Goal: Task Accomplishment & Management: Manage account settings

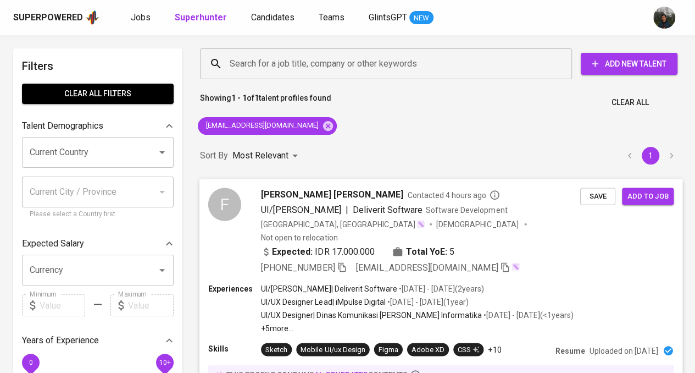
click at [642, 194] on span "Add to job" at bounding box center [648, 196] width 41 height 13
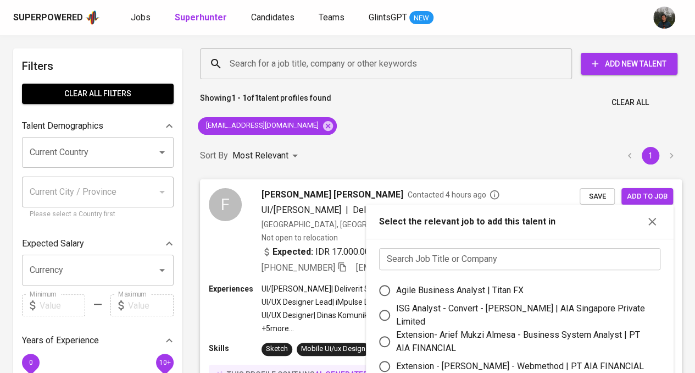
click at [470, 253] on input "text" at bounding box center [519, 259] width 281 height 22
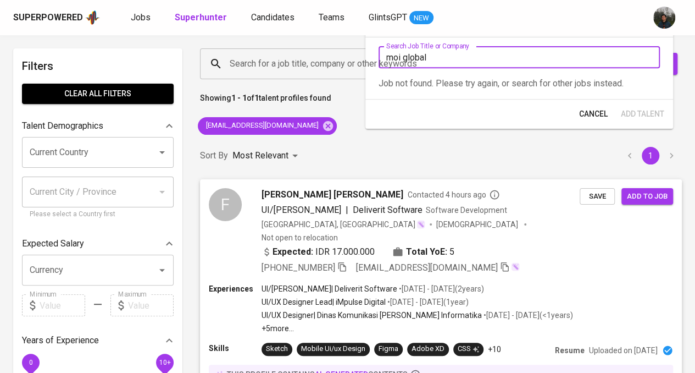
type input "moi global"
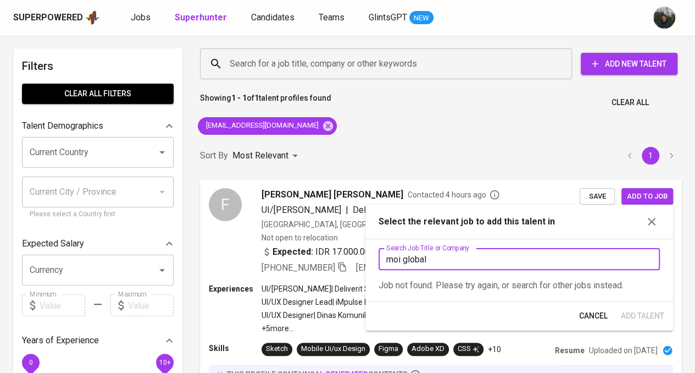
click at [478, 142] on div "Sort By Most Relevant MOST_RELEVANT 1" at bounding box center [441, 156] width 495 height 34
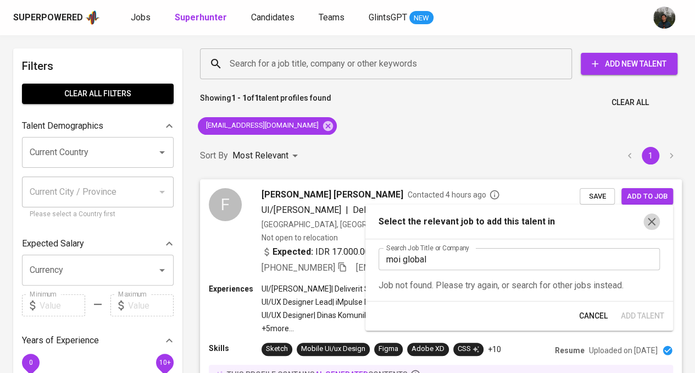
click at [655, 225] on icon "button" at bounding box center [652, 222] width 8 height 8
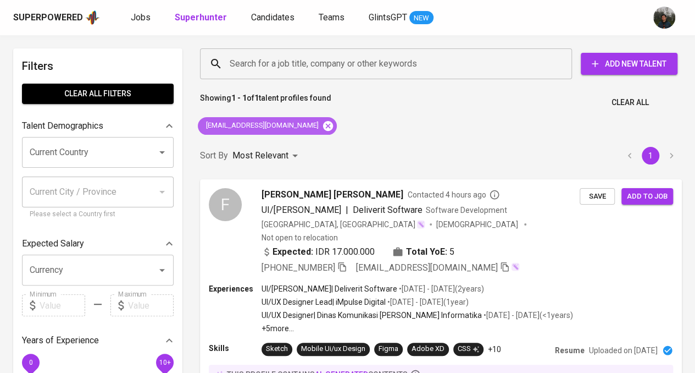
click at [323, 126] on icon at bounding box center [328, 125] width 10 height 10
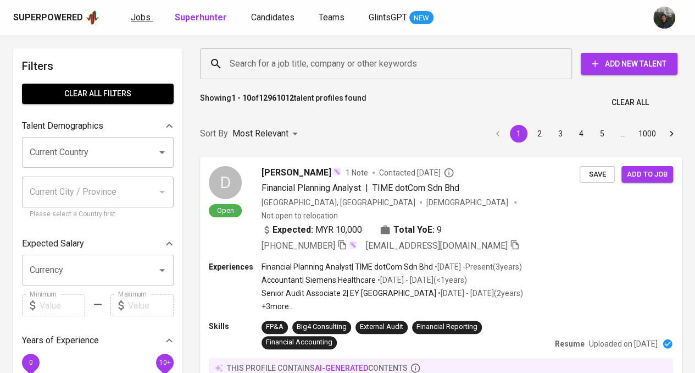
click at [144, 19] on span "Jobs" at bounding box center [141, 17] width 20 height 10
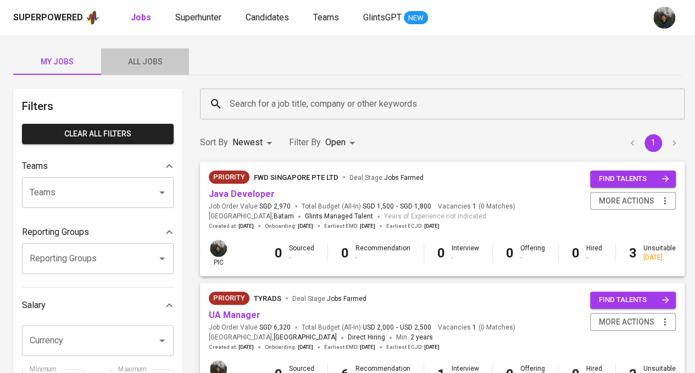
click at [146, 56] on span "All Jobs" at bounding box center [145, 62] width 75 height 14
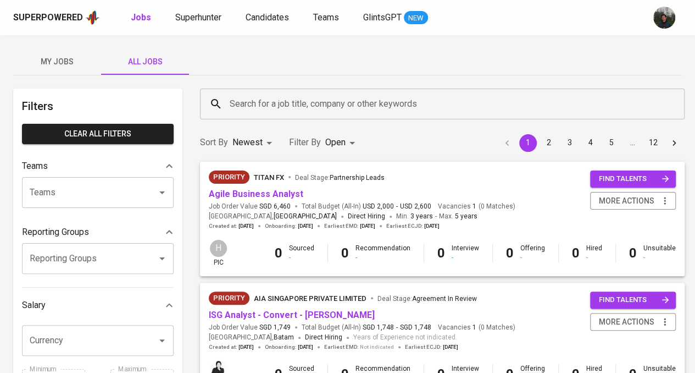
click at [276, 104] on input "Search for a job title, company or other keywords" at bounding box center [445, 103] width 436 height 21
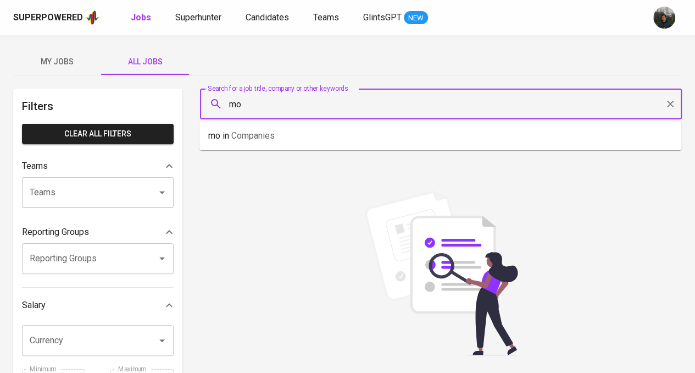
type input "m"
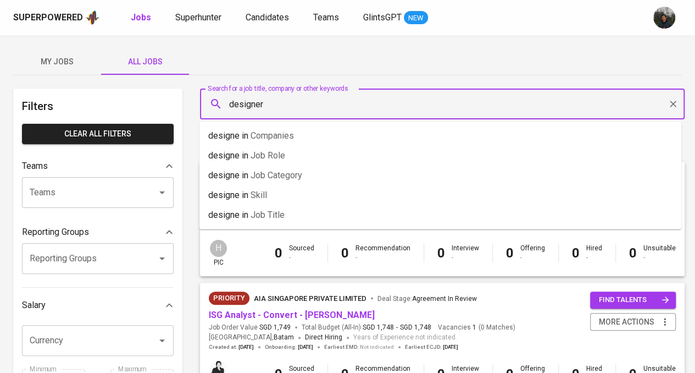
type input "designer"
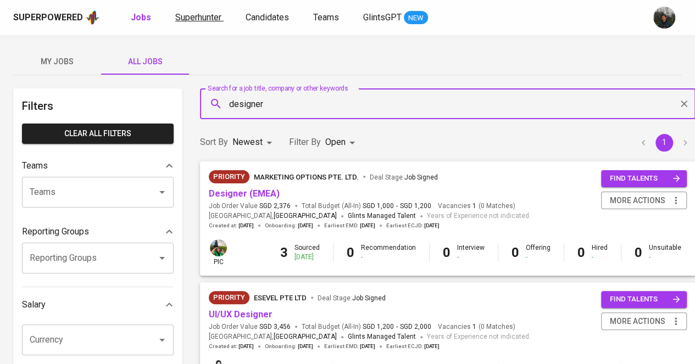
click at [215, 20] on span "Superhunter" at bounding box center [198, 17] width 46 height 10
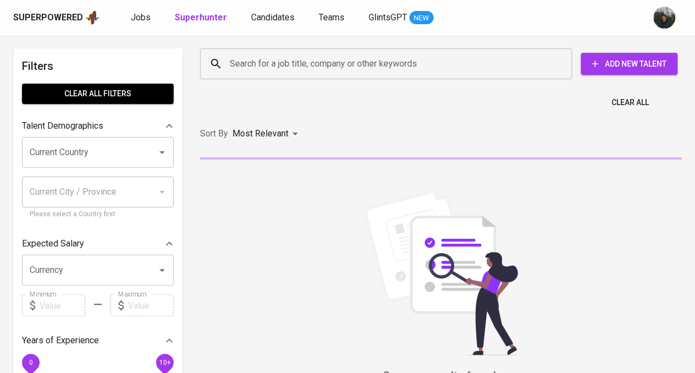
click at [301, 68] on input "Search for a job title, company or other keywords" at bounding box center [389, 63] width 324 height 21
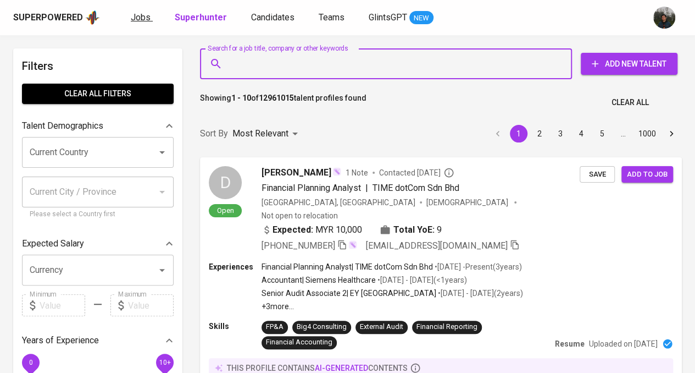
click at [135, 18] on span "Jobs" at bounding box center [141, 17] width 20 height 10
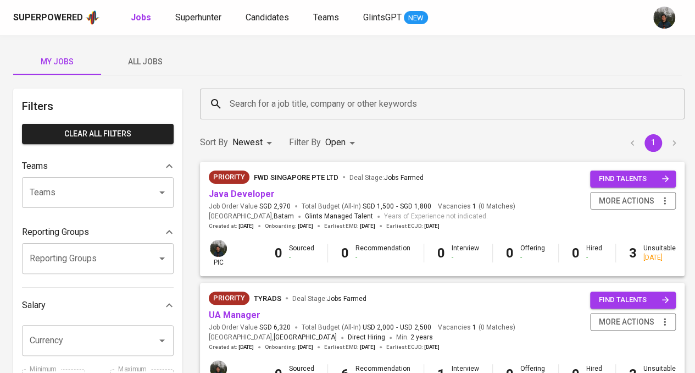
click at [168, 76] on div "My Jobs All Jobs Filters Clear All filters Teams Teams Teams Reporting Groups R…" at bounding box center [347, 378] width 695 height 687
click at [151, 61] on span "All Jobs" at bounding box center [145, 62] width 75 height 14
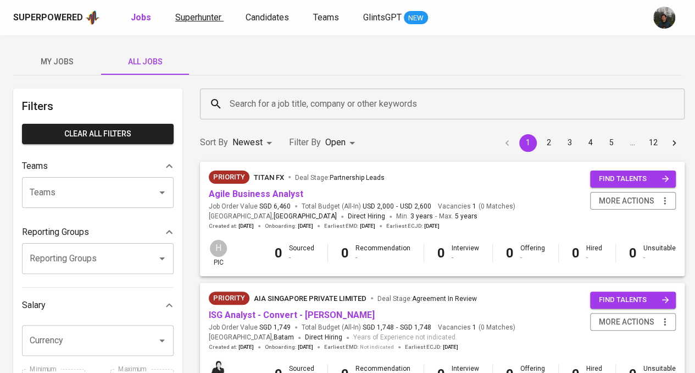
click at [203, 14] on span "Superhunter" at bounding box center [198, 17] width 46 height 10
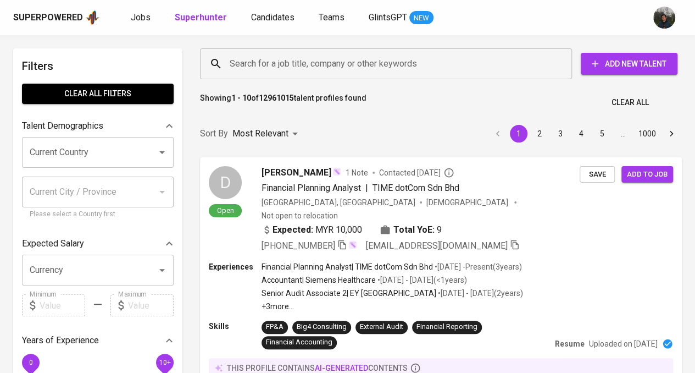
click at [296, 61] on input "Search for a job title, company or other keywords" at bounding box center [389, 63] width 324 height 21
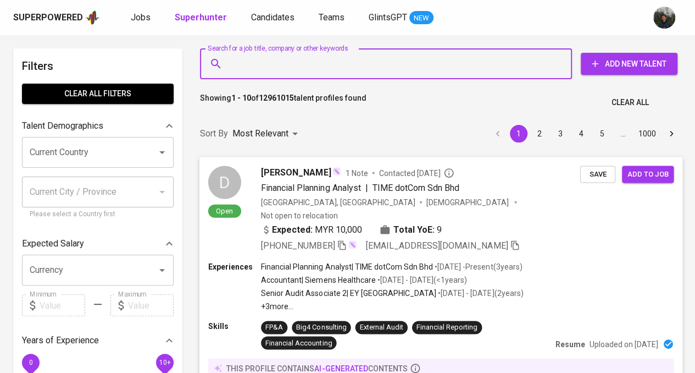
paste input "[EMAIL_ADDRESS][DOMAIN_NAME]"
type input "[EMAIL_ADDRESS][DOMAIN_NAME]"
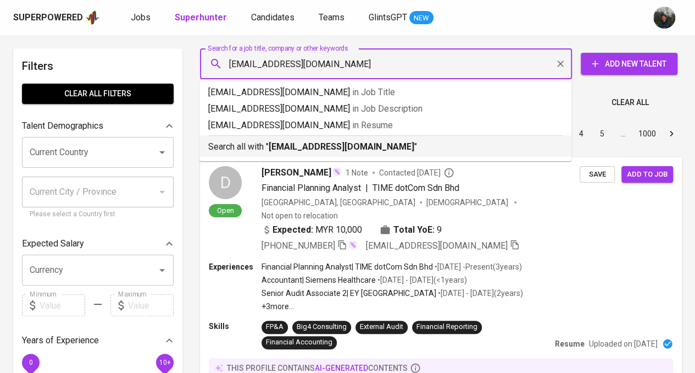
click at [374, 145] on b "[EMAIL_ADDRESS][DOMAIN_NAME]" at bounding box center [342, 146] width 146 height 10
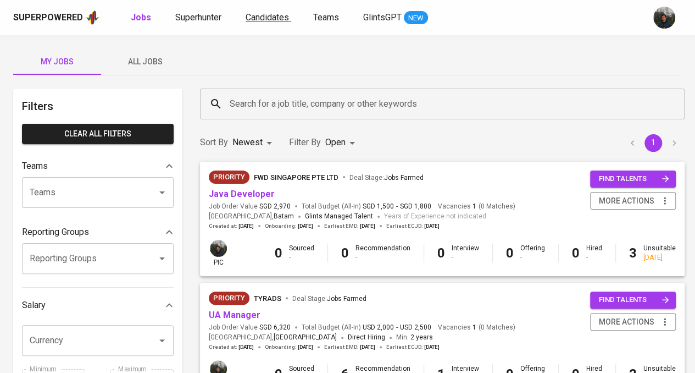
click at [275, 19] on span "Candidates" at bounding box center [267, 17] width 43 height 10
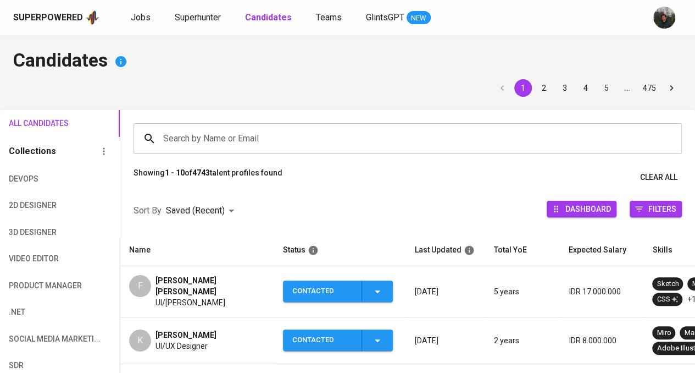
click at [259, 142] on input "Search by Name or Email" at bounding box center [411, 138] width 500 height 21
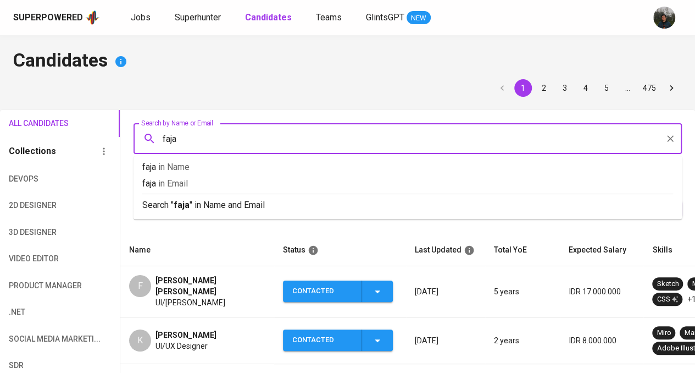
type input "fajar"
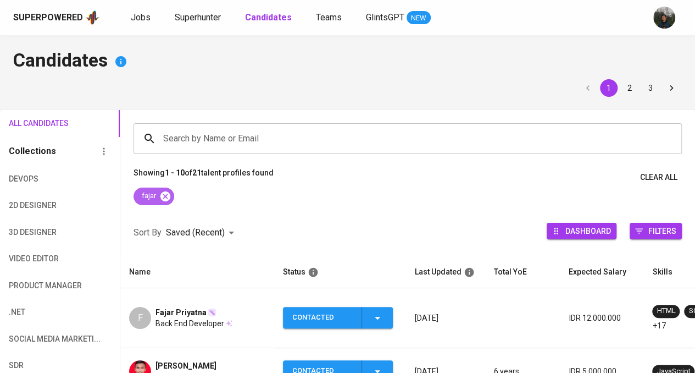
click at [166, 195] on icon at bounding box center [165, 196] width 12 height 12
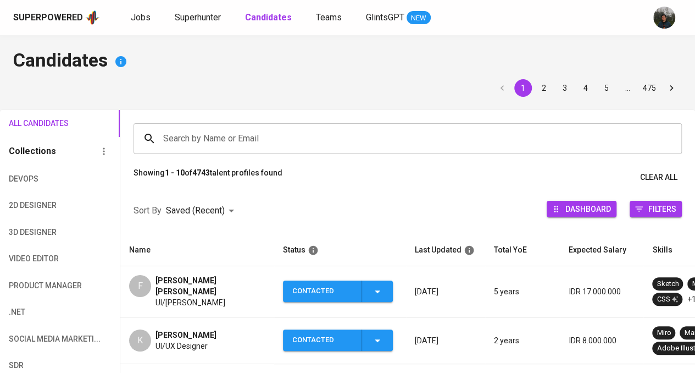
click at [225, 132] on input "Search by Name or Email" at bounding box center [411, 138] width 500 height 21
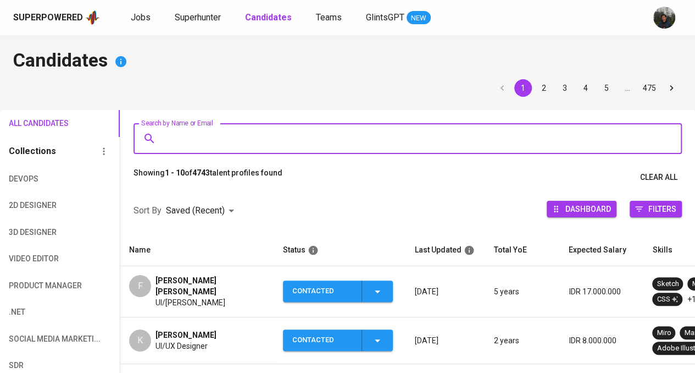
paste input "fajar_mulovers@yahoo.com"
type input "fajar_mulovers@yahoo.com"
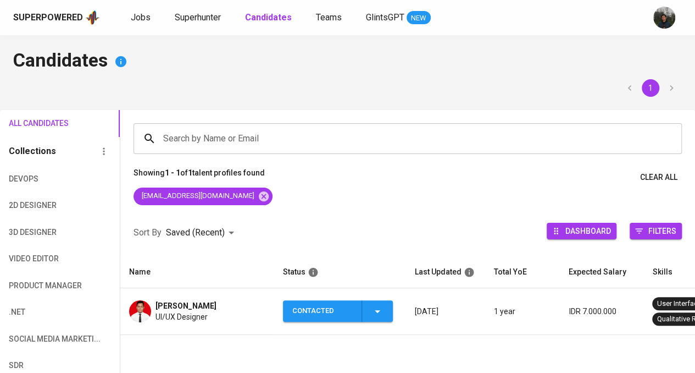
click at [186, 305] on span "[PERSON_NAME]" at bounding box center [186, 305] width 61 height 11
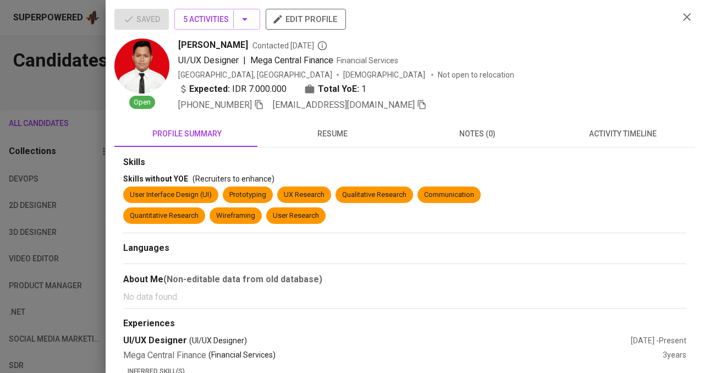
click at [399, 106] on div "+62 812-8496-1650 fajar_mulovers@yahoo.com" at bounding box center [423, 104] width 491 height 13
click at [417, 103] on icon "button" at bounding box center [422, 105] width 10 height 10
click at [86, 208] on div at bounding box center [352, 186] width 704 height 373
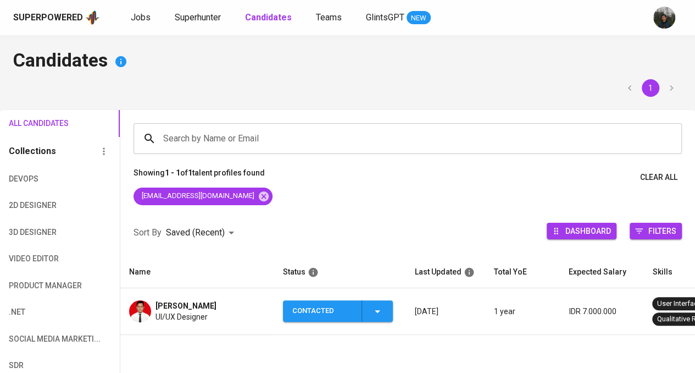
click at [316, 314] on div "Contacted" at bounding box center [322, 310] width 60 height 21
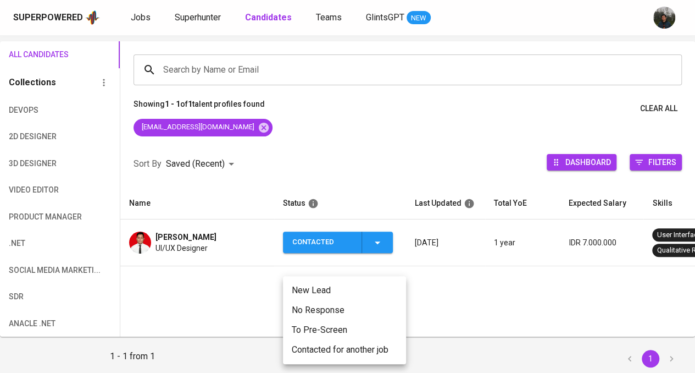
scroll to position [105, 0]
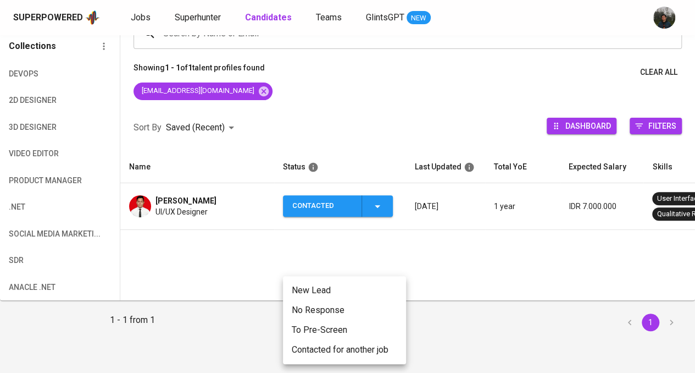
click at [342, 239] on div at bounding box center [347, 186] width 695 height 373
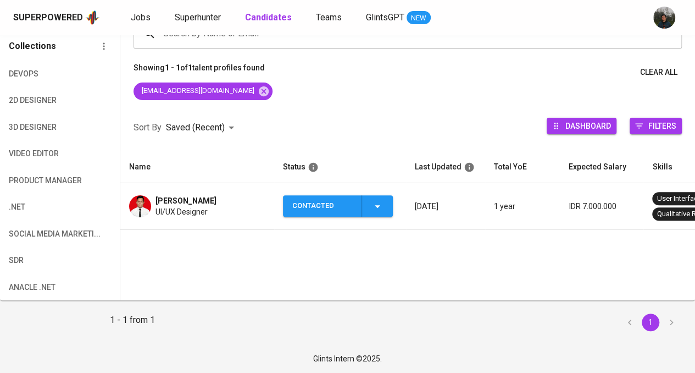
click at [338, 207] on div "Contacted" at bounding box center [322, 205] width 60 height 21
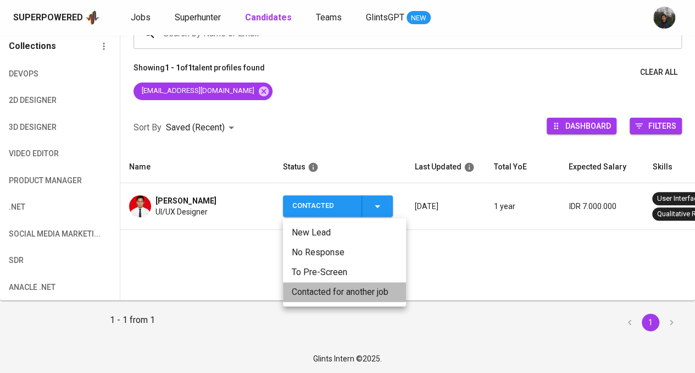
click at [334, 301] on li "Contacted for another job" at bounding box center [344, 292] width 123 height 20
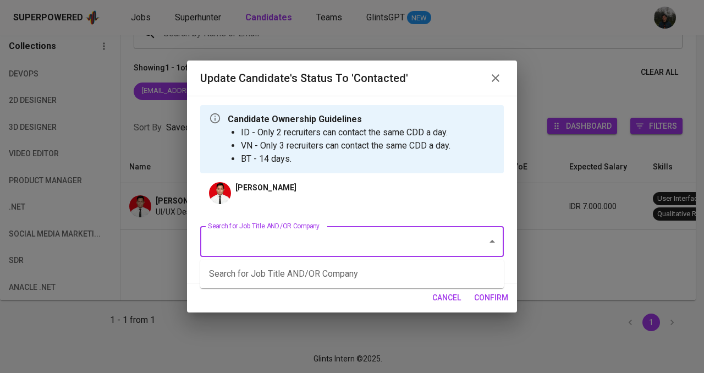
click at [417, 235] on input "Search for Job Title AND/OR Company" at bounding box center [336, 241] width 263 height 21
type input "marketing options"
drag, startPoint x: 398, startPoint y: 242, endPoint x: 73, endPoint y: 207, distance: 326.8
click at [73, 207] on div "Update Candidate's Status to 'Contacted' Candidate Ownership Guidelines ID - On…" at bounding box center [352, 186] width 704 height 373
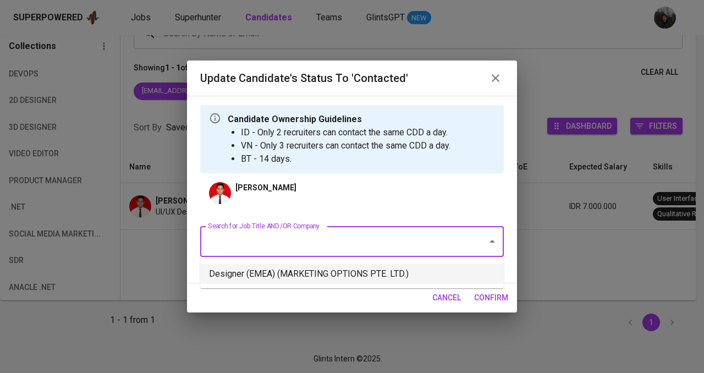
click at [324, 269] on li "Designer (EMEA) (MARKETING OPTIONS PTE. LTD.)" at bounding box center [351, 274] width 303 height 20
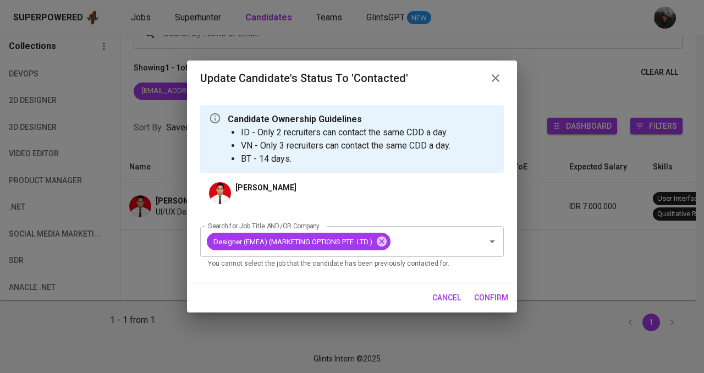
click at [493, 291] on span "confirm" at bounding box center [491, 298] width 34 height 14
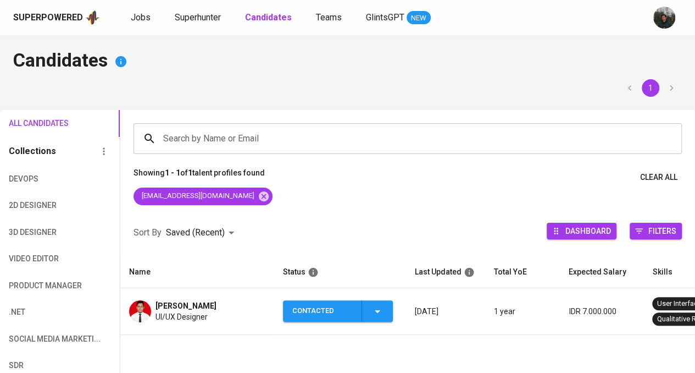
scroll to position [0, 0]
click at [258, 193] on icon at bounding box center [264, 196] width 12 height 12
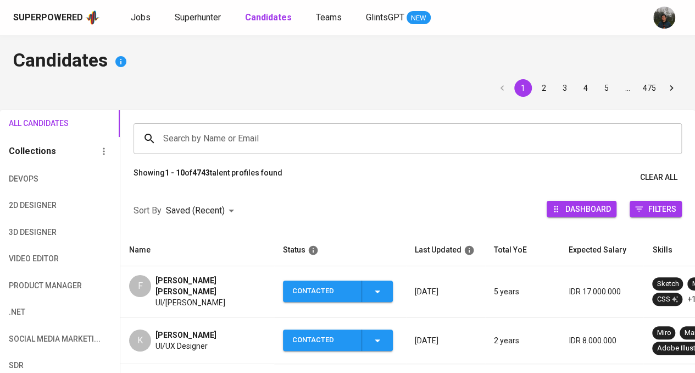
click at [320, 284] on div "Contacted" at bounding box center [322, 290] width 60 height 21
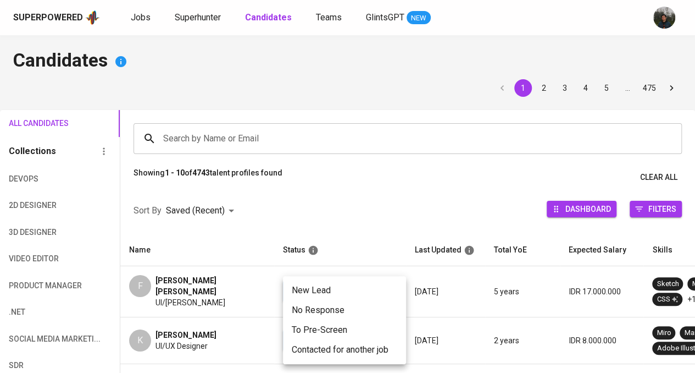
click at [324, 314] on li "No Response" at bounding box center [344, 310] width 123 height 20
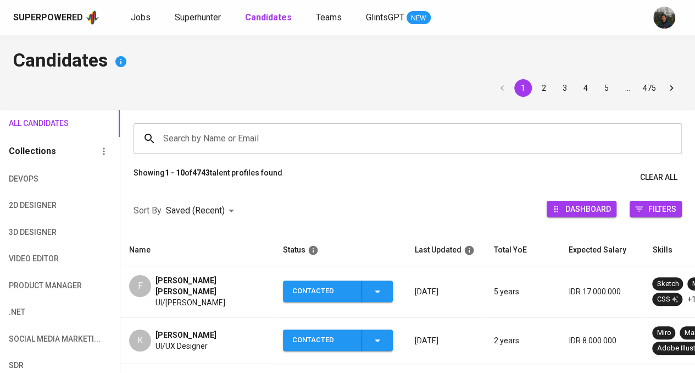
click at [332, 289] on li "New Lead" at bounding box center [329, 294] width 92 height 11
click at [338, 284] on div "New Lead" at bounding box center [322, 290] width 60 height 21
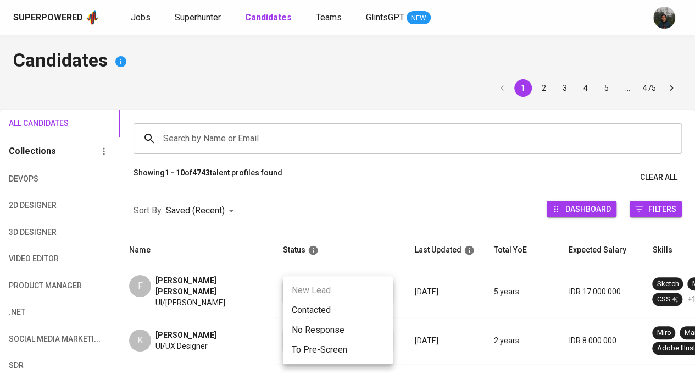
click at [327, 307] on li "Contacted" at bounding box center [338, 310] width 110 height 20
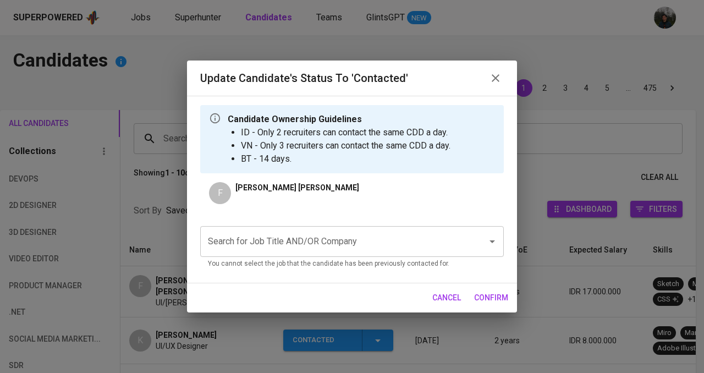
click at [331, 242] on input "Search for Job Title AND/OR Company" at bounding box center [336, 241] width 263 height 21
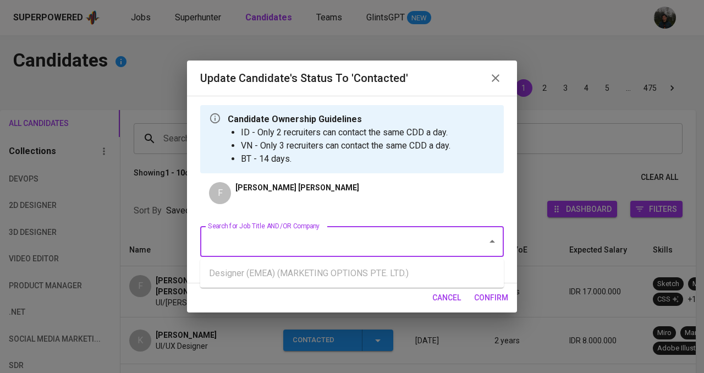
click at [346, 277] on ul "Designer (EMEA) (MARKETING OPTIONS PTE. LTD.)" at bounding box center [351, 273] width 303 height 29
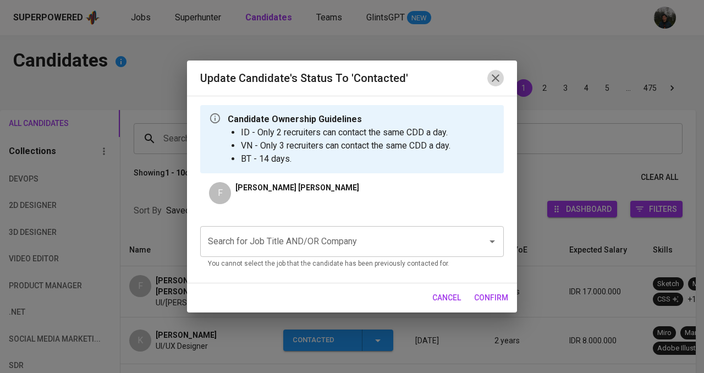
click at [493, 78] on icon "button" at bounding box center [495, 77] width 13 height 13
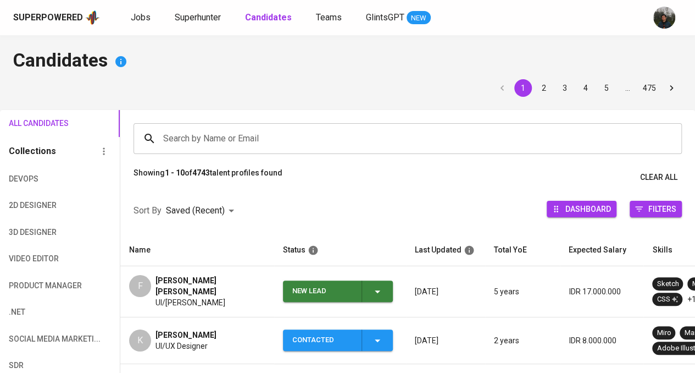
click at [323, 284] on div "New Lead" at bounding box center [322, 290] width 60 height 21
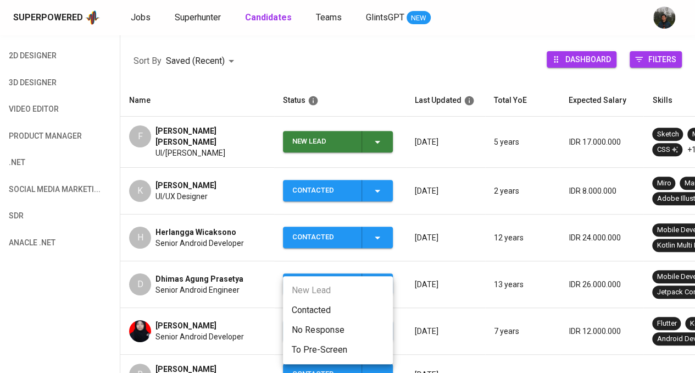
scroll to position [165, 0]
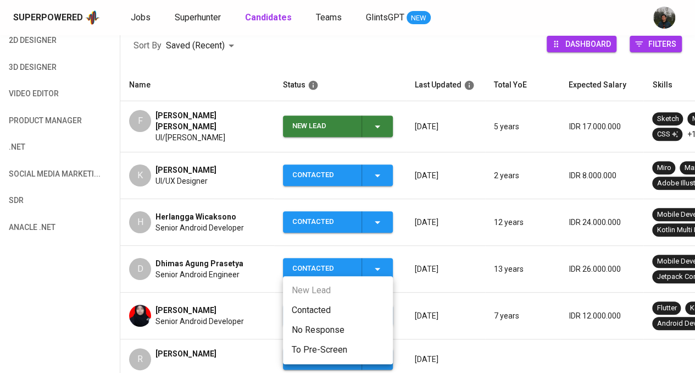
click at [217, 154] on div at bounding box center [347, 186] width 695 height 373
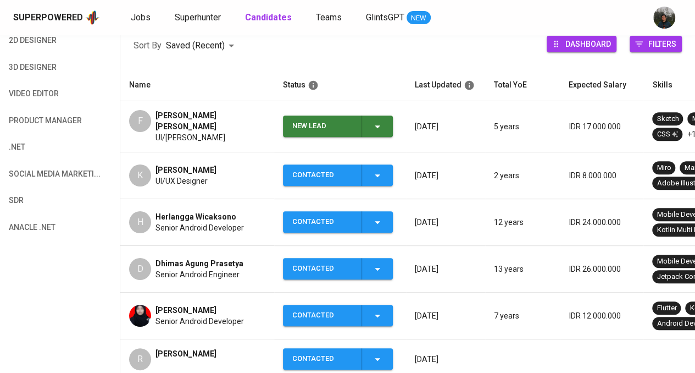
click at [186, 123] on span "[PERSON_NAME]" at bounding box center [211, 121] width 110 height 22
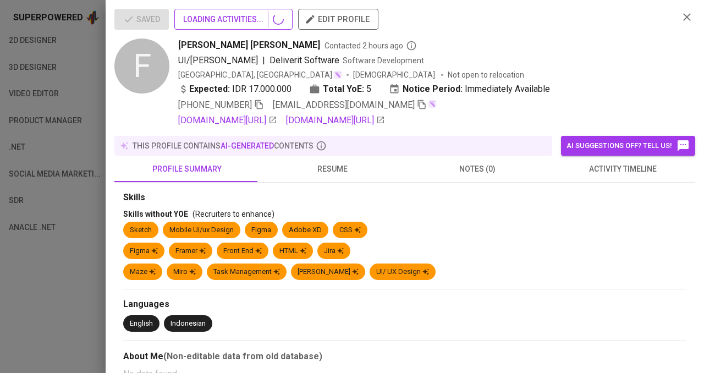
click at [235, 15] on span "LOADING ACTIVITIES..." at bounding box center [233, 20] width 101 height 14
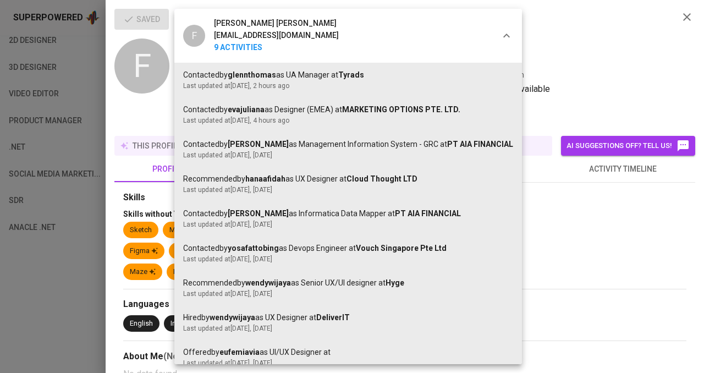
click at [609, 71] on div at bounding box center [352, 186] width 704 height 373
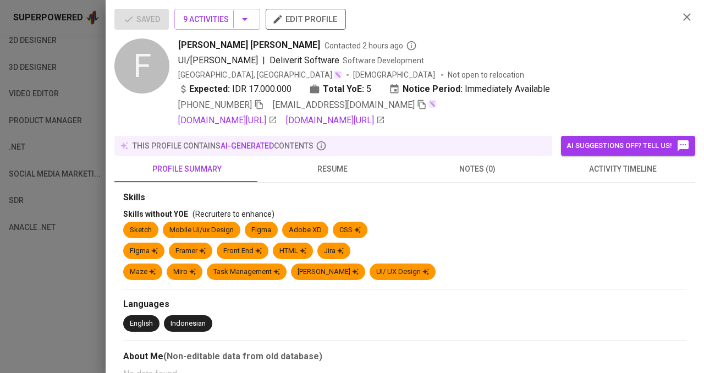
click at [45, 94] on div at bounding box center [352, 186] width 704 height 373
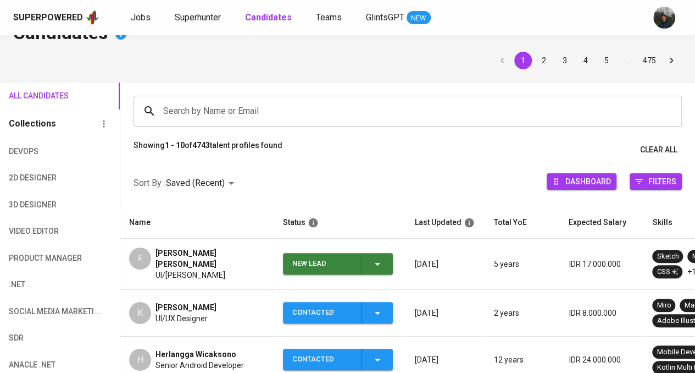
scroll to position [0, 0]
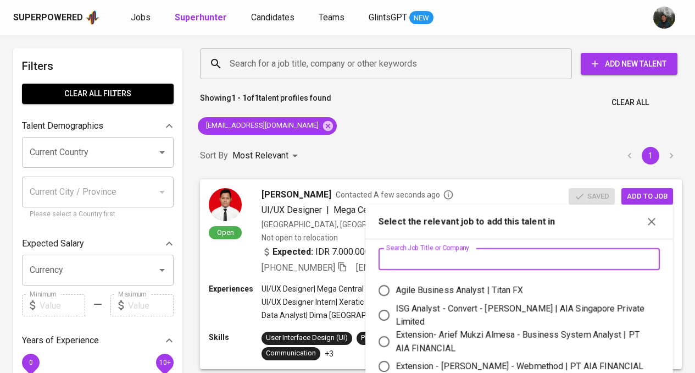
scroll to position [110, 0]
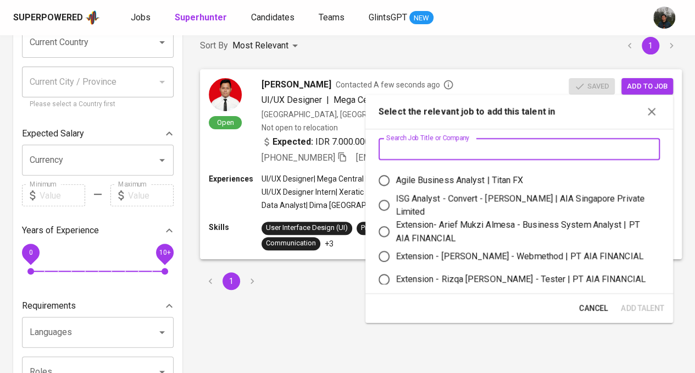
type input "a"
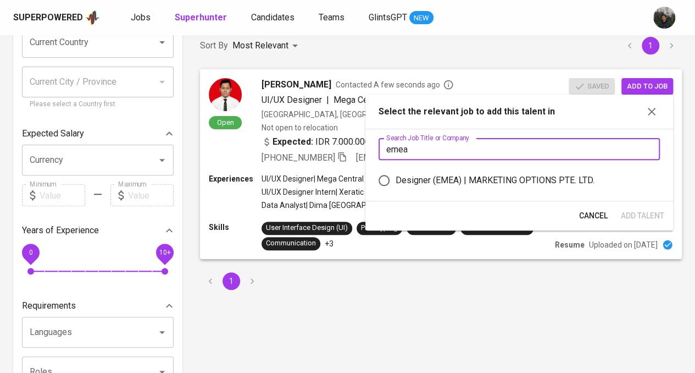
type input "emea"
click at [433, 179] on div "Designer (EMEA) | MARKETING OPTIONS PTE. LTD." at bounding box center [495, 180] width 199 height 13
click at [396, 179] on input "Designer (EMEA) | MARKETING OPTIONS PTE. LTD." at bounding box center [384, 180] width 23 height 23
radio input "true"
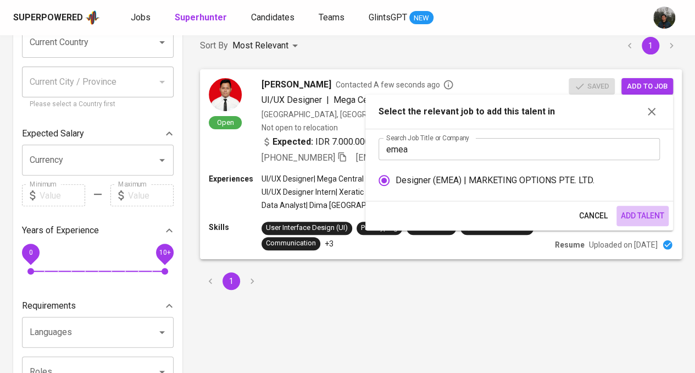
click at [627, 219] on span "Add Talent" at bounding box center [642, 216] width 43 height 14
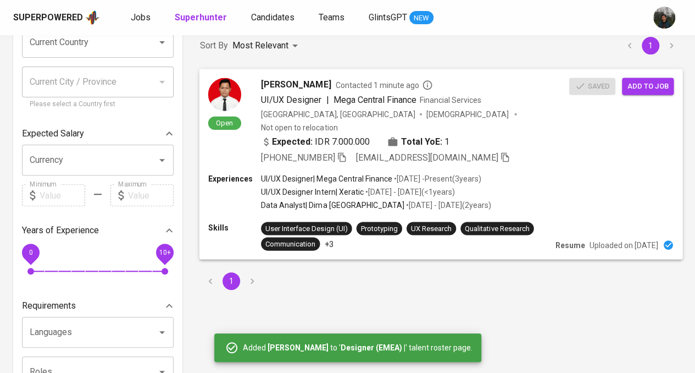
scroll to position [0, 0]
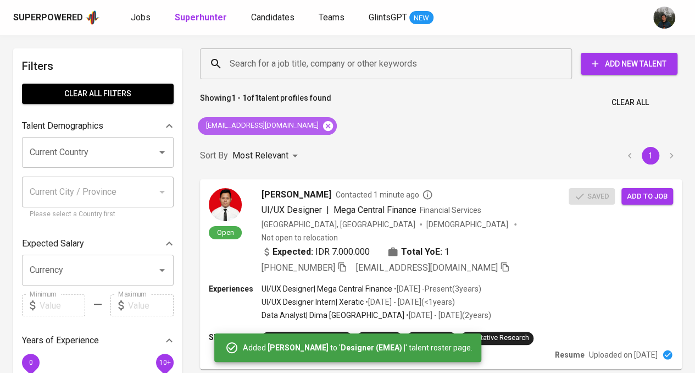
click at [323, 123] on icon at bounding box center [328, 125] width 10 height 10
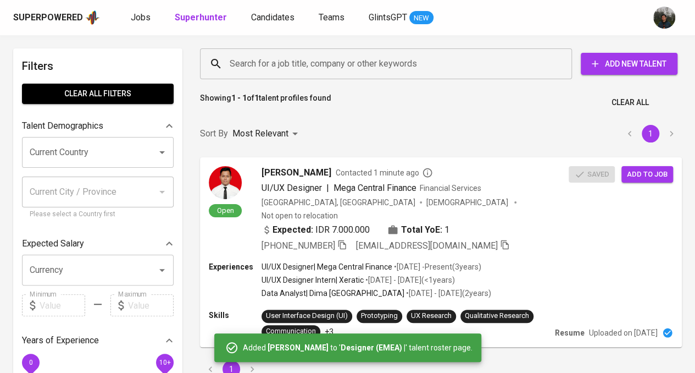
click at [395, 59] on input "Search for a job title, company or other keywords" at bounding box center [389, 63] width 324 height 21
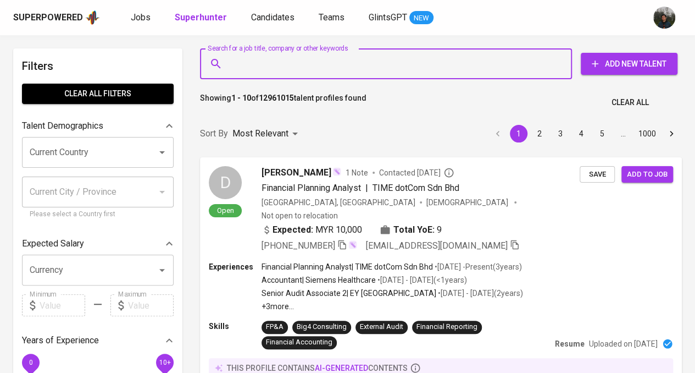
paste input "farisabdulazizmr@gmail.com%20|%20082177301337"
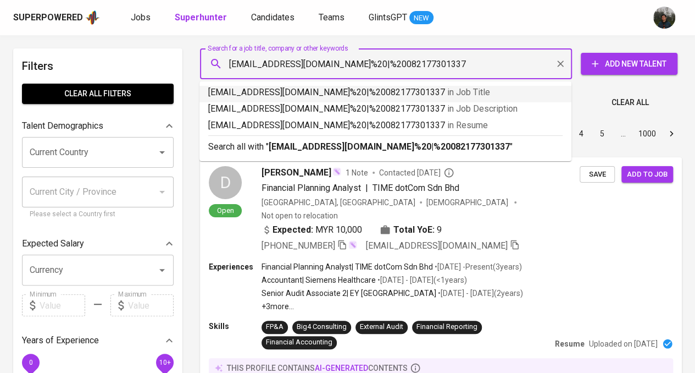
drag, startPoint x: 462, startPoint y: 62, endPoint x: 343, endPoint y: 65, distance: 118.8
click at [343, 65] on input "farisabdulazizmr@gmail.com%20|%20082177301337" at bounding box center [389, 63] width 324 height 21
type input "farisabdulazizmr@gmail.com"
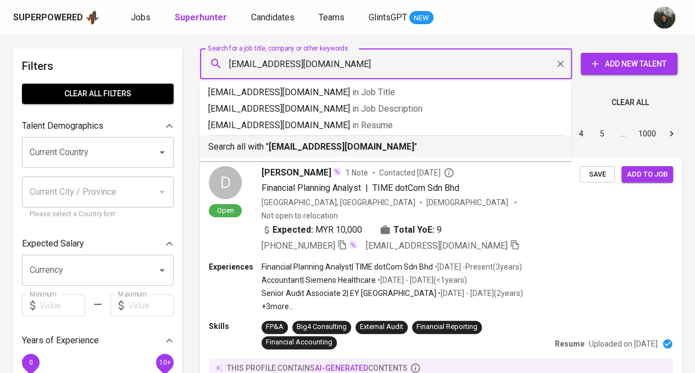
click at [380, 145] on b "farisabdulazizmr@gmail.com" at bounding box center [342, 146] width 146 height 10
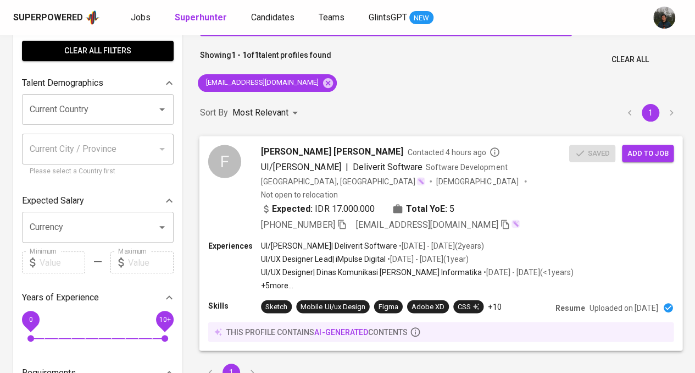
scroll to position [54, 0]
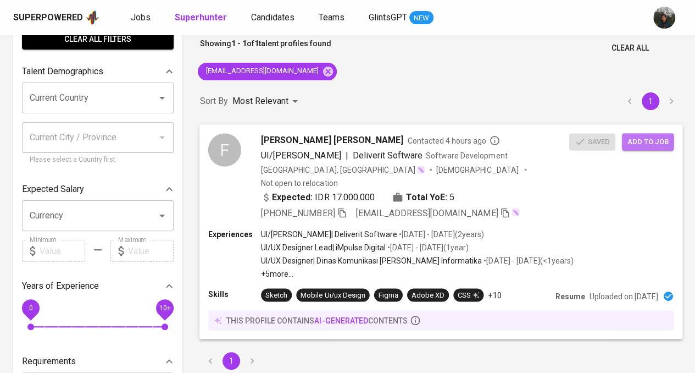
click at [636, 145] on span "Add to job" at bounding box center [648, 141] width 41 height 13
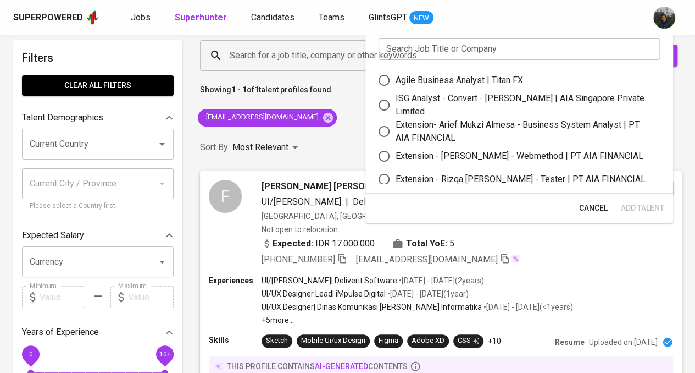
scroll to position [7, 0]
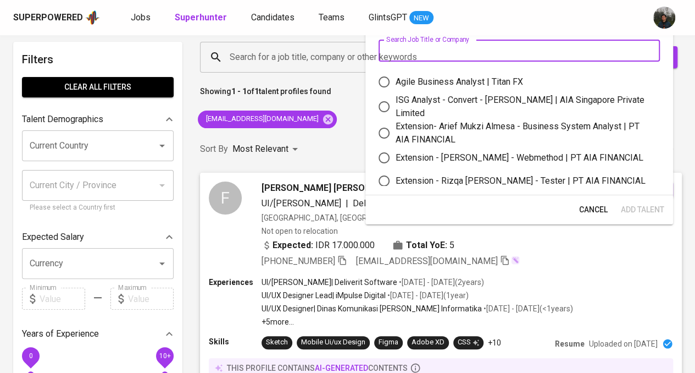
click at [532, 56] on input "text" at bounding box center [519, 51] width 281 height 22
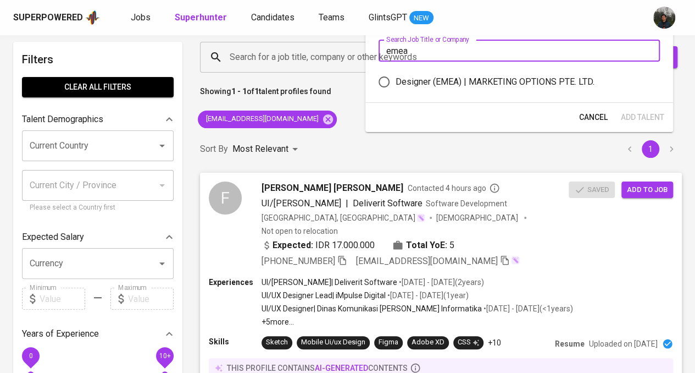
type input "emea"
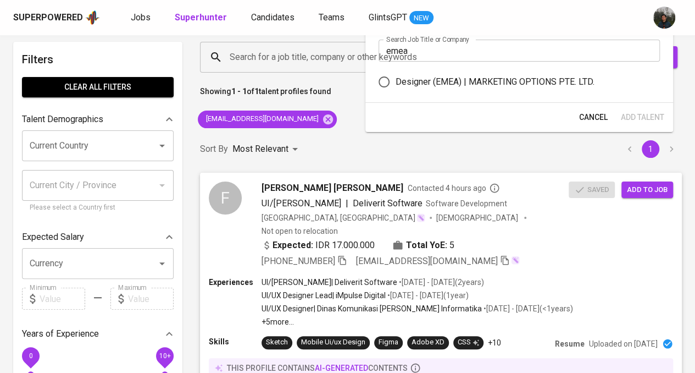
click at [541, 79] on div "Designer (EMEA) | MARKETING OPTIONS PTE. LTD." at bounding box center [495, 81] width 199 height 13
click at [396, 79] on input "Designer (EMEA) | MARKETING OPTIONS PTE. LTD." at bounding box center [384, 81] width 23 height 23
radio input "true"
click at [643, 110] on span "Add Talent" at bounding box center [642, 117] width 43 height 14
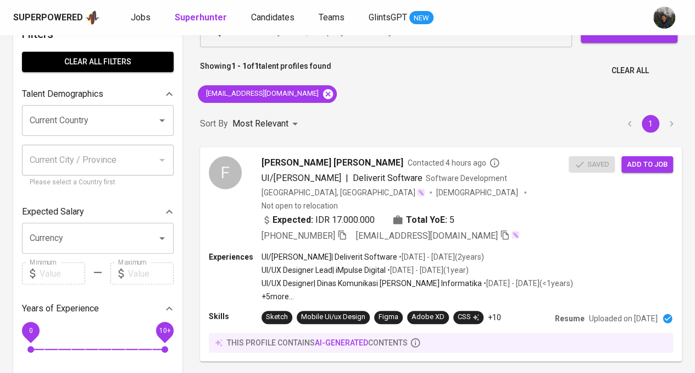
scroll to position [0, 0]
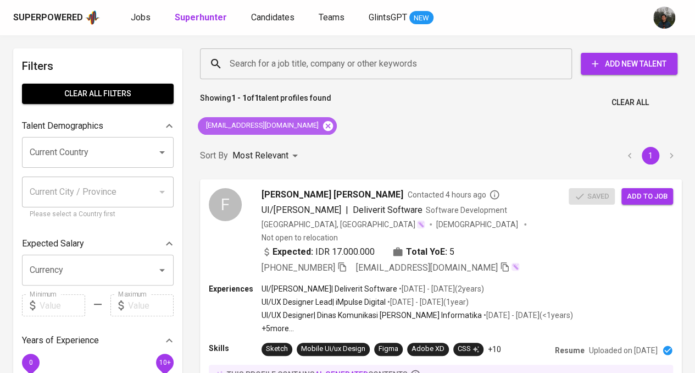
click at [323, 128] on icon at bounding box center [328, 125] width 10 height 10
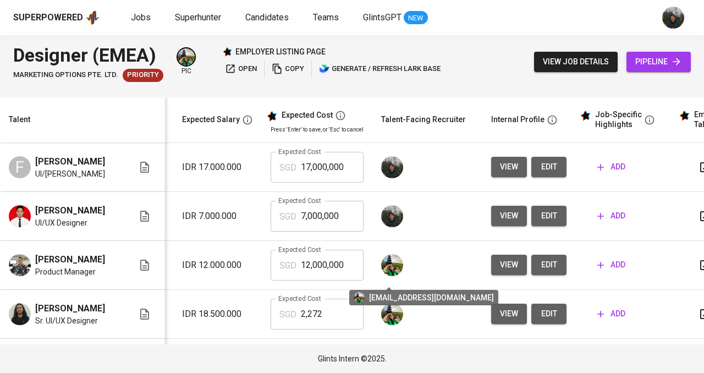
scroll to position [0, 237]
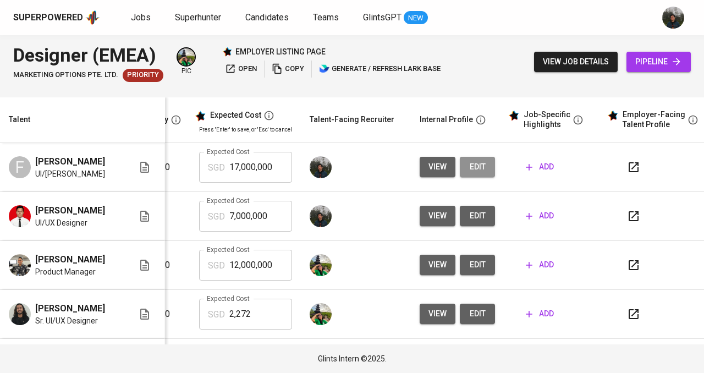
click at [476, 170] on span "edit" at bounding box center [477, 167] width 18 height 14
click at [479, 219] on span "edit" at bounding box center [477, 216] width 18 height 14
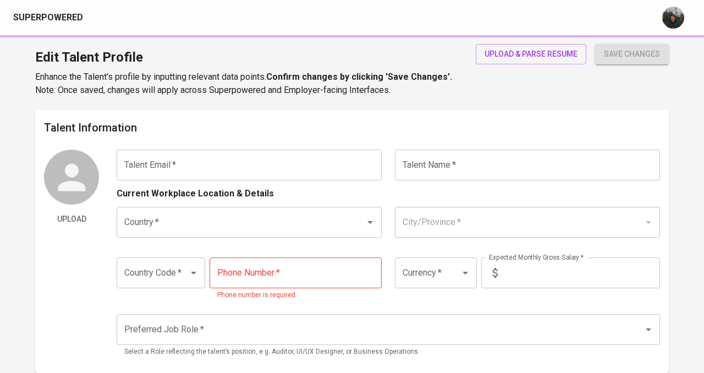
type input "[EMAIL_ADDRESS][DOMAIN_NAME]"
type input "[PERSON_NAME] [PERSON_NAME]"
type input "[GEOGRAPHIC_DATA]"
type input "[GEOGRAPHIC_DATA], [GEOGRAPHIC_DATA]"
type input "+62"
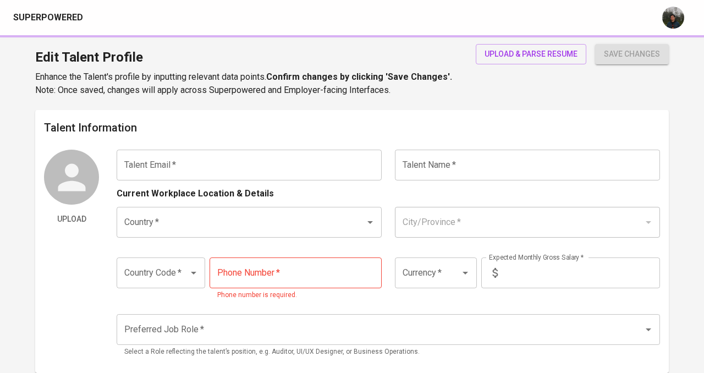
type input "[PHONE_NUMBER]"
type input "IDR"
type input "UI/UX Designer"
radio input "true"
type input "5"
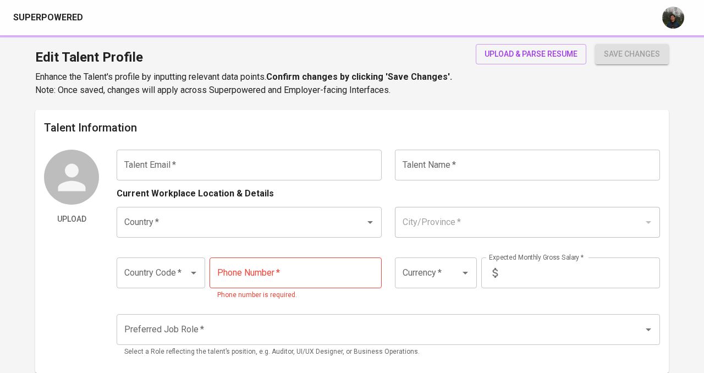
type input "Immediately Available"
type input "[URL][DOMAIN_NAME]"
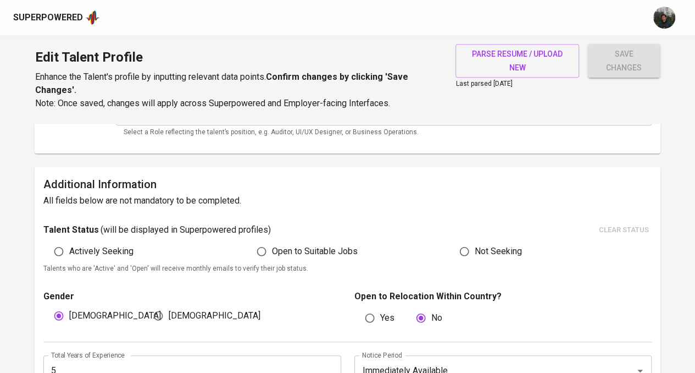
scroll to position [275, 0]
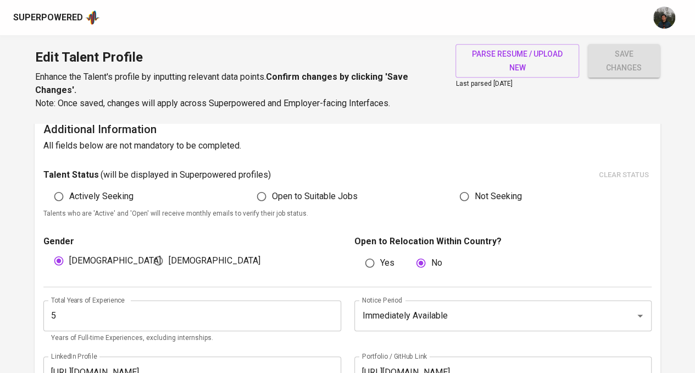
click at [105, 192] on span "Actively Seeking" at bounding box center [101, 196] width 64 height 13
click at [69, 192] on input "Actively Seeking" at bounding box center [58, 196] width 21 height 21
radio input "true"
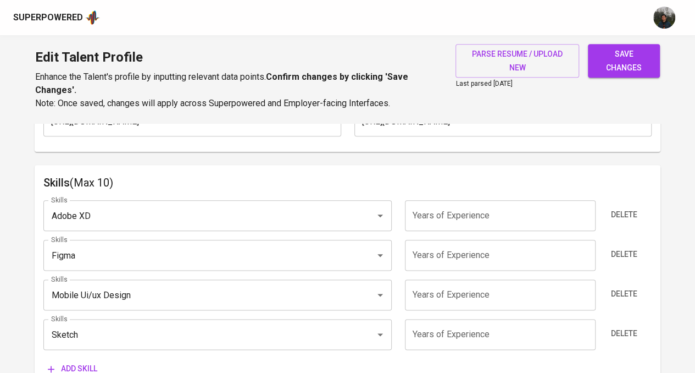
scroll to position [495, 0]
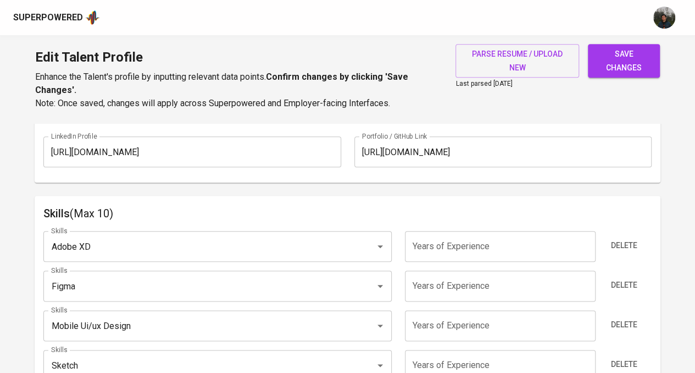
click at [436, 251] on input "number" at bounding box center [500, 246] width 191 height 31
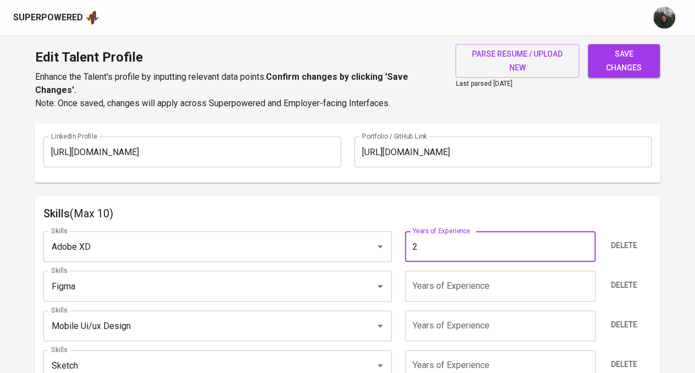
type input "2"
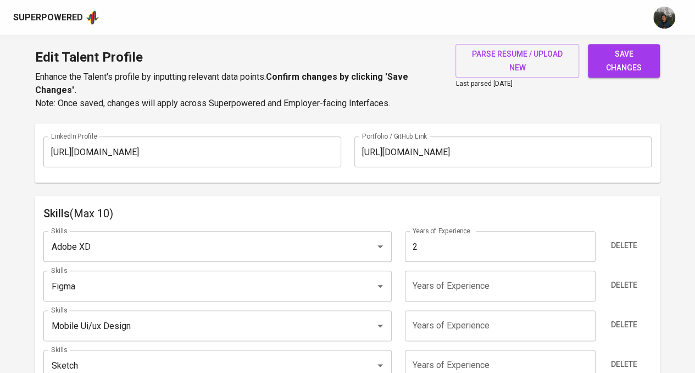
click at [476, 284] on input "number" at bounding box center [500, 285] width 191 height 31
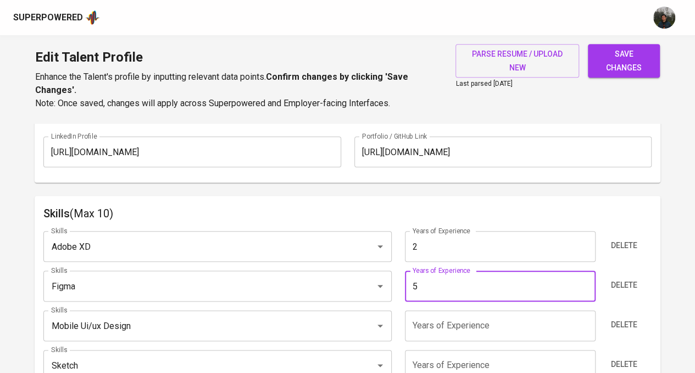
type input "5"
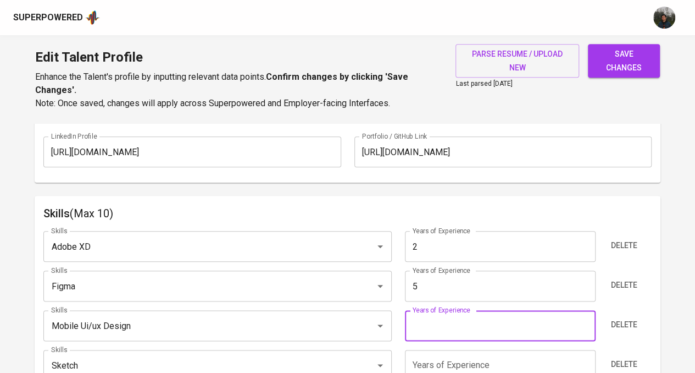
click at [473, 328] on input "number" at bounding box center [500, 325] width 191 height 31
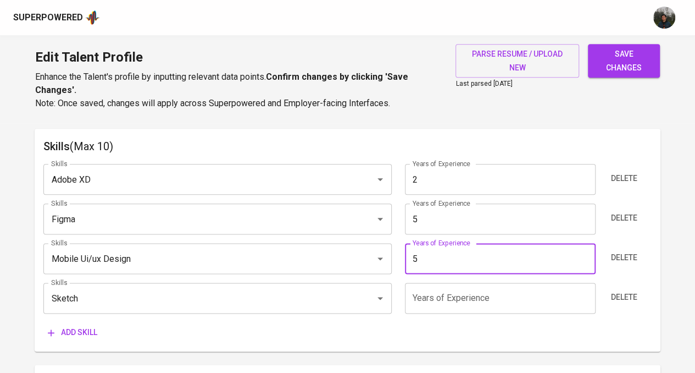
scroll to position [605, 0]
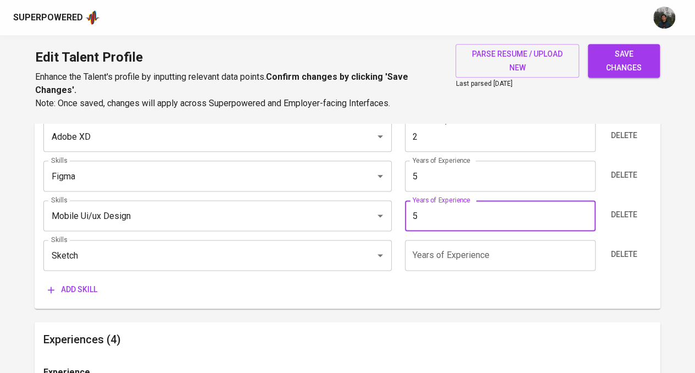
type input "5"
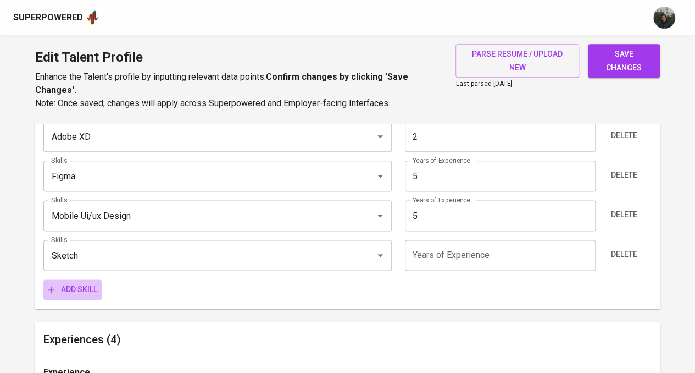
click at [86, 287] on span "Add skill" at bounding box center [72, 290] width 49 height 14
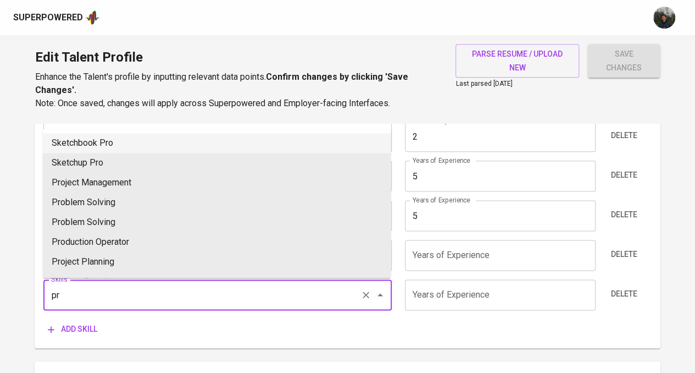
type input "p"
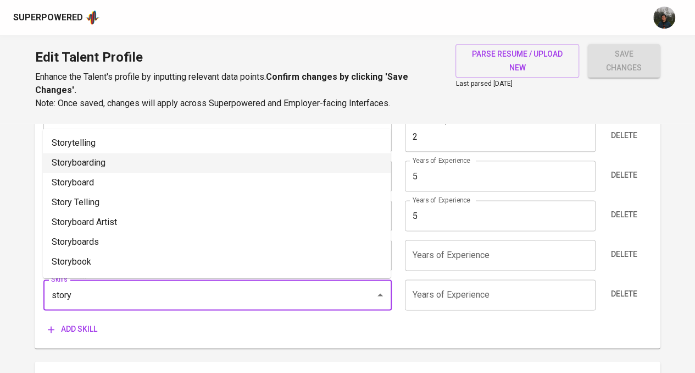
click at [140, 158] on li "Storyboarding" at bounding box center [217, 163] width 348 height 20
type input "Storyboarding"
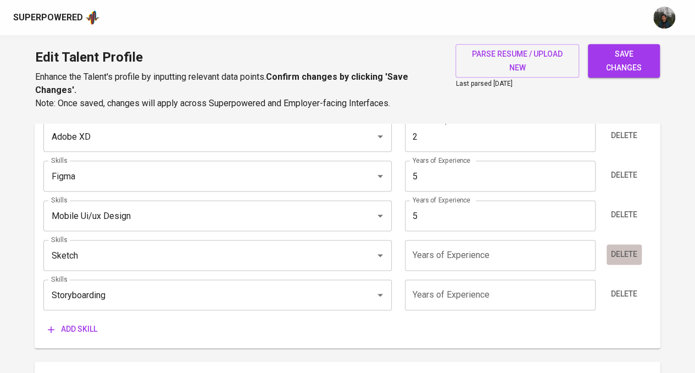
click at [623, 258] on span "Delete" at bounding box center [624, 254] width 26 height 14
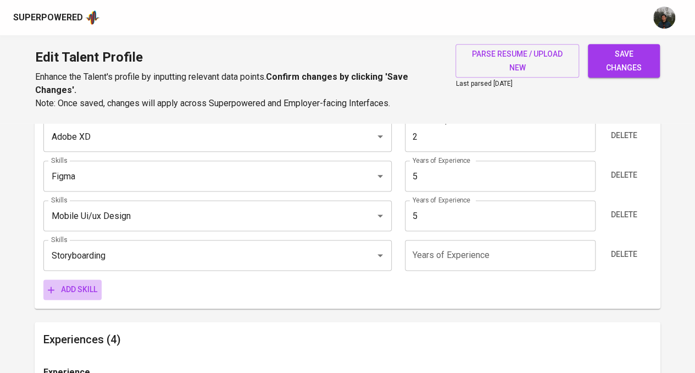
click at [58, 285] on span "Add skill" at bounding box center [72, 290] width 49 height 14
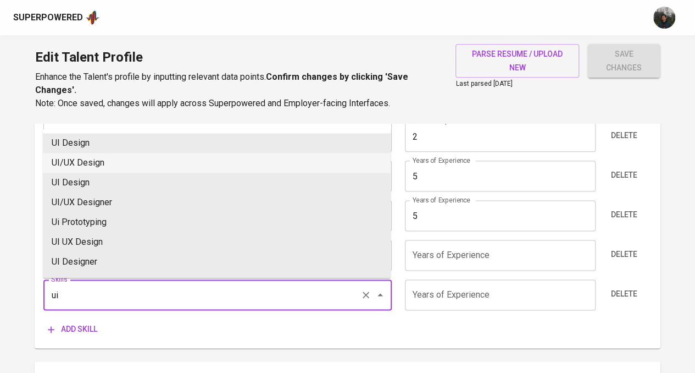
click at [143, 162] on li "UI/UX Design" at bounding box center [217, 163] width 348 height 20
type input "UI/UX Design"
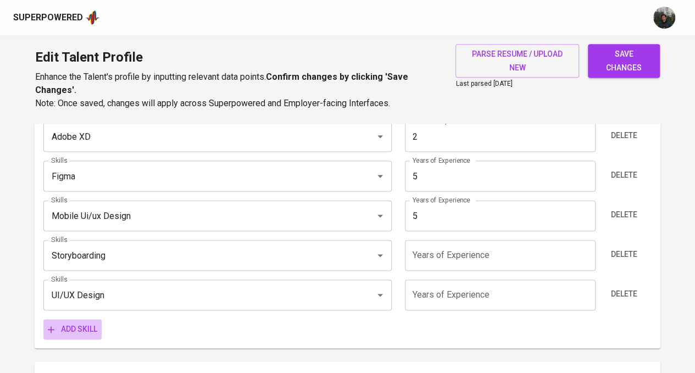
click at [90, 329] on span "Add skill" at bounding box center [72, 329] width 49 height 14
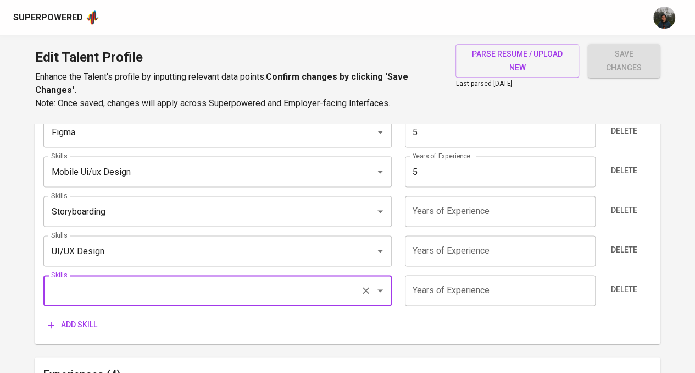
scroll to position [649, 0]
type input "figma"
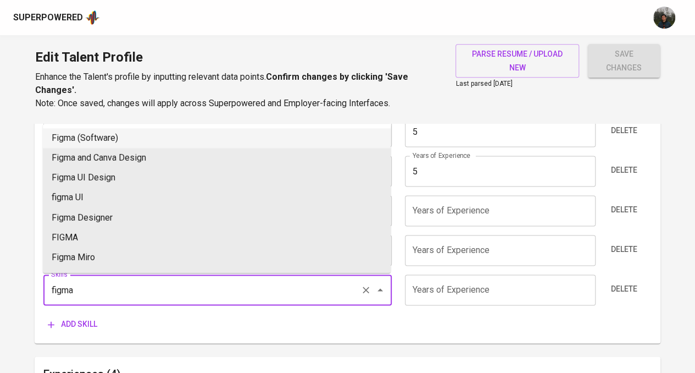
drag, startPoint x: 152, startPoint y: 292, endPoint x: 0, endPoint y: 253, distance: 156.7
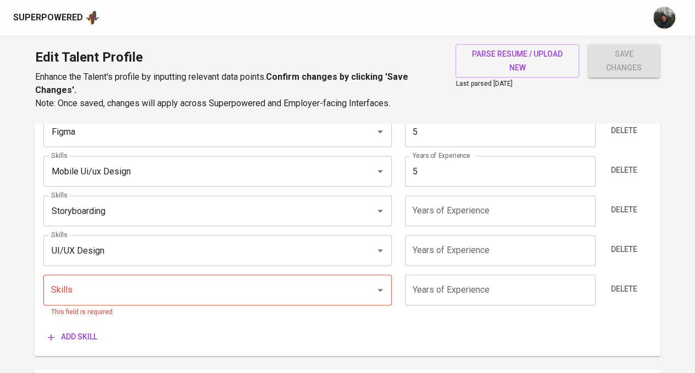
click at [155, 319] on div "Skills Adobe XD Skills Years of Experience 2 Years of Experience Delete Skills …" at bounding box center [347, 207] width 609 height 279
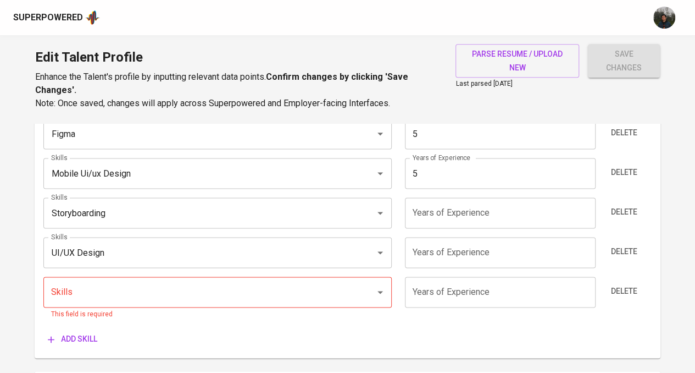
scroll to position [647, 0]
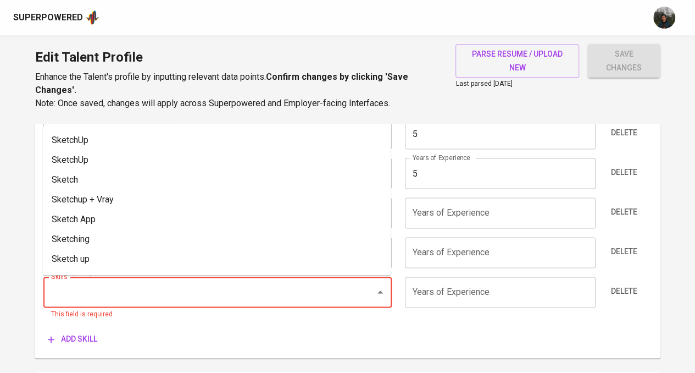
click at [160, 291] on input "Skills" at bounding box center [201, 291] width 307 height 21
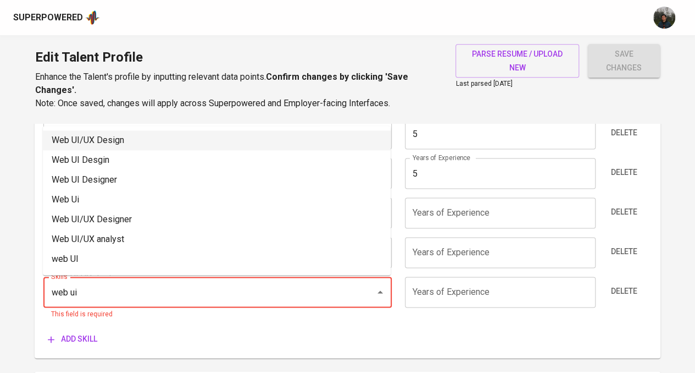
click at [184, 140] on li "Web UI/UX Design" at bounding box center [217, 140] width 348 height 20
type input "Web UI/UX Design"
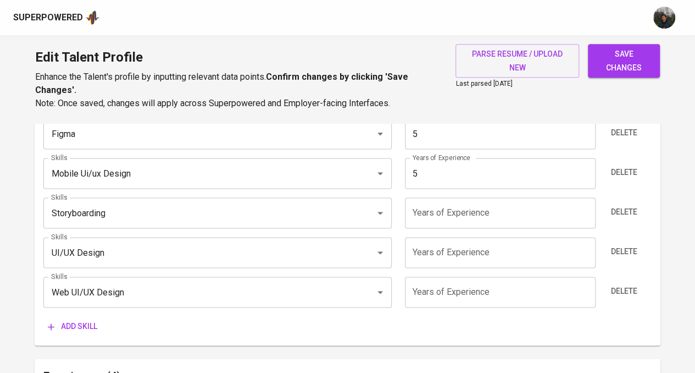
click at [477, 303] on input "number" at bounding box center [500, 292] width 191 height 31
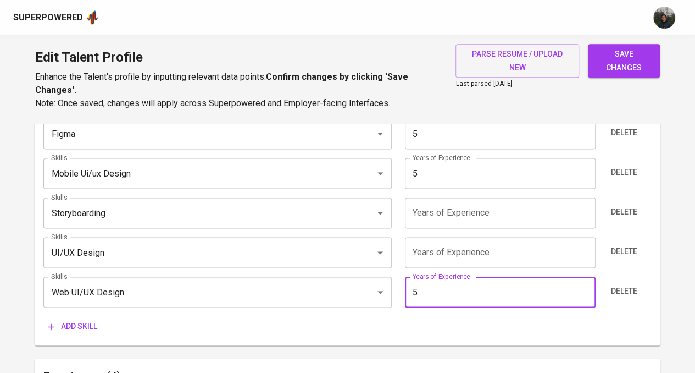
type input "5"
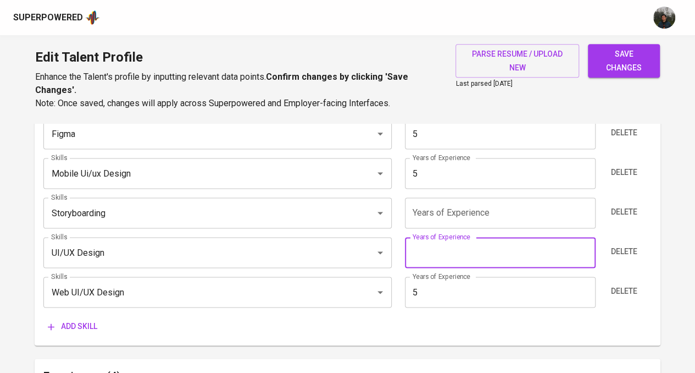
click at [476, 260] on input "number" at bounding box center [500, 252] width 191 height 31
type input "5"
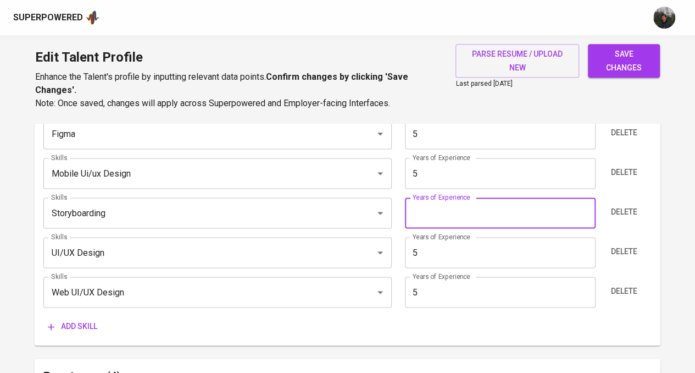
click at [505, 212] on input "number" at bounding box center [500, 212] width 191 height 31
type input "5"
click at [178, 328] on div "Add skill" at bounding box center [347, 326] width 609 height 20
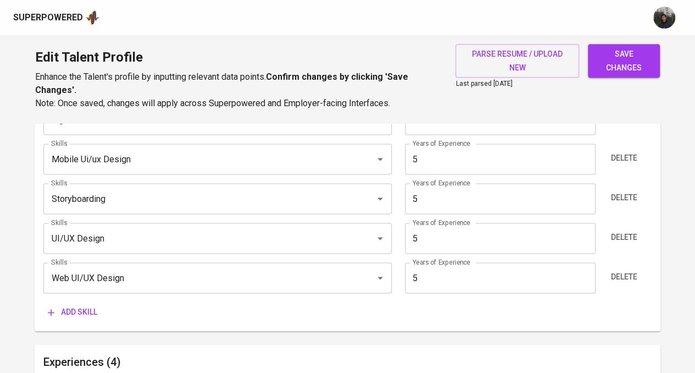
scroll to position [666, 0]
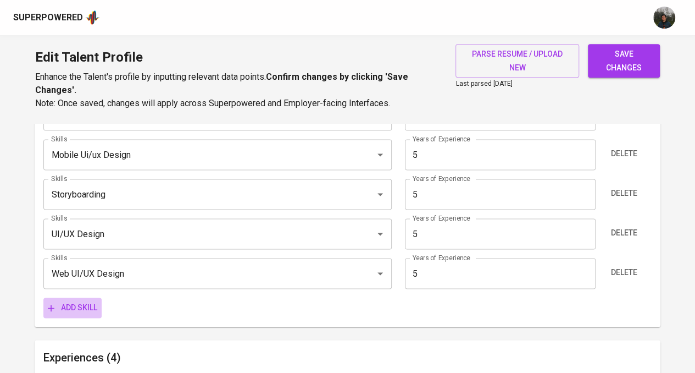
click at [76, 308] on span "Add skill" at bounding box center [72, 308] width 49 height 14
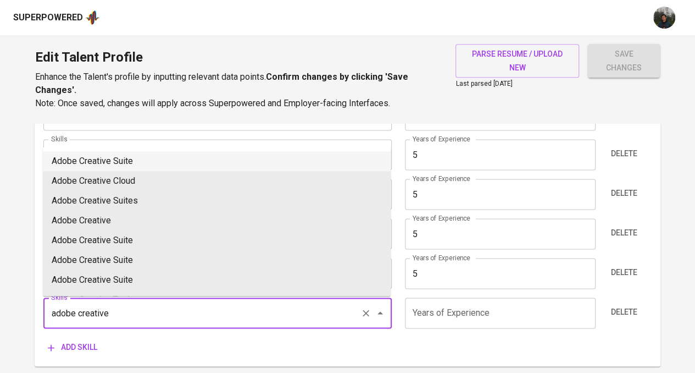
click at [164, 162] on li "Adobe Creative Suite" at bounding box center [217, 161] width 348 height 20
type input "Adobe Creative Suite"
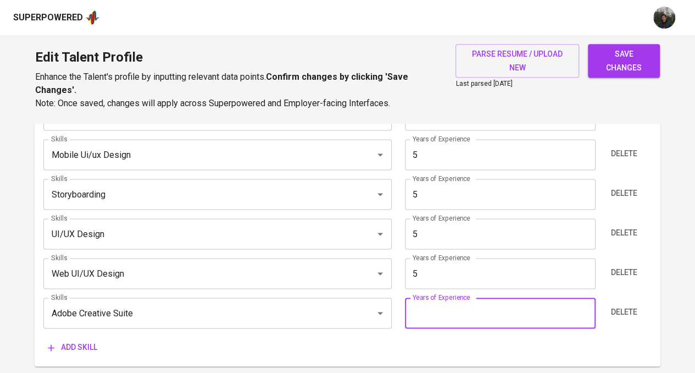
click at [423, 310] on input "number" at bounding box center [500, 312] width 191 height 31
type input "1"
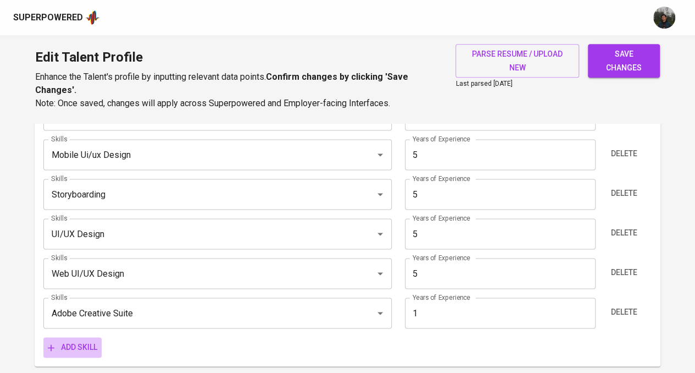
click at [79, 345] on span "Add skill" at bounding box center [72, 347] width 49 height 14
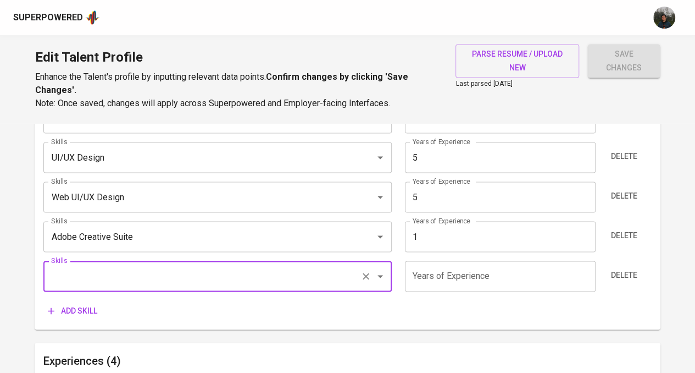
scroll to position [750, 0]
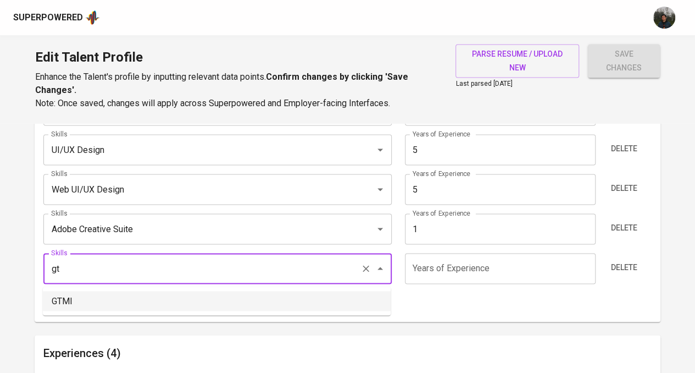
type input "g"
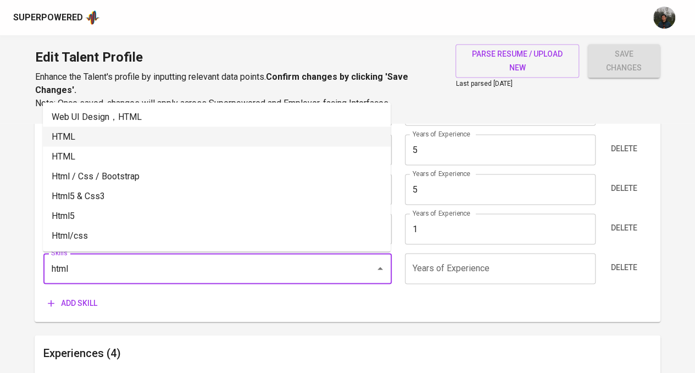
click at [203, 134] on li "HTML" at bounding box center [217, 136] width 348 height 20
type input "HTML"
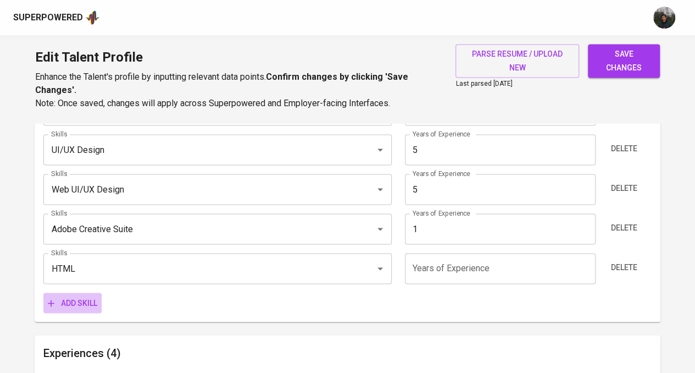
click at [93, 306] on span "Add skill" at bounding box center [72, 303] width 49 height 14
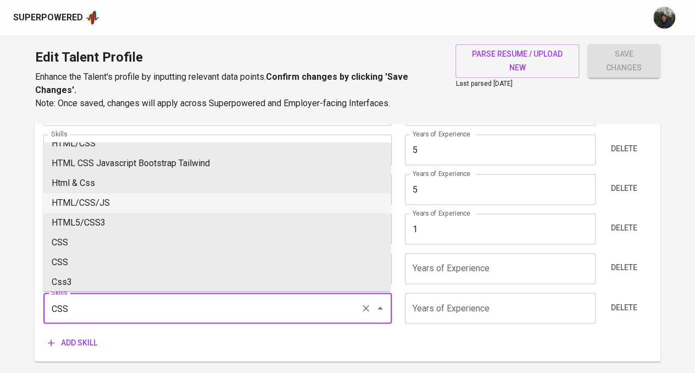
scroll to position [191, 0]
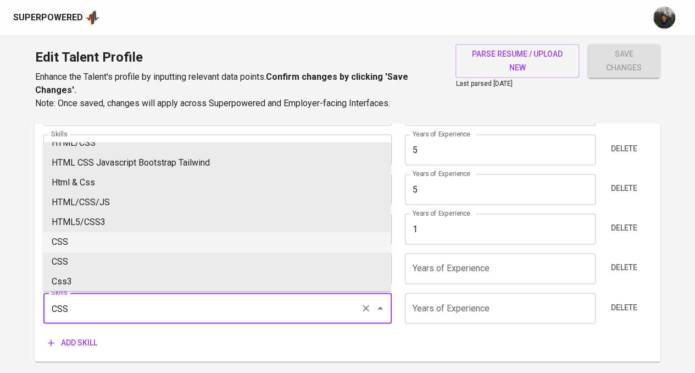
click at [123, 234] on li "CSS" at bounding box center [217, 242] width 348 height 20
type input "CSS"
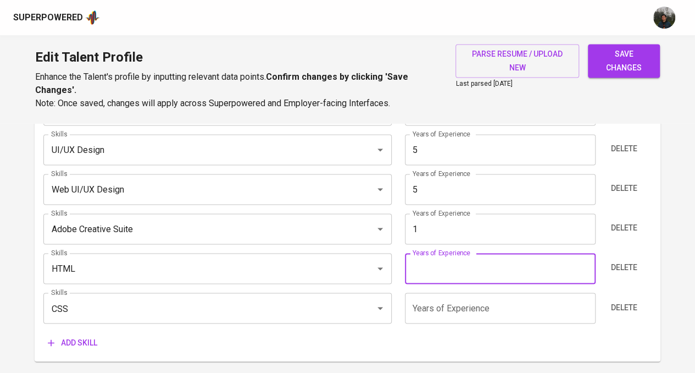
click at [479, 262] on input "number" at bounding box center [500, 268] width 191 height 31
type input "3"
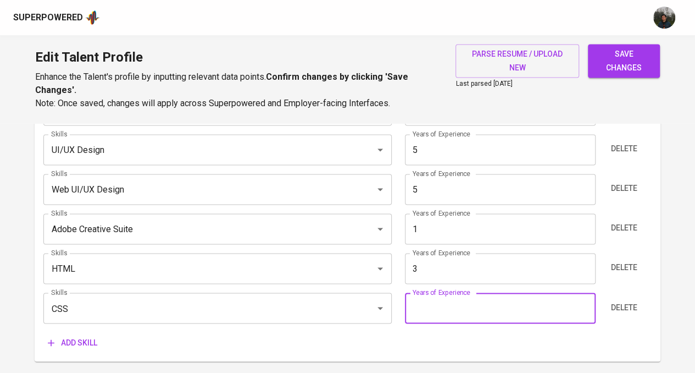
click at [505, 313] on input "number" at bounding box center [500, 307] width 191 height 31
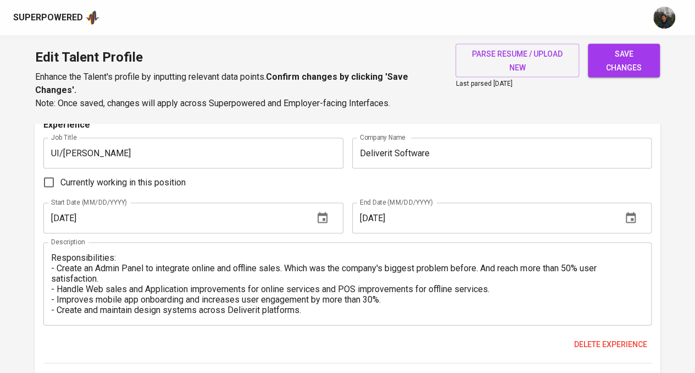
scroll to position [990, 0]
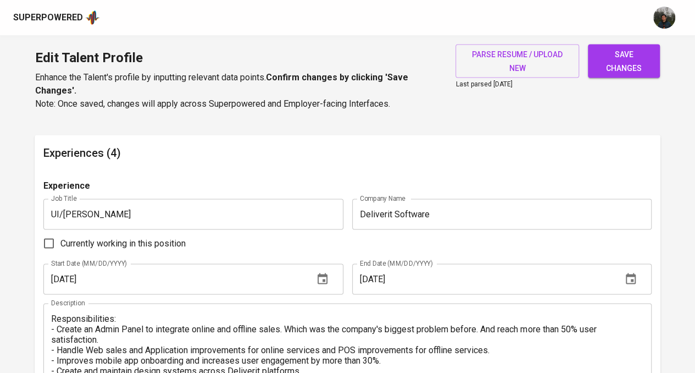
type input "3"
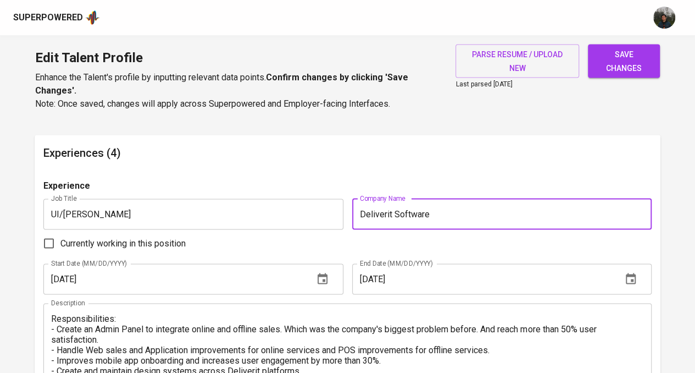
click at [478, 213] on input "Deliverit Software" at bounding box center [502, 213] width 300 height 31
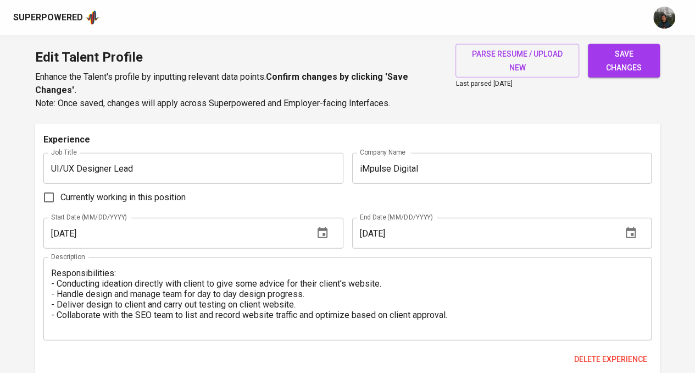
scroll to position [1319, 0]
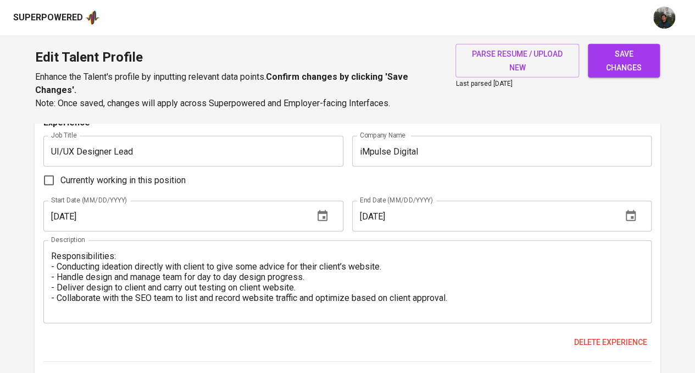
type input "Deliverit Software (Australia based company)"
click at [472, 151] on input "iMpulse Digital" at bounding box center [502, 151] width 300 height 31
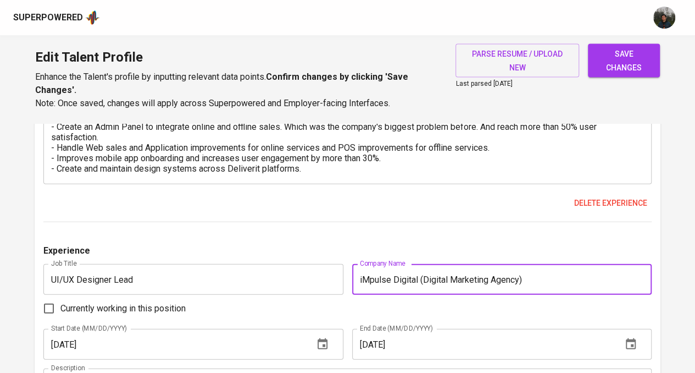
scroll to position [1209, 0]
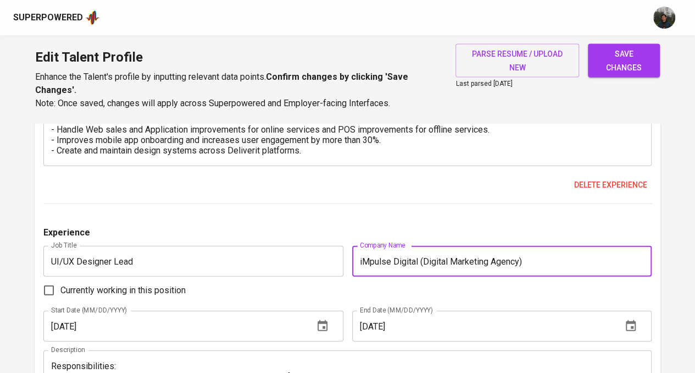
drag, startPoint x: 393, startPoint y: 259, endPoint x: 373, endPoint y: 272, distance: 22.7
click at [358, 263] on input "iMpulse Digital (Digital Marketing Agency)" at bounding box center [502, 261] width 300 height 31
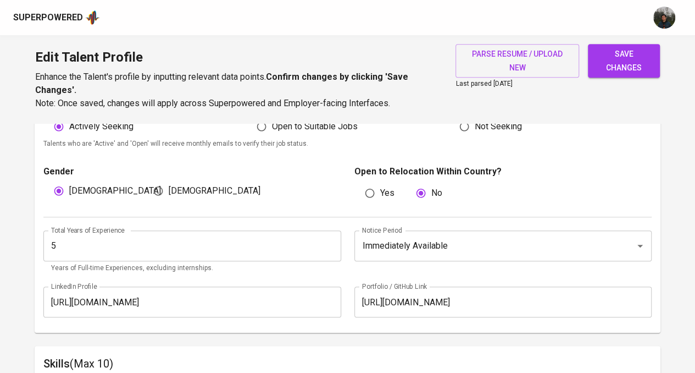
scroll to position [385, 0]
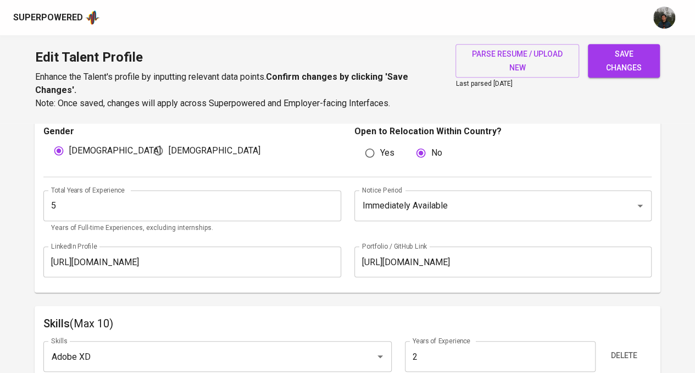
type input "Impulse Digital (Digital Marketing Agency)"
click at [485, 262] on input "https://drive.google.com/file/d/19w0GmAo4pnADL4kEY1Rw2UmIUC6rfs5Q/view?usp=shar…" at bounding box center [503, 261] width 297 height 31
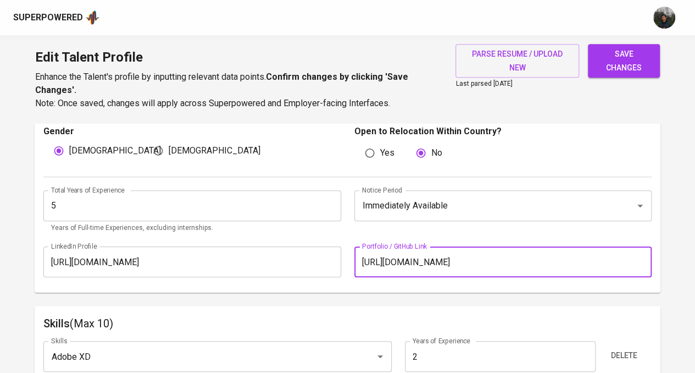
click at [485, 262] on input "https://drive.google.com/file/d/19w0GmAo4pnADL4kEY1Rw2UmIUC6rfs5Q/view?usp=shar…" at bounding box center [503, 261] width 297 height 31
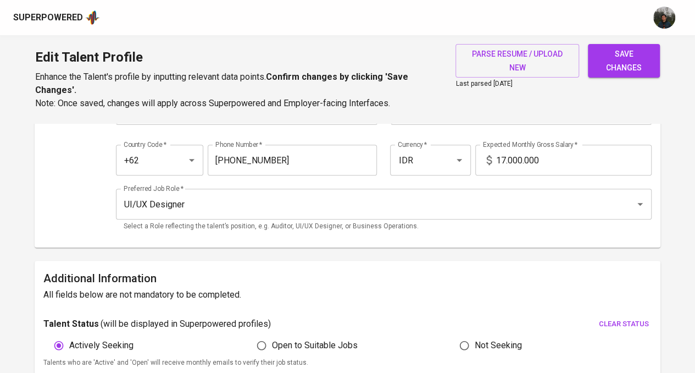
scroll to position [0, 0]
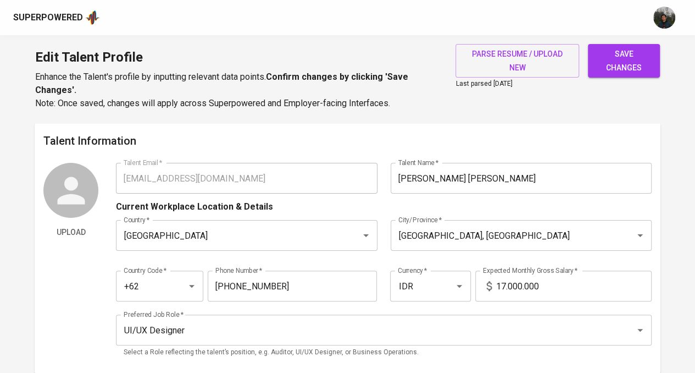
click at [620, 60] on span "save changes" at bounding box center [624, 60] width 54 height 27
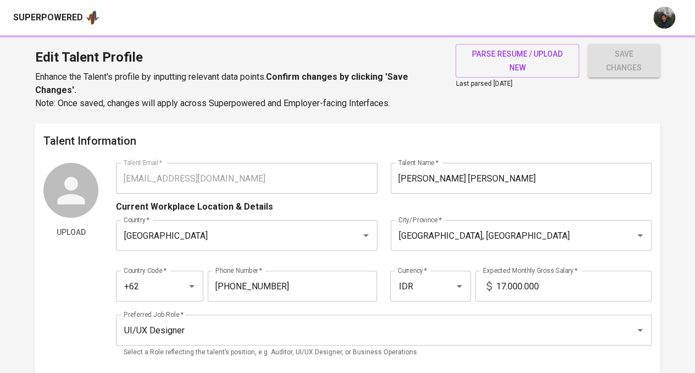
type input "Storyboarding"
type input "5"
type input "Mobile Ui/ux Design"
type input "Figma"
type input "Web UI/UX Design"
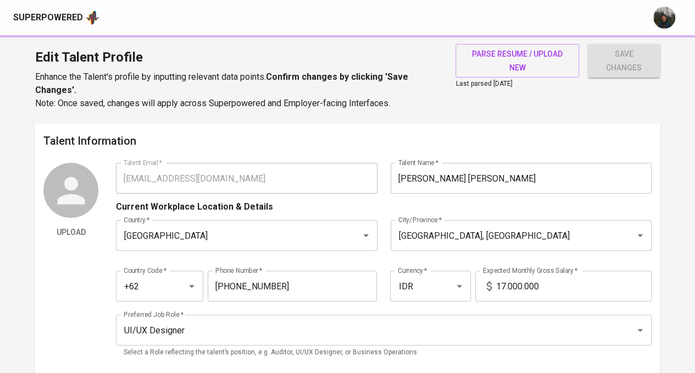
type input "User Interface Design (UI)"
type input "CSS"
type input "3"
type input "HTML"
type input "3"
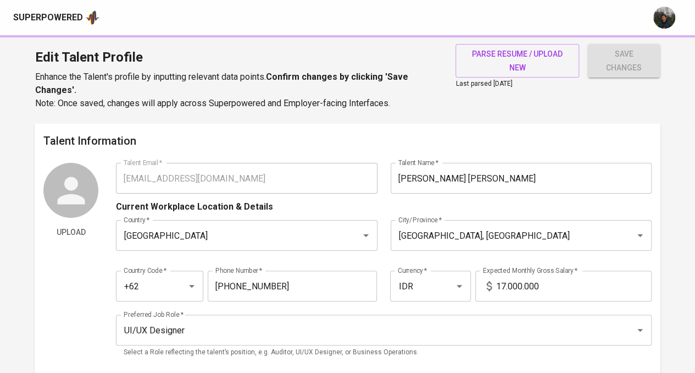
type input "Adobe XD"
type input "2"
type input "Adobe Creative Suite"
type input "1"
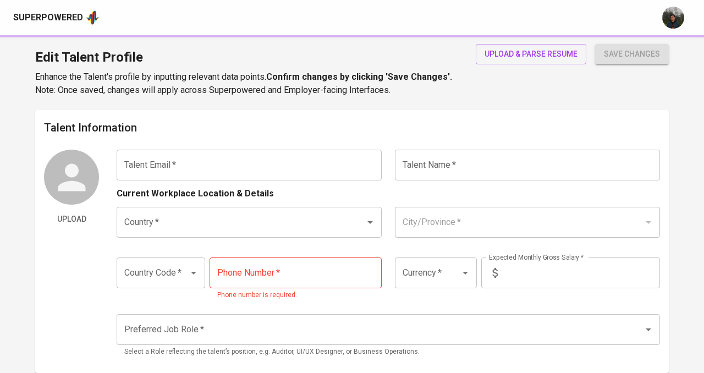
type input "[EMAIL_ADDRESS][DOMAIN_NAME]"
type input "[PERSON_NAME]"
type input "[GEOGRAPHIC_DATA]"
type input "[GEOGRAPHIC_DATA], [GEOGRAPHIC_DATA]"
type input "+62"
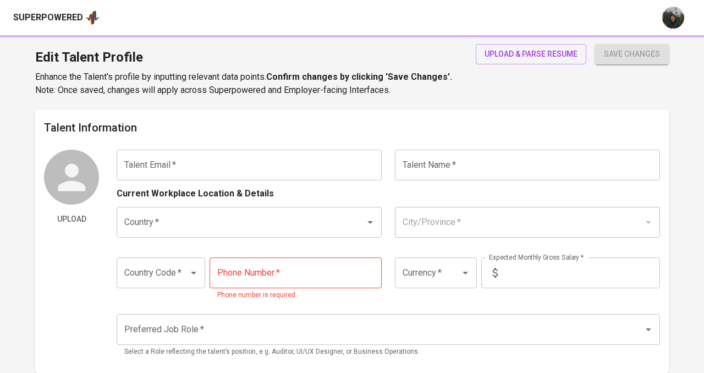
type input "[PHONE_NUMBER]"
type input "IDR"
radio input "true"
type input "1"
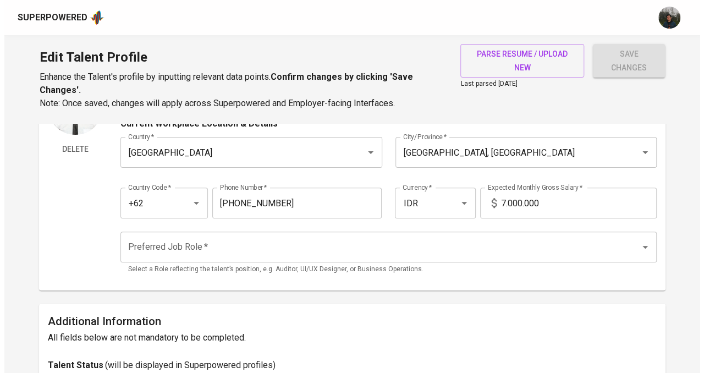
scroll to position [84, 0]
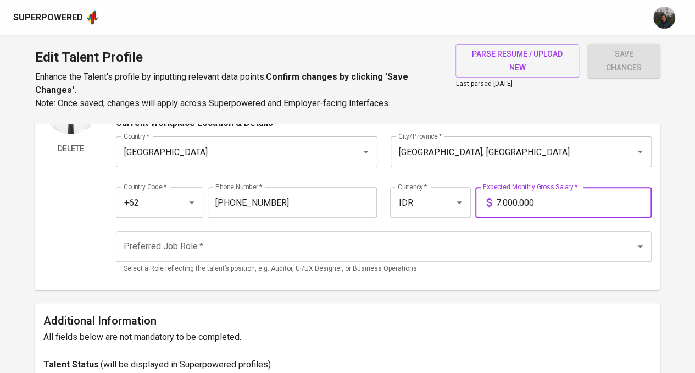
click at [504, 203] on input "7.000.000" at bounding box center [574, 202] width 156 height 31
click at [501, 203] on input "7.000.000" at bounding box center [574, 202] width 156 height 31
type input "12.000.000"
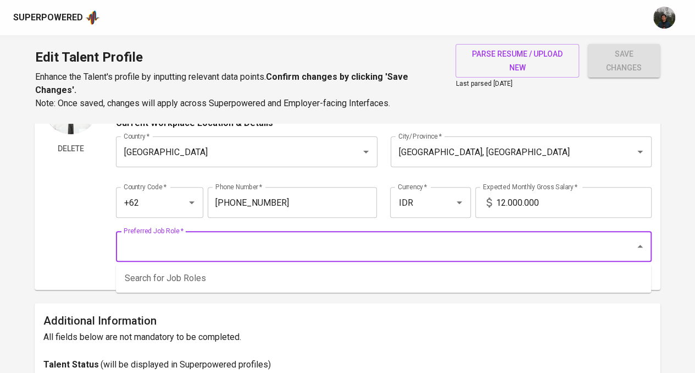
click at [445, 249] on input "Preferred Job Role   *" at bounding box center [368, 246] width 495 height 21
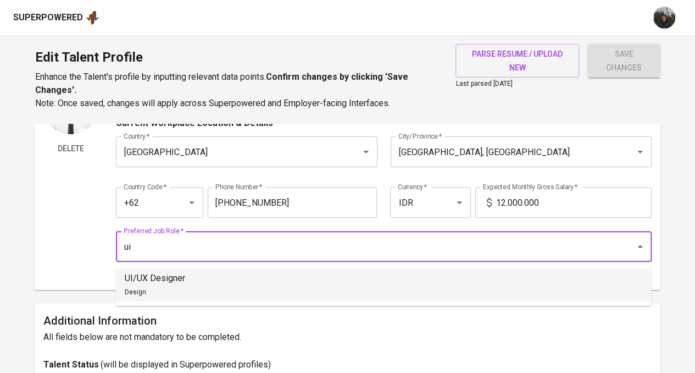
click at [365, 277] on li "UI/UX Designer Design" at bounding box center [383, 284] width 535 height 33
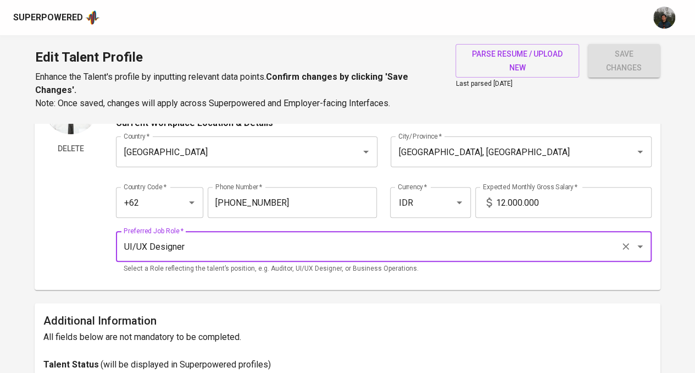
type input "UI/UX Designer"
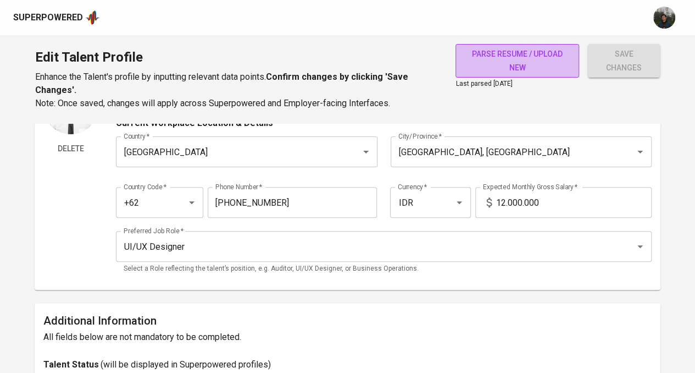
click at [511, 58] on span "parse resume / upload new" at bounding box center [518, 60] width 106 height 27
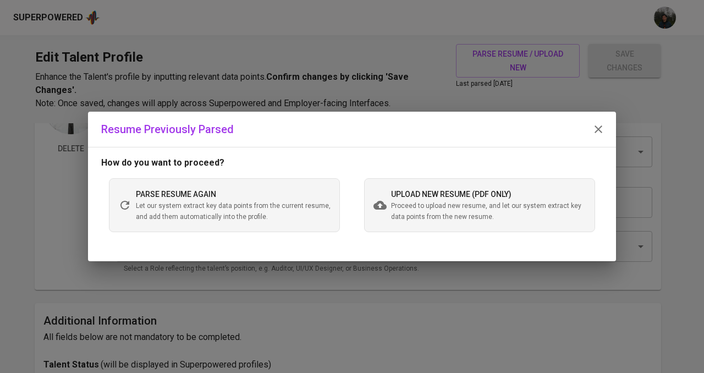
click at [247, 222] on span "Let our system extract key data points from the current resume, and add them au…" at bounding box center [233, 212] width 195 height 22
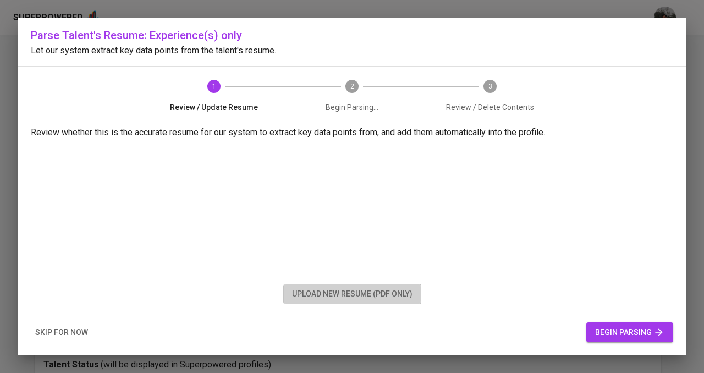
click at [371, 298] on span "upload new resume (pdf only)" at bounding box center [352, 294] width 120 height 14
click at [471, 317] on div "skip for now begin parsing" at bounding box center [352, 332] width 668 height 47
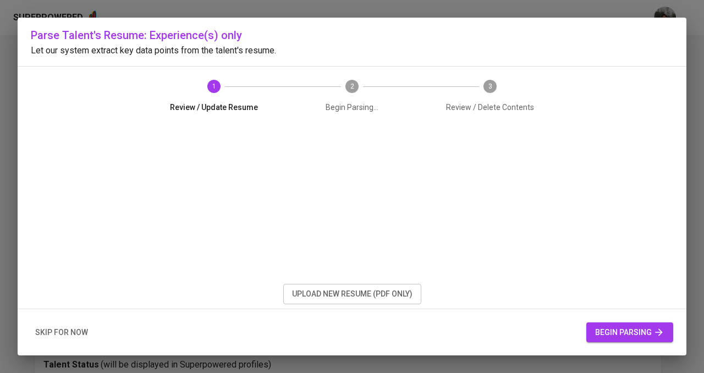
scroll to position [0, 0]
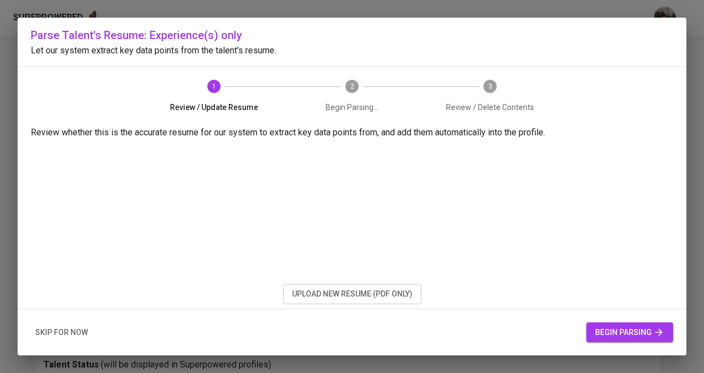
click at [629, 325] on span "begin parsing" at bounding box center [629, 332] width 69 height 14
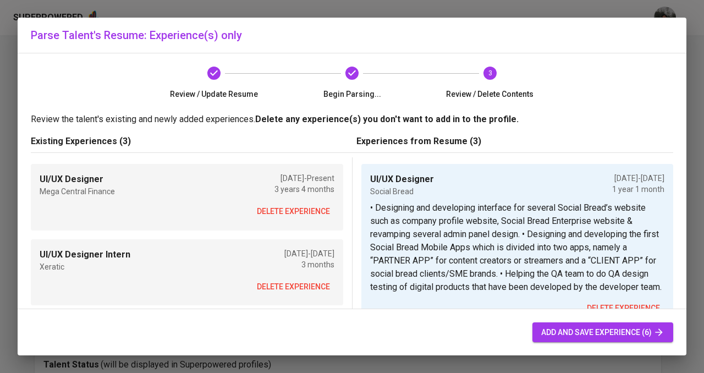
click at [302, 213] on span "delete experience" at bounding box center [293, 212] width 73 height 14
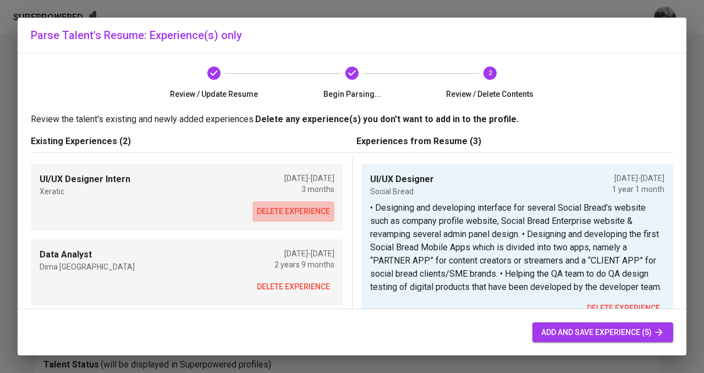
click at [302, 213] on span "delete experience" at bounding box center [293, 212] width 73 height 14
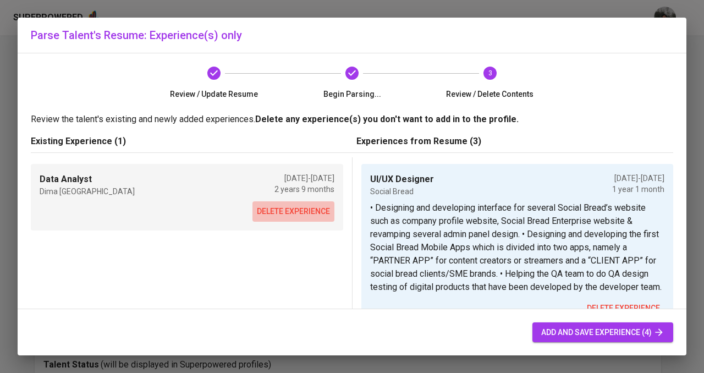
click at [302, 213] on span "delete experience" at bounding box center [293, 212] width 73 height 14
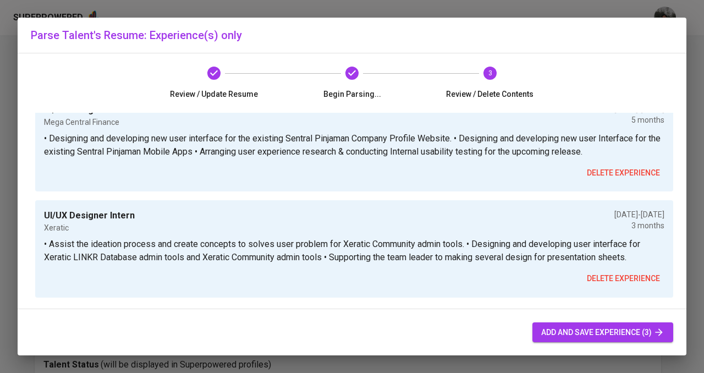
scroll to position [69, 0]
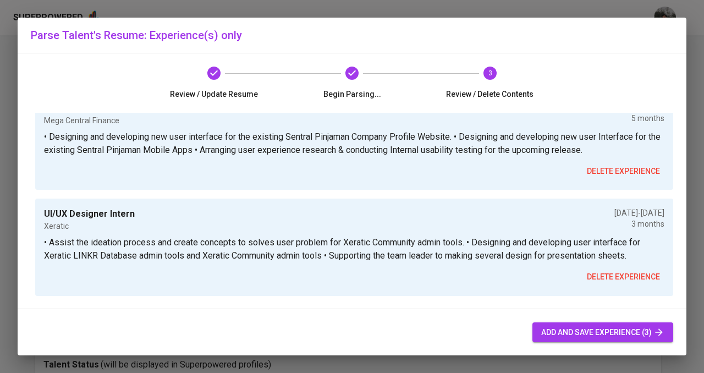
click at [625, 334] on span "add and save experience (3)" at bounding box center [602, 332] width 123 height 14
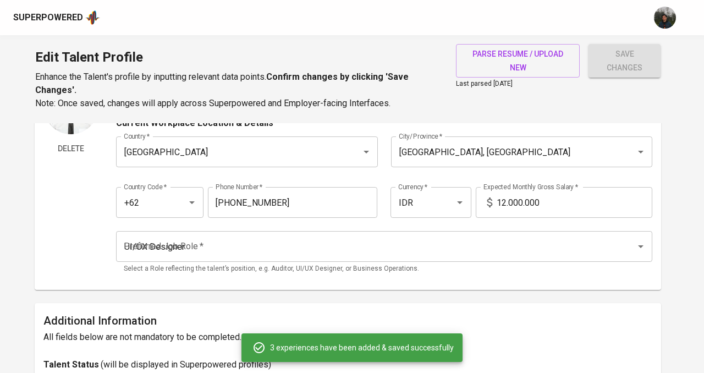
type input "7.000.000"
type input "Social Bread"
checkbox input "false"
type input "[DATE]"
type input "02/01/2024"
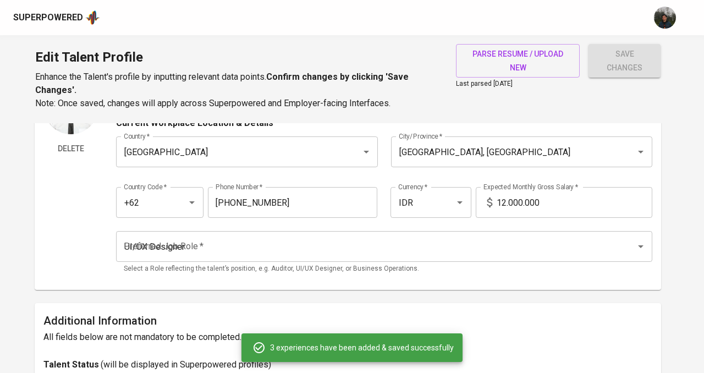
type textarea "• Designing and developing interface for several Social Bread’s website such as…"
type input "UI/UX Designer"
type input "Mega Central Finance"
type input "04/01/2022"
type input "09/01/2022"
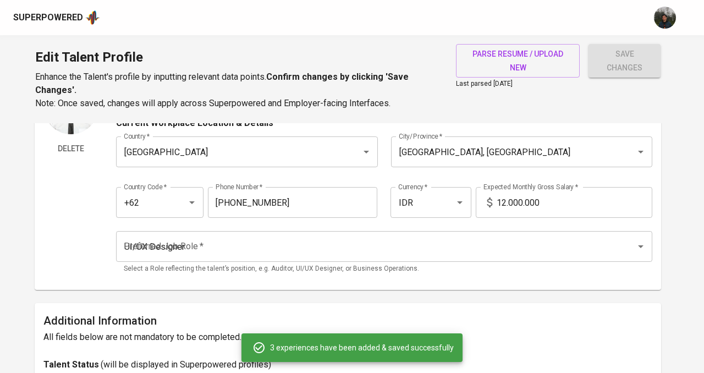
type textarea "• Designing and developing new user interface for the existing Sentral Pinjaman…"
type input "UI/UX Designer Intern"
type input "Xeratic"
type input "11/01/2021"
type input "02/01/2022"
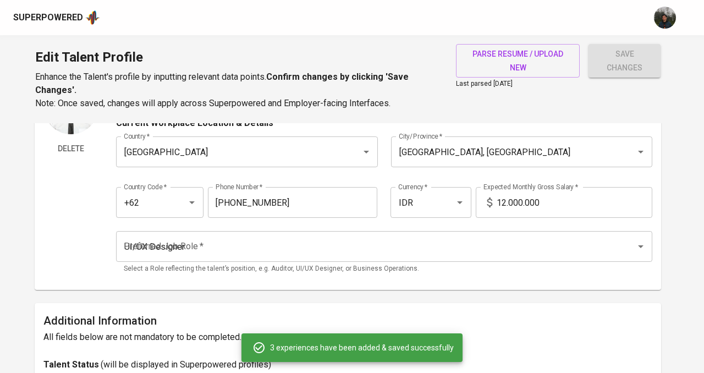
type textarea "• Assist the ideation process and create concepts to solves user problem for Xe…"
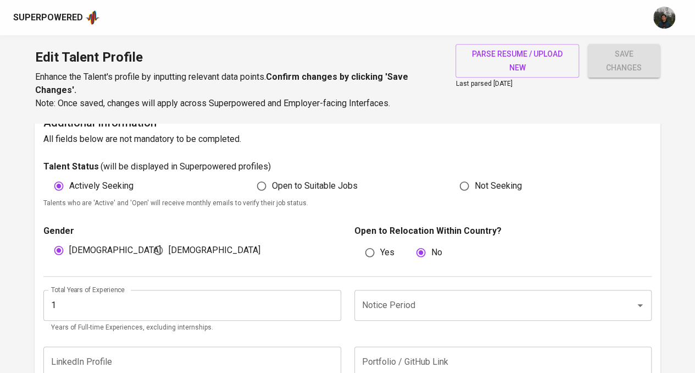
scroll to position [357, 0]
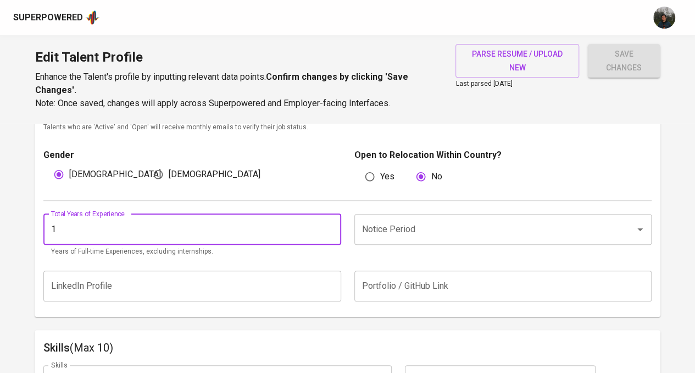
drag, startPoint x: 97, startPoint y: 225, endPoint x: 5, endPoint y: 226, distance: 91.8
type input "3"
click at [290, 179] on div "Male Female" at bounding box center [191, 174] width 297 height 21
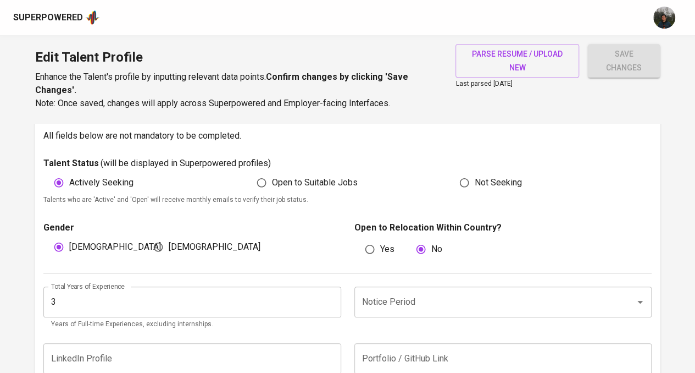
scroll to position [302, 0]
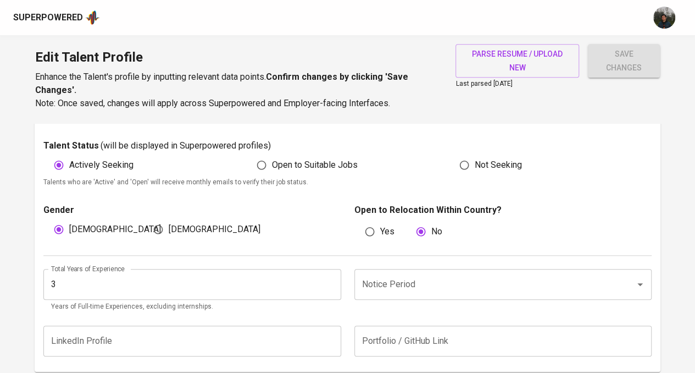
click at [407, 275] on input "Notice Period" at bounding box center [488, 284] width 257 height 21
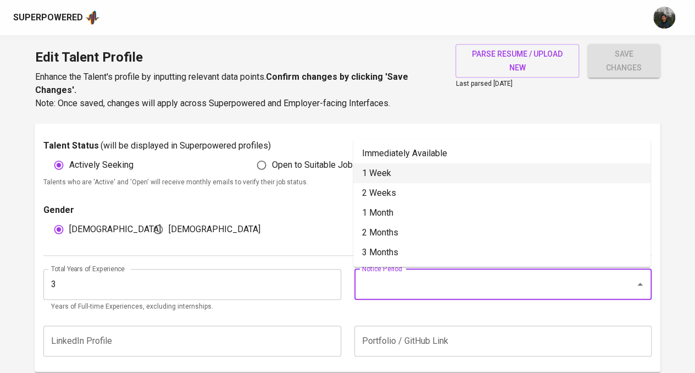
click at [407, 160] on li "Immediately Available" at bounding box center [501, 153] width 297 height 20
type input "Immediately Available"
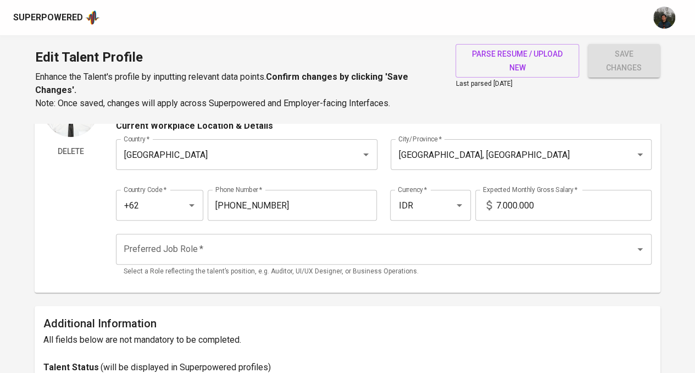
scroll to position [27, 0]
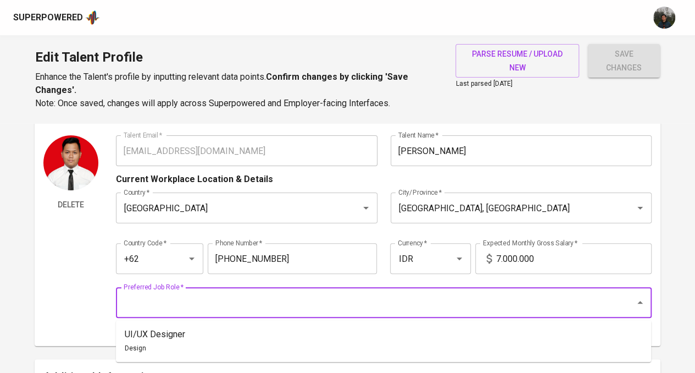
click at [258, 310] on input "Preferred Job Role   *" at bounding box center [368, 302] width 495 height 21
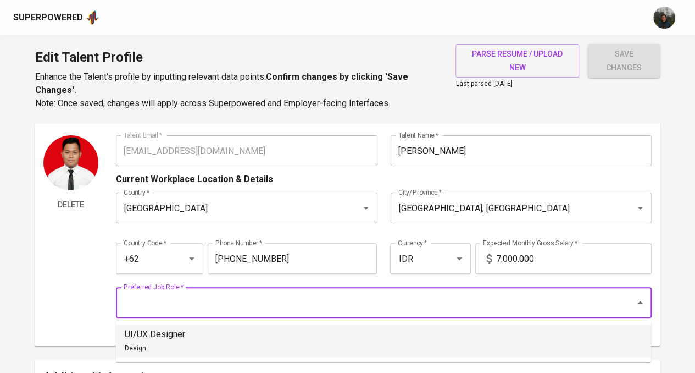
click at [211, 340] on li "UI/UX Designer Design" at bounding box center [383, 340] width 535 height 33
type input "UI/UX Designer"
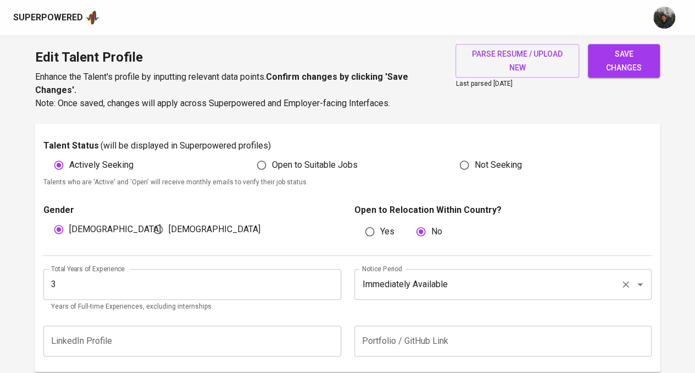
scroll to position [357, 0]
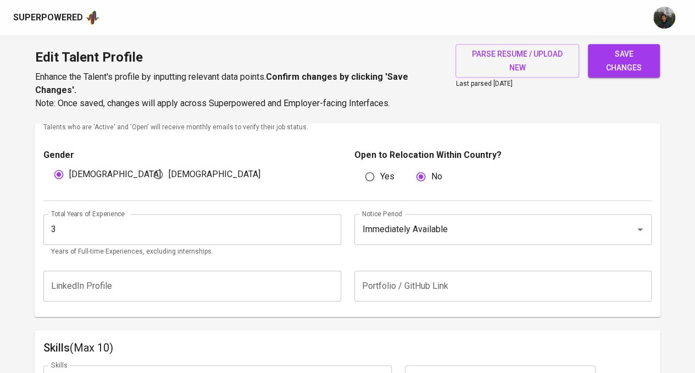
click at [207, 302] on div "LinkedIn Profile LinkedIn Profile Portfolio / GitHub Link Portfolio / GitHub Li…" at bounding box center [347, 286] width 609 height 44
click at [420, 296] on input "text" at bounding box center [503, 285] width 297 height 31
drag, startPoint x: 692, startPoint y: 104, endPoint x: 685, endPoint y: 104, distance: 6.6
click at [689, 104] on div "Edit Talent Profile Enhance the Talent's profile by inputting relevant data poi…" at bounding box center [347, 79] width 695 height 88
click at [416, 281] on input "text" at bounding box center [503, 285] width 297 height 31
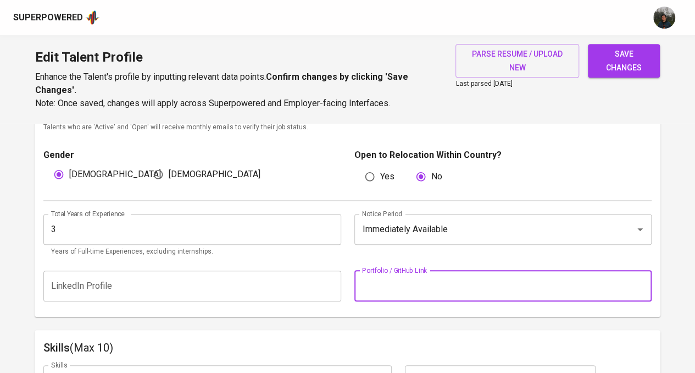
paste input "https://layers.to/fajarramdhani93"
type input "https://layers.to/fajarramdhani93"
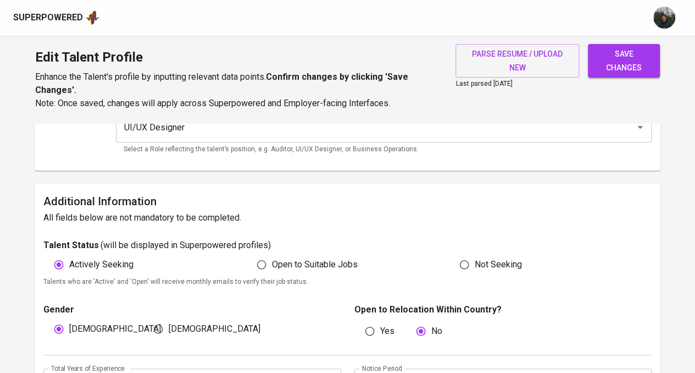
scroll to position [0, 0]
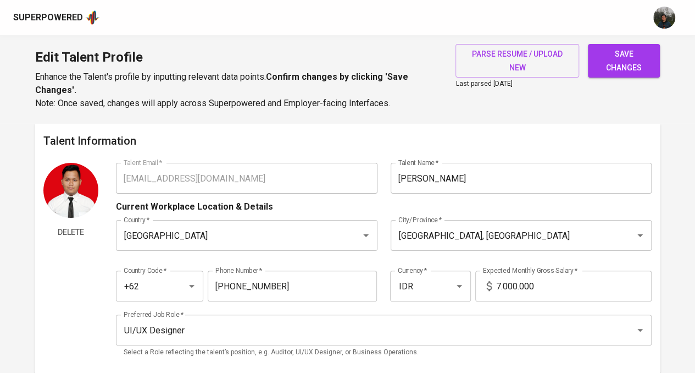
click at [498, 284] on input "7.000.000" at bounding box center [574, 285] width 156 height 31
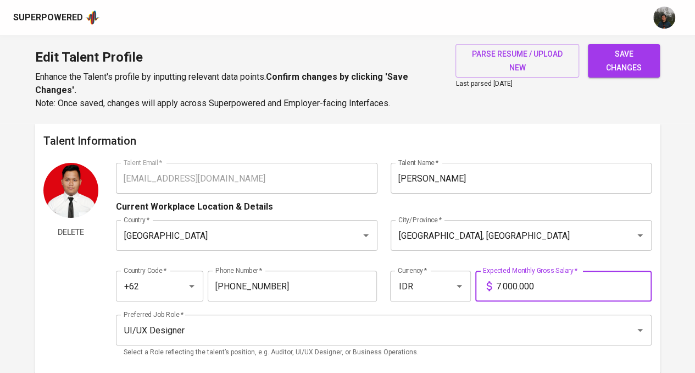
click at [500, 288] on input "7.000.000" at bounding box center [574, 285] width 156 height 31
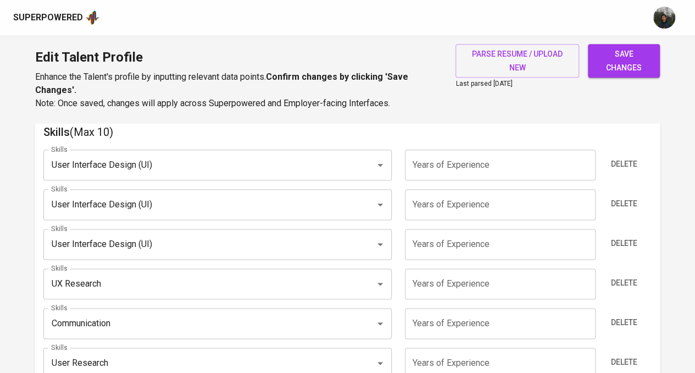
scroll to position [550, 0]
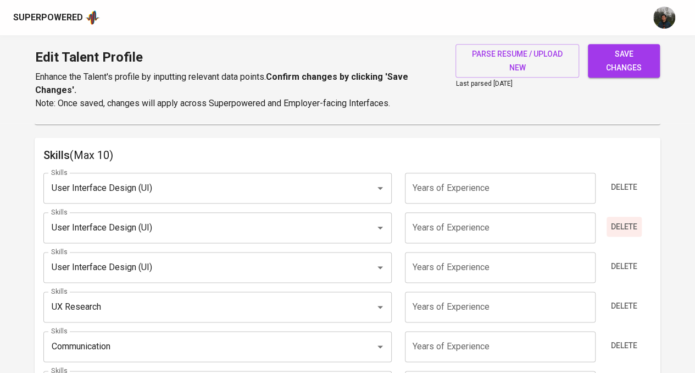
type input "12.000.000"
click at [616, 224] on span "Delete" at bounding box center [624, 227] width 26 height 14
click at [626, 263] on span "Delete" at bounding box center [624, 266] width 26 height 14
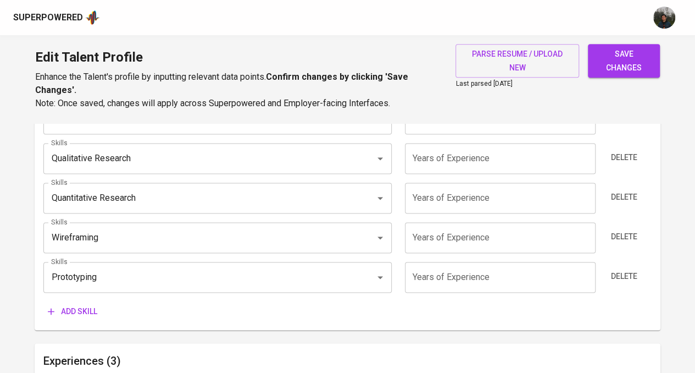
scroll to position [660, 0]
click at [87, 309] on span "Add skill" at bounding box center [72, 310] width 49 height 14
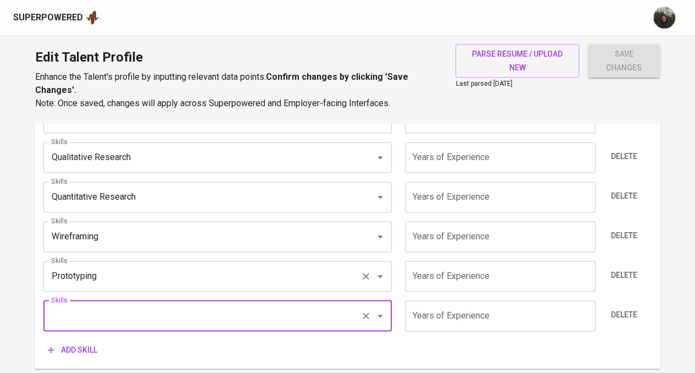
scroll to position [715, 0]
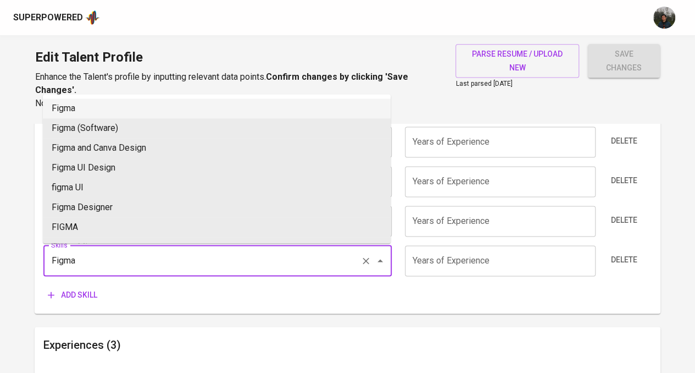
click at [196, 110] on li "Figma" at bounding box center [217, 108] width 348 height 20
type input "Figma"
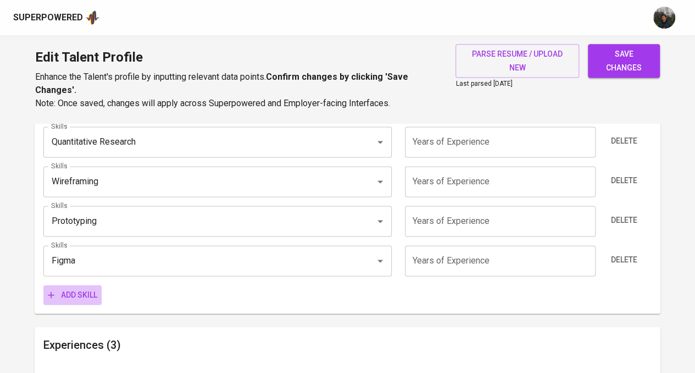
click at [86, 297] on span "Add skill" at bounding box center [72, 295] width 49 height 14
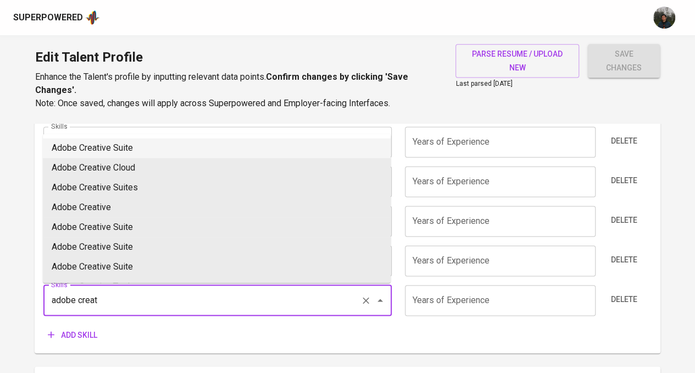
click at [180, 142] on li "Adobe Creative Suite" at bounding box center [217, 148] width 348 height 20
type input "Adobe Creative Suite"
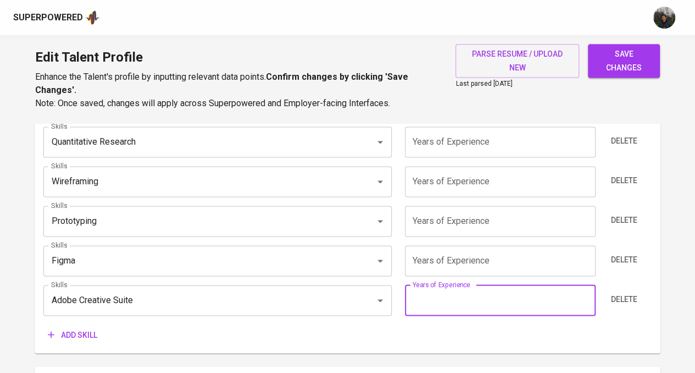
click at [487, 305] on input "number" at bounding box center [500, 300] width 191 height 31
type input "2"
click at [451, 258] on input "number" at bounding box center [500, 260] width 191 height 31
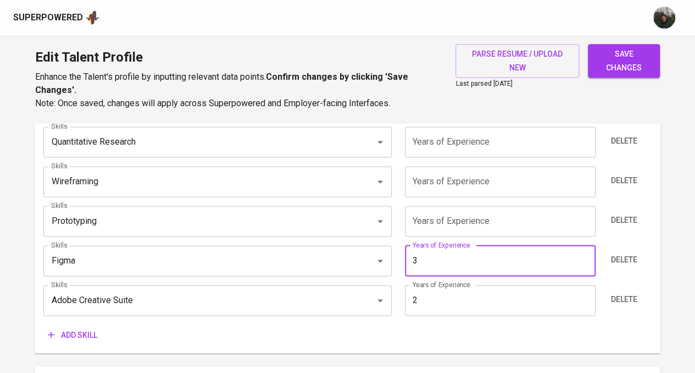
type input "3"
click at [456, 208] on input "number" at bounding box center [500, 221] width 191 height 31
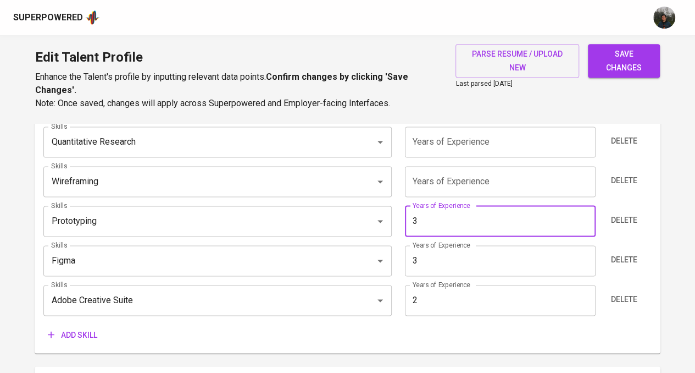
type input "3"
click at [468, 187] on input "number" at bounding box center [500, 181] width 191 height 31
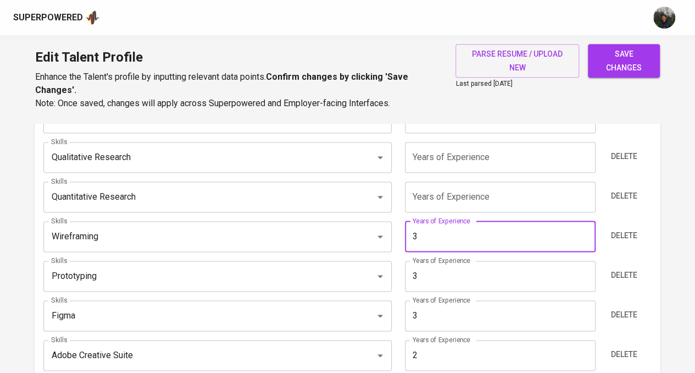
type input "3"
click at [479, 195] on input "number" at bounding box center [500, 196] width 191 height 31
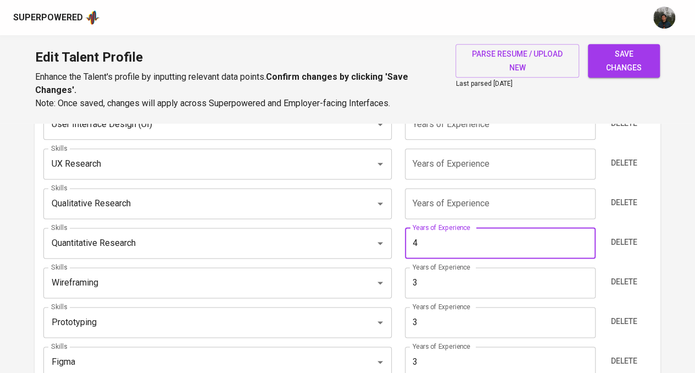
scroll to position [605, 0]
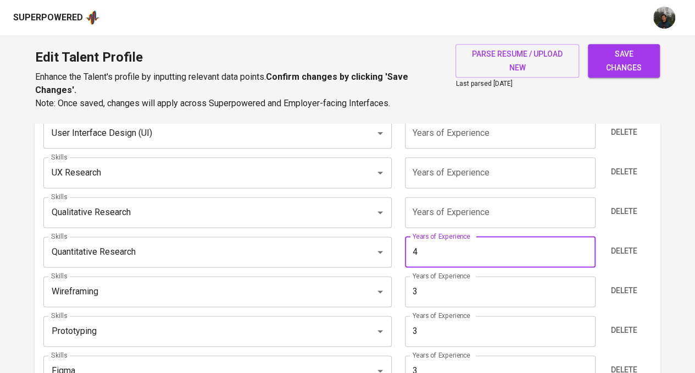
type input "4"
click at [462, 214] on input "number" at bounding box center [500, 212] width 191 height 31
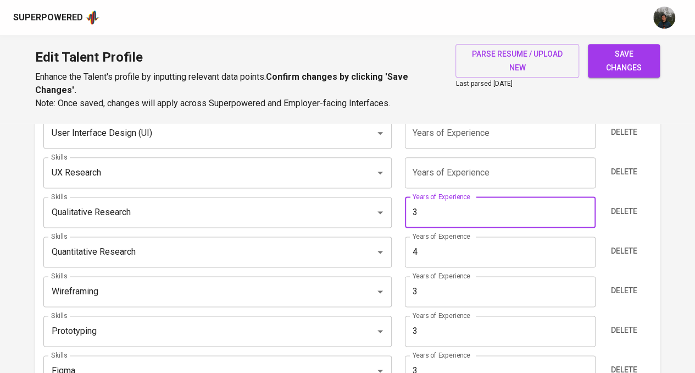
type input "3"
click at [480, 177] on input "number" at bounding box center [500, 172] width 191 height 31
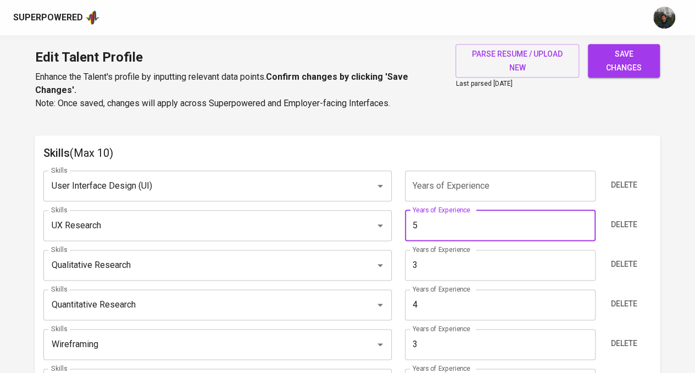
scroll to position [495, 0]
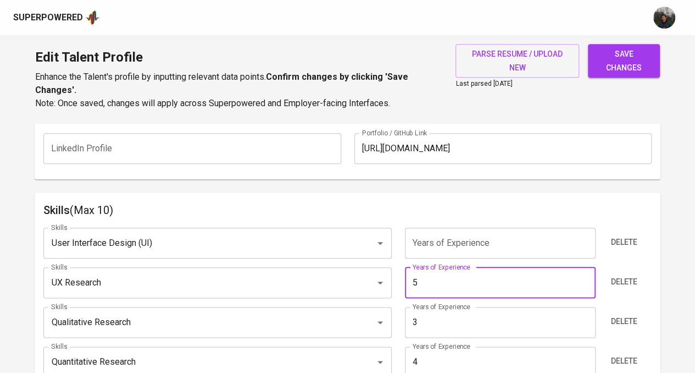
type input "5"
drag, startPoint x: 438, startPoint y: 246, endPoint x: 444, endPoint y: 244, distance: 7.0
click at [438, 246] on input "number" at bounding box center [500, 243] width 191 height 31
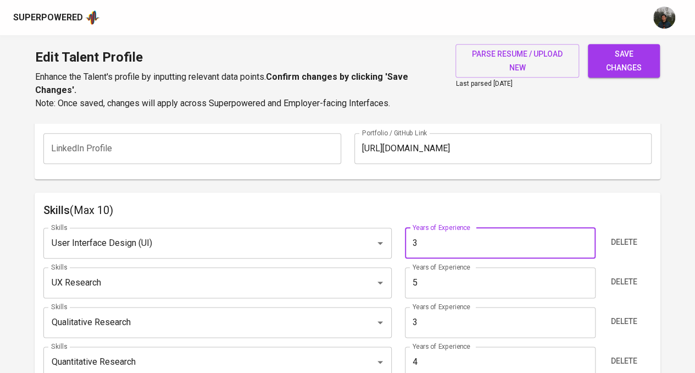
type input "3"
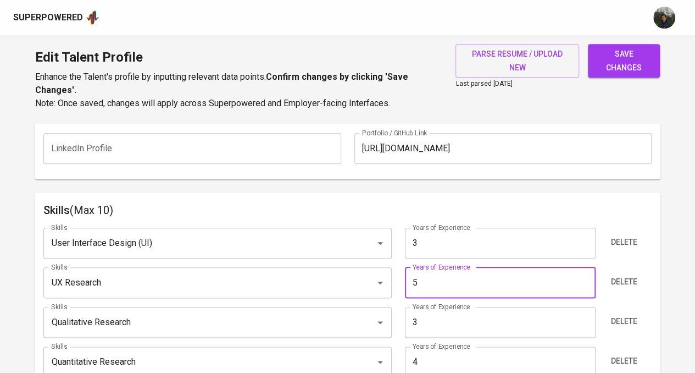
click at [437, 279] on input "5" at bounding box center [500, 282] width 191 height 31
drag, startPoint x: 436, startPoint y: 279, endPoint x: 375, endPoint y: 271, distance: 62.0
click at [375, 271] on div "Skills UX Research Skills Years of Experience 53 Years of Experience Delete" at bounding box center [347, 282] width 609 height 31
type input "3"
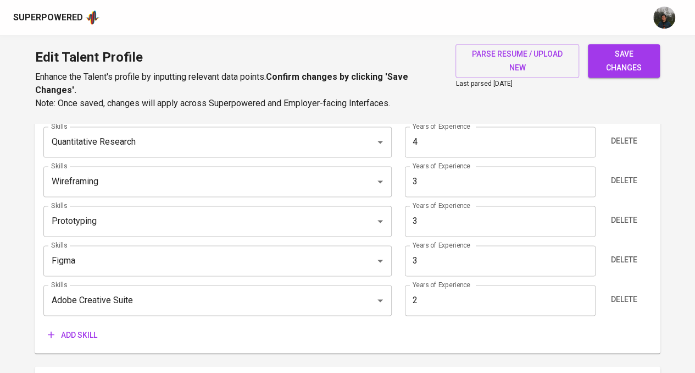
scroll to position [660, 0]
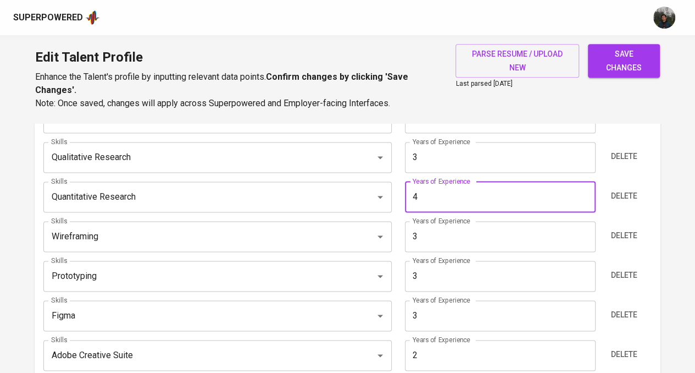
drag, startPoint x: 443, startPoint y: 199, endPoint x: 402, endPoint y: 195, distance: 40.9
click at [402, 195] on div "Years of Experience 4 Years of Experience" at bounding box center [500, 196] width 203 height 31
type input "3"
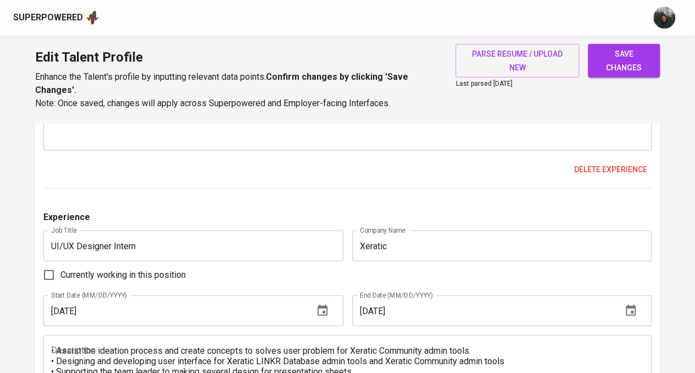
scroll to position [1627, 0]
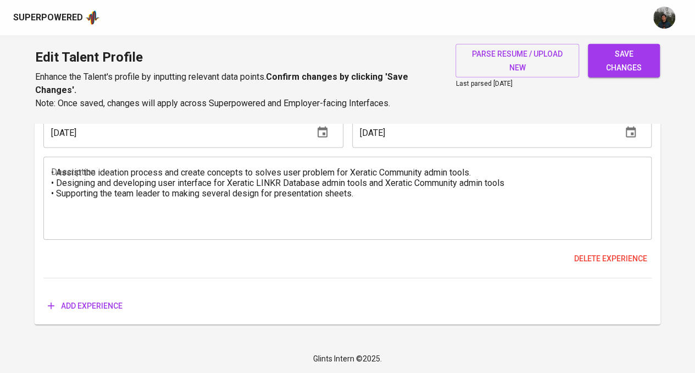
click at [84, 306] on span "Add experience" at bounding box center [85, 306] width 75 height 14
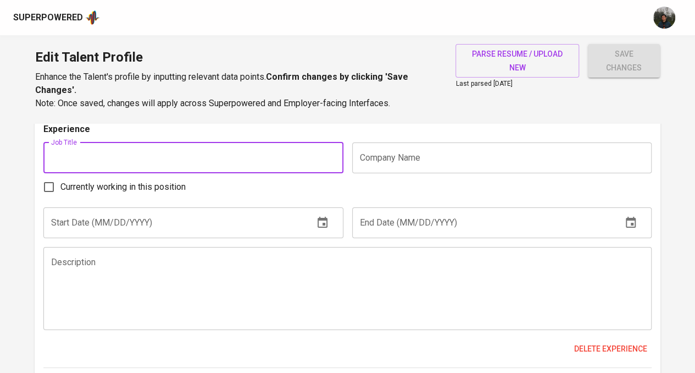
scroll to position [1792, 0]
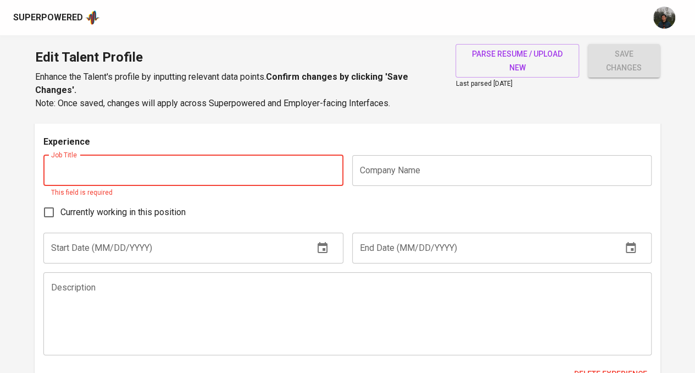
paste input "Freelance Product & UI/UX Designer"
drag, startPoint x: 89, startPoint y: 168, endPoint x: 21, endPoint y: 176, distance: 68.1
click at [55, 169] on input "Product & UI/UX Designer" at bounding box center [193, 170] width 300 height 31
type input "Product & UI/UX Designer"
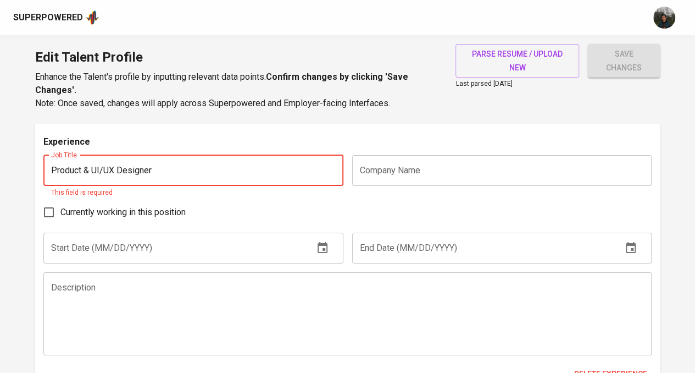
click at [454, 161] on input "text" at bounding box center [502, 170] width 300 height 31
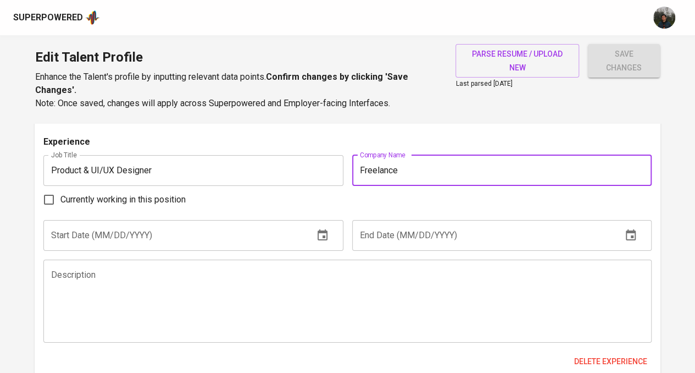
type input "Freelance"
click at [127, 201] on span "Currently working in this position" at bounding box center [122, 199] width 125 height 13
click at [60, 201] on input "Currently working in this position" at bounding box center [48, 199] width 23 height 23
checkbox input "true"
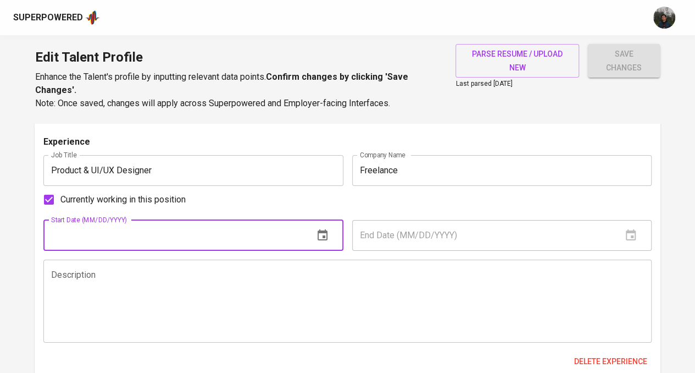
click at [206, 229] on input "text" at bounding box center [173, 235] width 261 height 31
click at [329, 237] on button "button" at bounding box center [323, 235] width 26 height 26
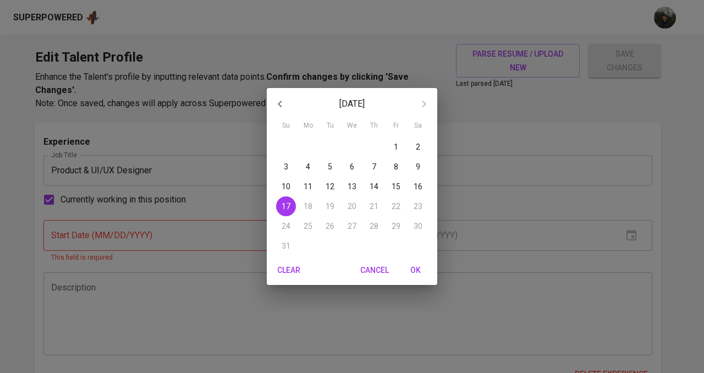
click at [140, 266] on div "August 2025 Su Mo Tu We Th Fr Sa 27 28 29 30 31 1 2 3 4 5 6 7 8 9 10 11 12 13 1…" at bounding box center [352, 186] width 704 height 373
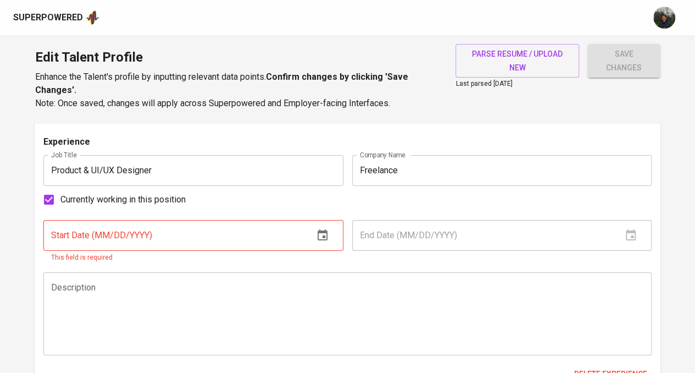
click at [156, 237] on input "text" at bounding box center [173, 235] width 261 height 31
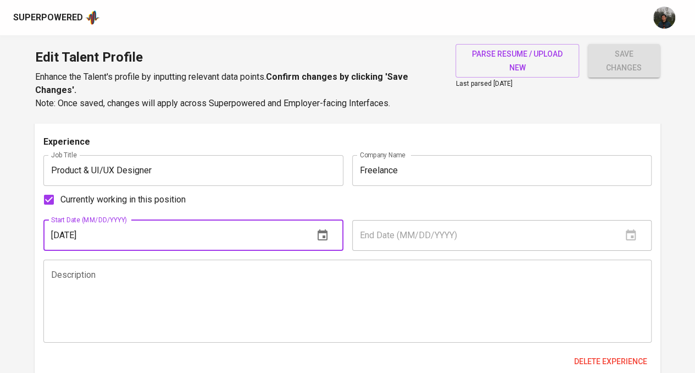
type input "02/01/2024"
drag, startPoint x: 159, startPoint y: 334, endPoint x: 369, endPoint y: 139, distance: 285.9
click at [161, 333] on div "Description" at bounding box center [347, 300] width 609 height 83
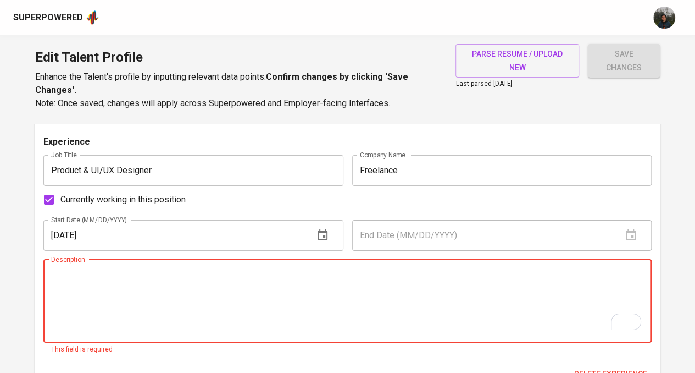
click at [142, 291] on textarea "To enrich screen reader interactions, please activate Accessibility in Grammarl…" at bounding box center [347, 300] width 593 height 63
paste textarea "Designed and optimized user interfaces for both web and mobile applications, en…"
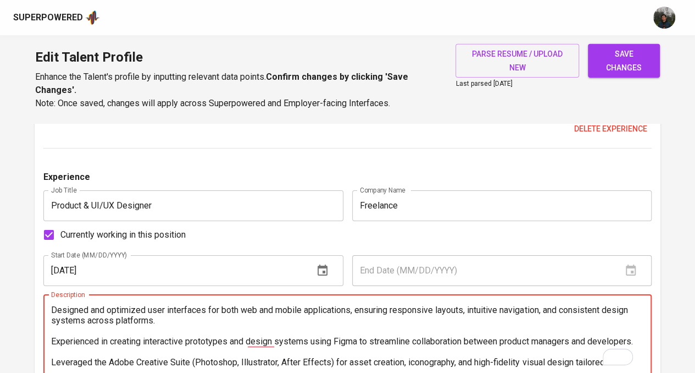
scroll to position [1737, 0]
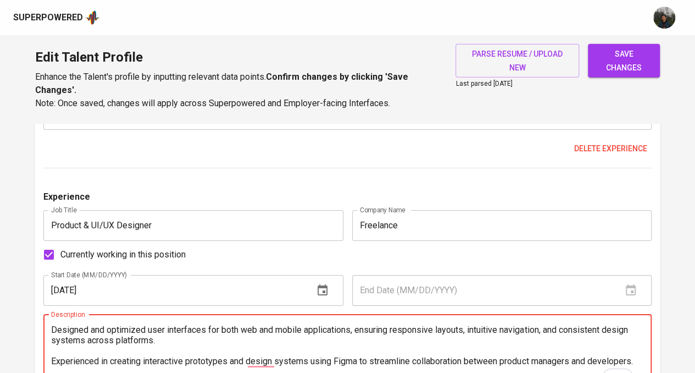
click at [73, 350] on textarea "Designed and optimized user interfaces for both web and mobile applications, en…" at bounding box center [347, 355] width 593 height 63
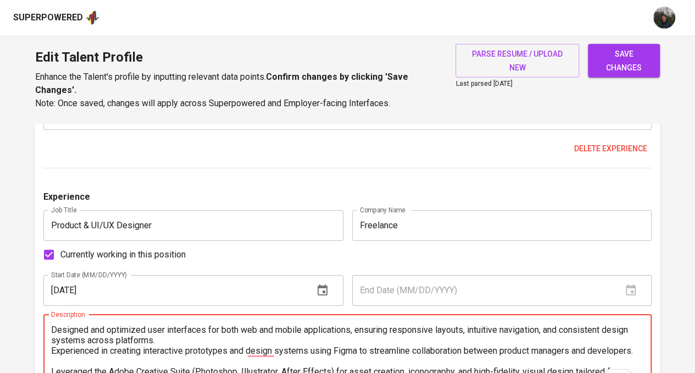
click at [51, 328] on textarea "Designed and optimized user interfaces for both web and mobile applications, en…" at bounding box center [347, 355] width 593 height 63
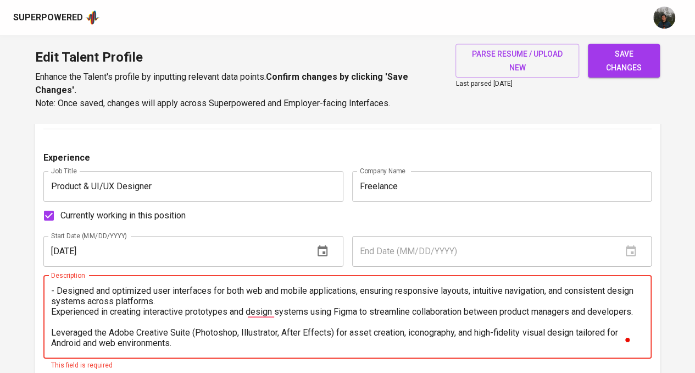
scroll to position [1792, 0]
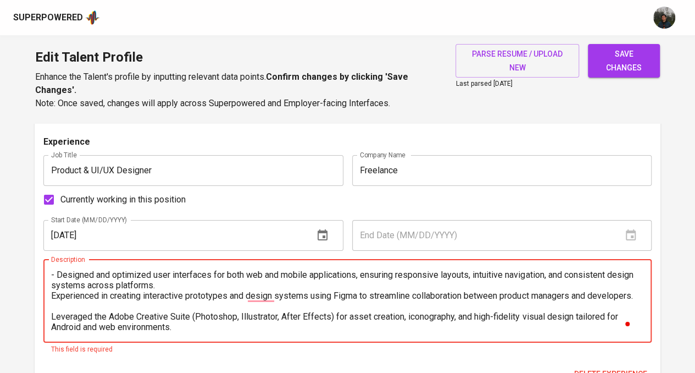
click at [53, 294] on textarea "- Designed and optimized user interfaces for both web and mobile applications, …" at bounding box center [347, 300] width 593 height 63
click at [60, 320] on textarea "- Designed and optimized user interfaces for both web and mobile applications, …" at bounding box center [347, 300] width 593 height 63
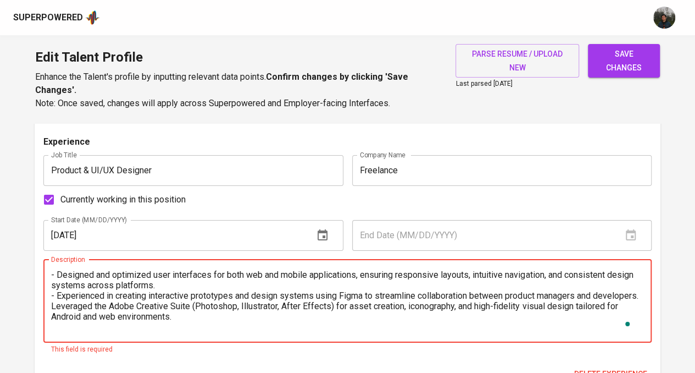
click at [52, 315] on textarea "- Designed and optimized user interfaces for both web and mobile applications, …" at bounding box center [347, 300] width 593 height 63
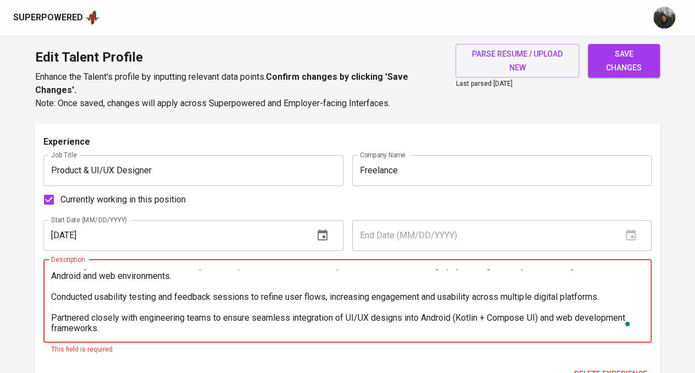
scroll to position [55, 0]
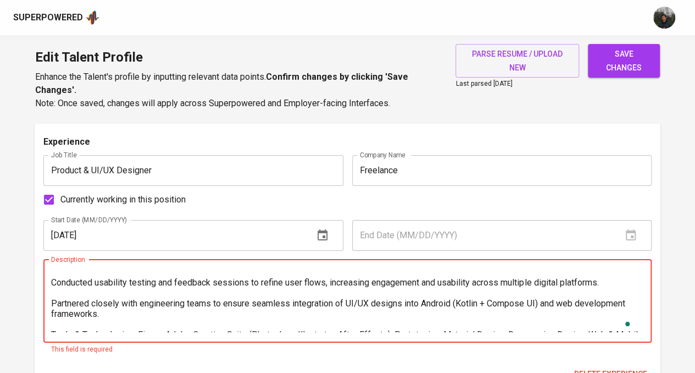
click at [63, 283] on textarea "- Designed and optimized user interfaces for both web and mobile applications, …" at bounding box center [347, 300] width 593 height 63
click at [54, 294] on textarea "- Designed and optimized user interfaces for both web and mobile applications, …" at bounding box center [347, 300] width 593 height 63
click at [53, 291] on textarea "- Designed and optimized user interfaces for both web and mobile applications, …" at bounding box center [347, 300] width 593 height 63
click at [60, 305] on textarea "- Designed and optimized user interfaces for both web and mobile applications, …" at bounding box center [347, 300] width 593 height 63
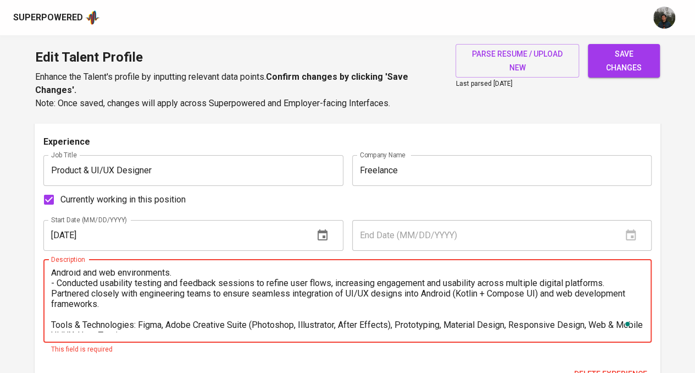
click at [51, 306] on textarea "- Designed and optimized user interfaces for both web and mobile applications, …" at bounding box center [347, 300] width 593 height 63
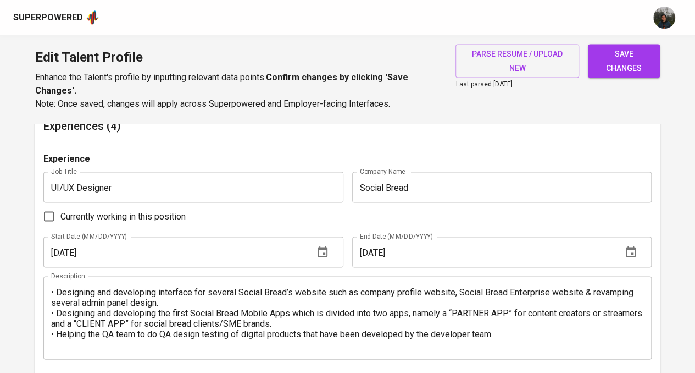
type textarea "- Designed and optimized user interfaces for both web and mobile applications, …"
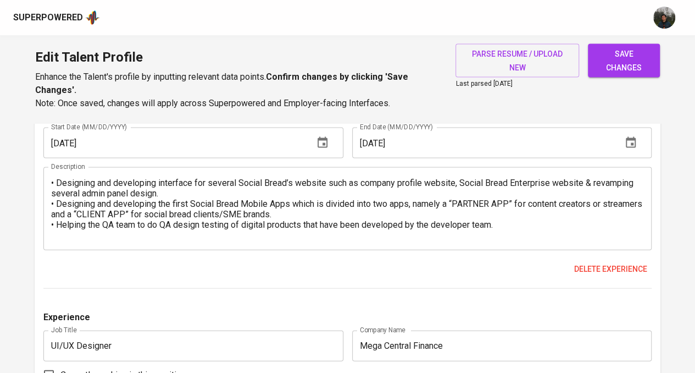
scroll to position [1083, 0]
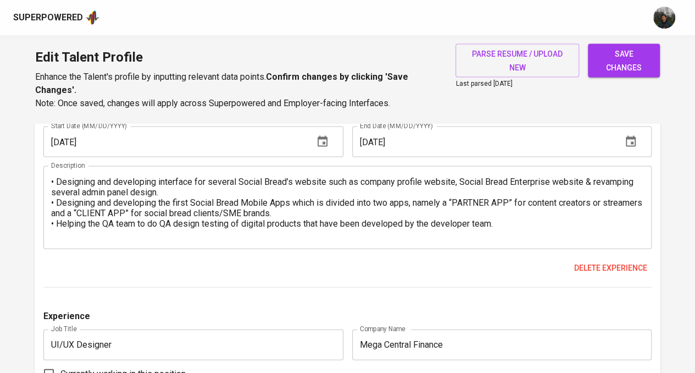
click at [356, 244] on div "• Designing and developing interface for several Social Bread’s website such as…" at bounding box center [347, 207] width 609 height 83
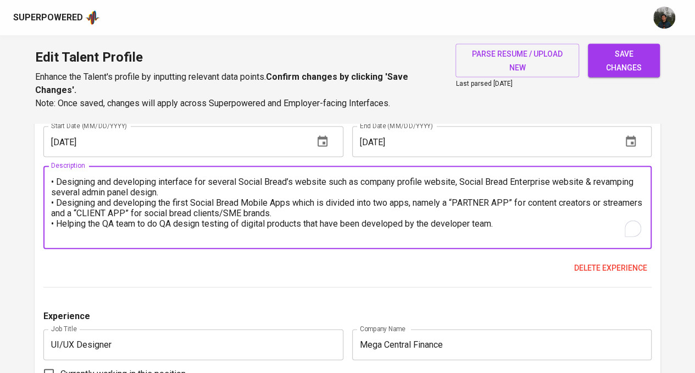
drag, startPoint x: 527, startPoint y: 229, endPoint x: 0, endPoint y: 165, distance: 531.0
click at [0, 165] on main "Talent Information Delete Talent Email   * fajar_mulovers@yahoo.com Talent Emai…" at bounding box center [347, 98] width 695 height 2116
paste textarea "Designed and developed user interfaces for multiple company websites, including…"
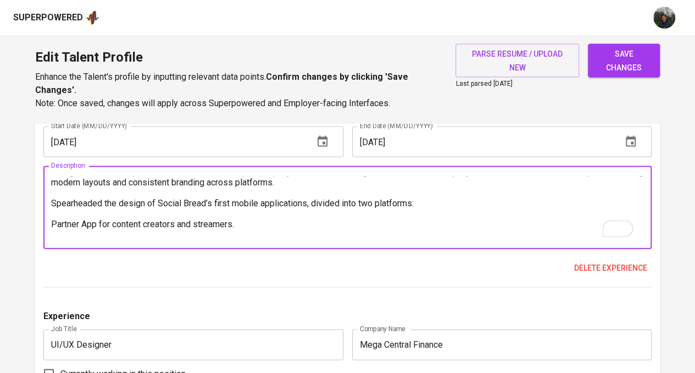
scroll to position [0, 0]
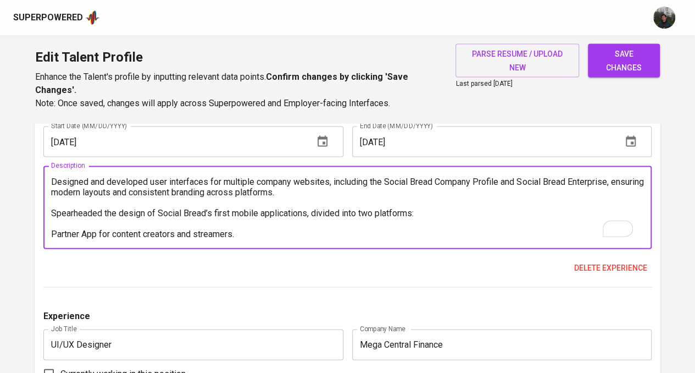
type textarea "Designed and developed user interfaces for multiple company websites, including…"
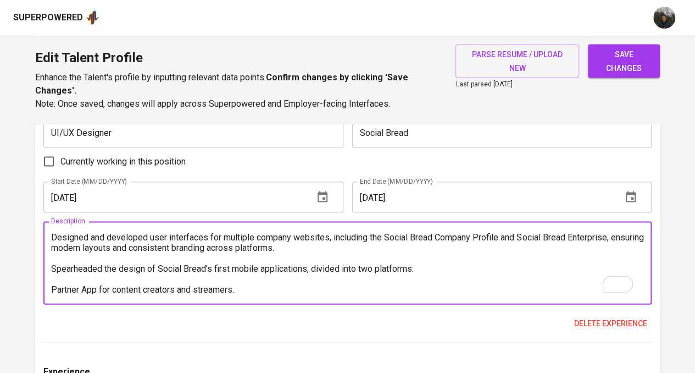
click at [54, 236] on textarea "Designed and developed user interfaces for multiple company websites, including…" at bounding box center [347, 262] width 593 height 63
click at [51, 236] on div "Designed and developed user interfaces for multiple company websites, including…" at bounding box center [347, 262] width 609 height 83
click at [53, 237] on textarea "Designed and developed user interfaces for multiple company websites, including…" at bounding box center [347, 262] width 593 height 63
click at [54, 259] on textarea "- Designed and developed user interfaces for multiple company websites, includi…" at bounding box center [347, 262] width 593 height 63
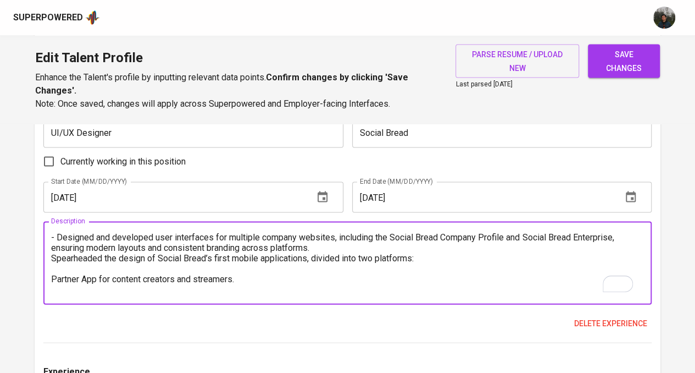
click at [52, 256] on textarea "- Designed and developed user interfaces for multiple company websites, includi…" at bounding box center [347, 262] width 593 height 63
click at [54, 277] on textarea "- Designed and developed user interfaces for multiple company websites, includi…" at bounding box center [347, 262] width 593 height 63
click at [62, 269] on textarea "- Designed and developed user interfaces for multiple company websites, includi…" at bounding box center [347, 262] width 593 height 63
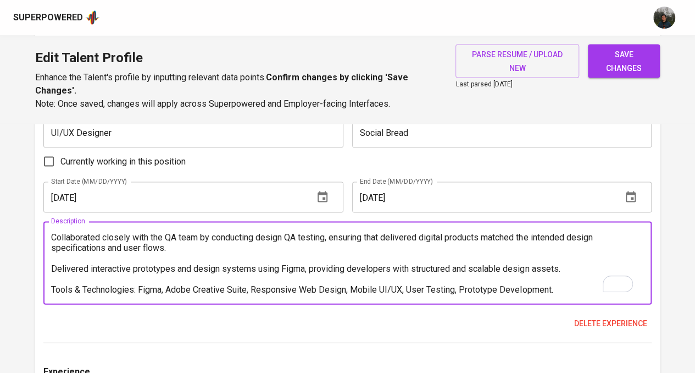
scroll to position [0, 0]
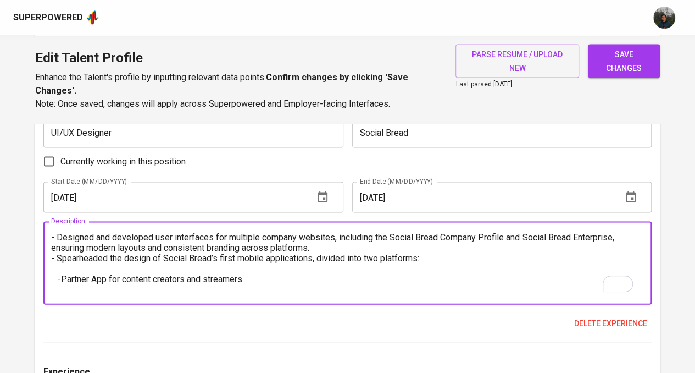
click at [73, 290] on textarea "- Designed and developed user interfaces for multiple company websites, includi…" at bounding box center [347, 262] width 593 height 63
click at [53, 285] on textarea "- Designed and developed user interfaces for multiple company websites, includi…" at bounding box center [347, 262] width 593 height 63
click at [61, 278] on textarea "- Designed and developed user interfaces for multiple company websites, includi…" at bounding box center [347, 262] width 593 height 63
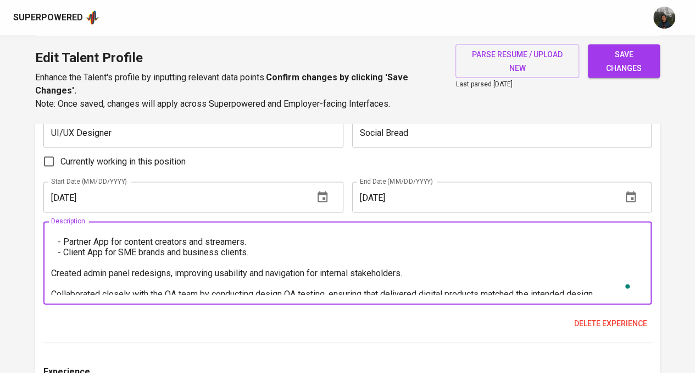
scroll to position [55, 0]
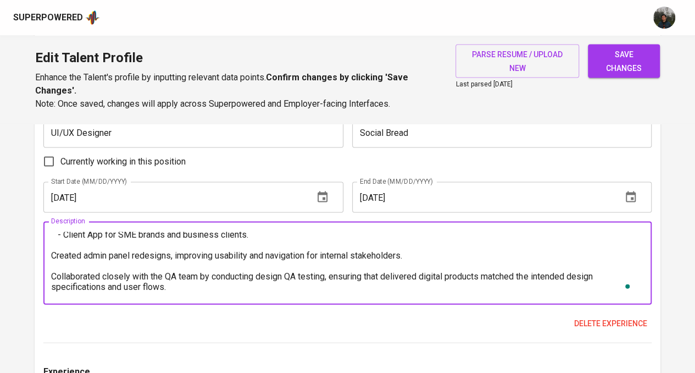
click at [66, 248] on textarea "- Designed and developed user interfaces for multiple company websites, includi…" at bounding box center [347, 262] width 593 height 63
click at [63, 265] on textarea "- Designed and developed user interfaces for multiple company websites, includi…" at bounding box center [347, 262] width 593 height 63
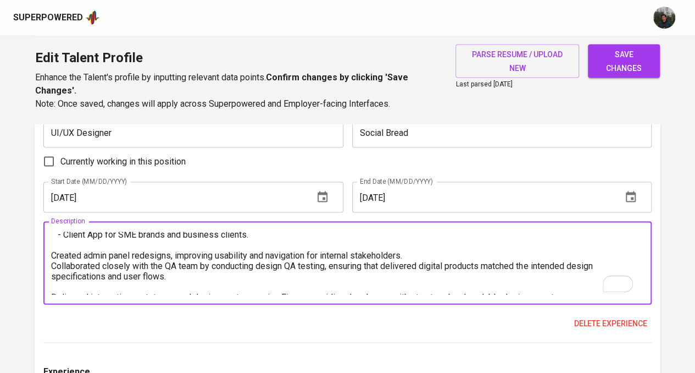
click at [54, 252] on textarea "- Designed and developed user interfaces for multiple company websites, includi…" at bounding box center [347, 262] width 593 height 63
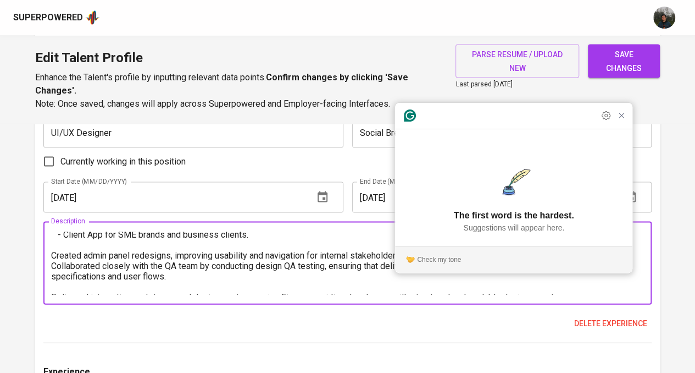
click at [53, 255] on textarea "- Designed and developed user interfaces for multiple company websites, includi…" at bounding box center [347, 262] width 593 height 63
drag, startPoint x: 51, startPoint y: 255, endPoint x: 56, endPoint y: 258, distance: 5.9
click at [52, 255] on textarea "- Designed and developed user interfaces for multiple company websites, includi…" at bounding box center [347, 262] width 593 height 63
click at [52, 264] on textarea "- Designed and developed user interfaces for multiple company websites, includi…" at bounding box center [347, 262] width 593 height 63
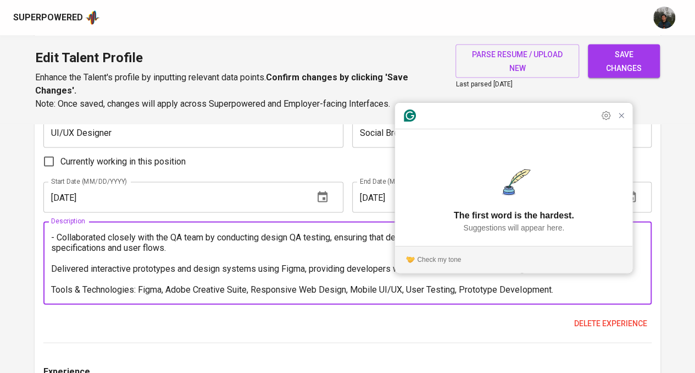
click at [65, 259] on textarea "- Designed and developed user interfaces for multiple company websites, includi…" at bounding box center [347, 262] width 593 height 63
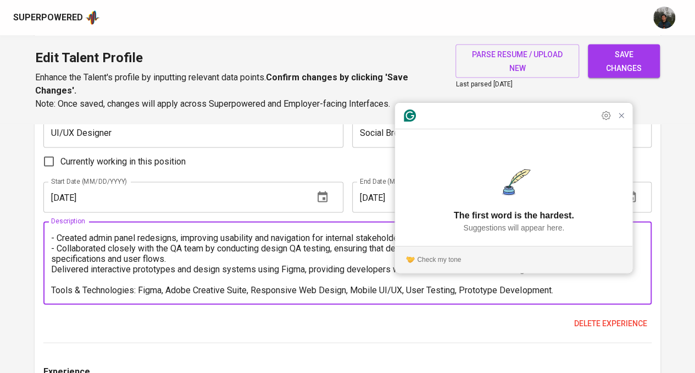
click at [53, 264] on textarea "- Designed and developed user interfaces for multiple company websites, includi…" at bounding box center [347, 262] width 593 height 63
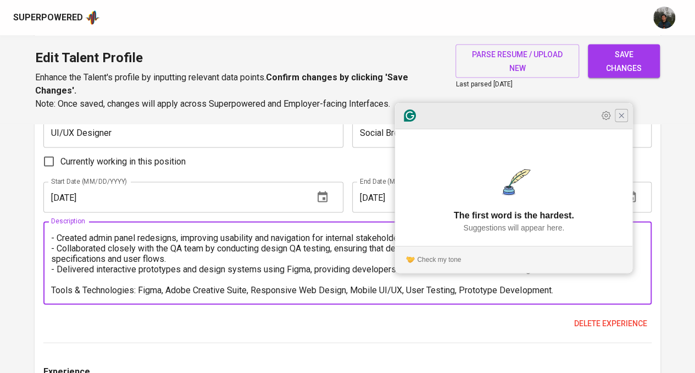
type textarea "- Designed and developed user interfaces for multiple company websites, includi…"
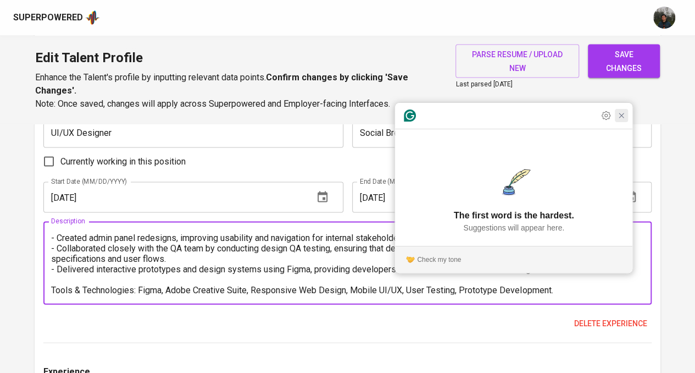
click at [620, 118] on icon "Close Grammarly Assistant" at bounding box center [622, 115] width 4 height 4
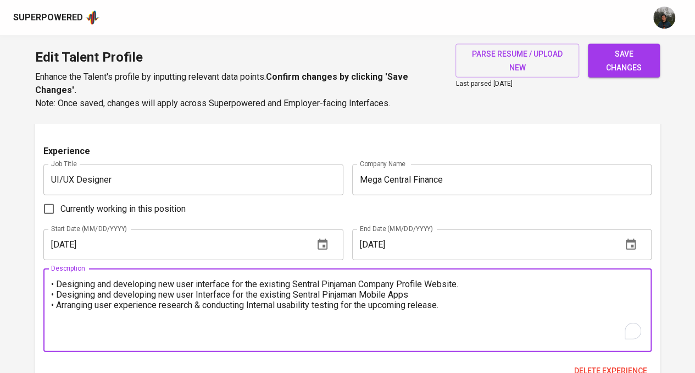
drag, startPoint x: 379, startPoint y: 304, endPoint x: 13, endPoint y: 267, distance: 368.0
paste textarea "Redesigned the Sentral Pinjaman Company Profile Website, introducing a modern a…"
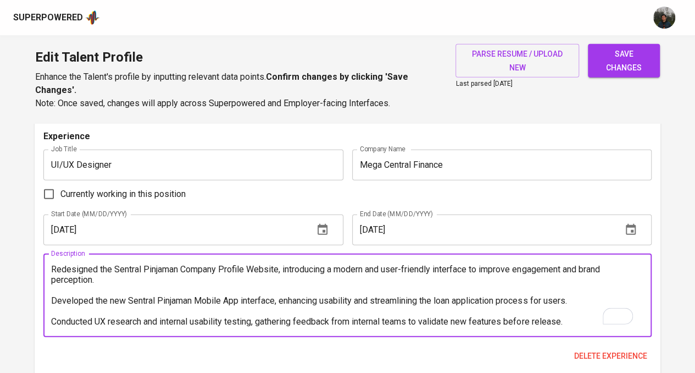
scroll to position [1248, 0]
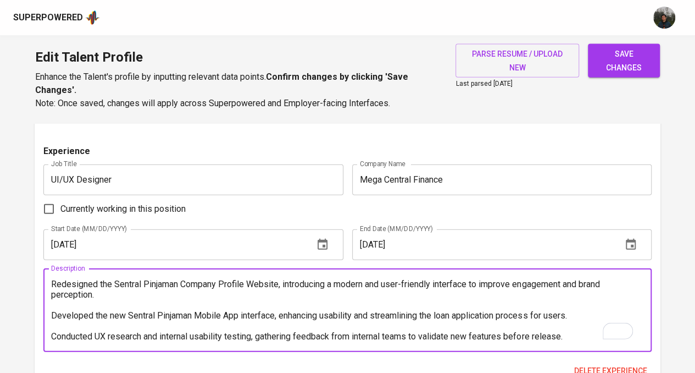
click at [53, 284] on textarea "Redesigned the Sentral Pinjaman Company Profile Website, introducing a modern a…" at bounding box center [347, 310] width 593 height 63
click at [69, 305] on textarea "- Redesigned the Sentral Pinjaman Company Profile Website, introducing a modern…" at bounding box center [347, 310] width 593 height 63
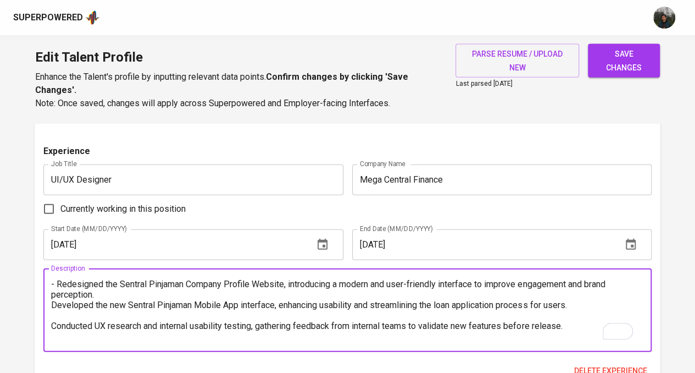
click at [53, 305] on textarea "- Redesigned the Sentral Pinjaman Company Profile Website, introducing a modern…" at bounding box center [347, 310] width 593 height 63
click at [60, 316] on textarea "- Redesigned the Sentral Pinjaman Company Profile Website, introducing a modern…" at bounding box center [347, 310] width 593 height 63
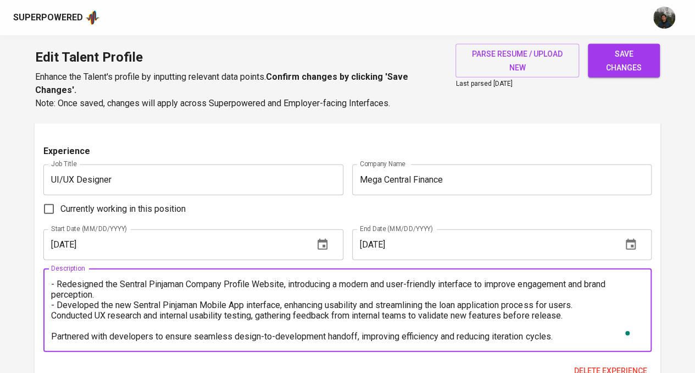
click at [52, 316] on textarea "- Redesigned the Sentral Pinjaman Company Profile Website, introducing a modern…" at bounding box center [347, 310] width 593 height 63
click at [56, 325] on textarea "- Redesigned the Sentral Pinjaman Company Profile Website, introducing a modern…" at bounding box center [347, 310] width 593 height 63
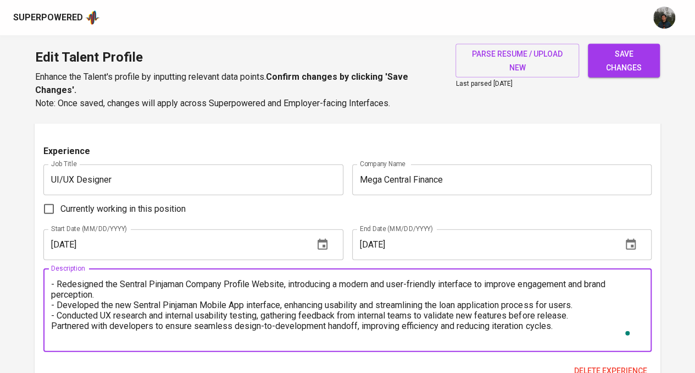
click at [53, 324] on textarea "- Redesigned the Sentral Pinjaman Company Profile Website, introducing a modern…" at bounding box center [347, 310] width 593 height 63
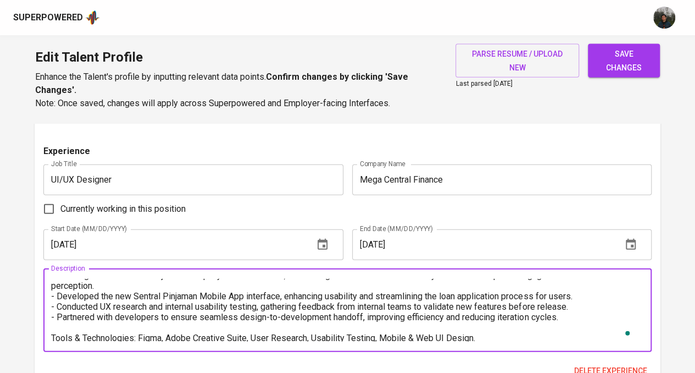
scroll to position [10, 0]
click at [66, 327] on textarea "- Redesigned the Sentral Pinjaman Company Profile Website, introducing a modern…" at bounding box center [347, 310] width 593 height 63
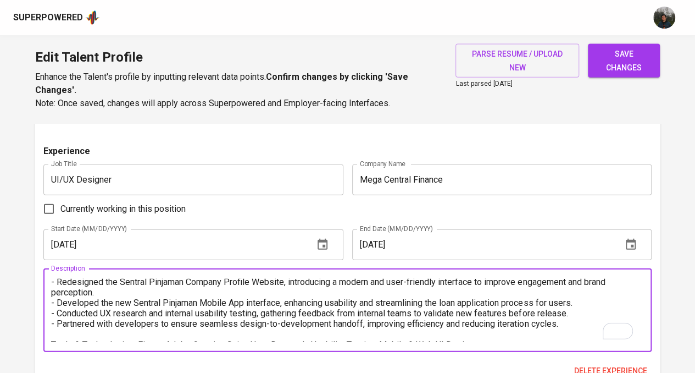
scroll to position [0, 0]
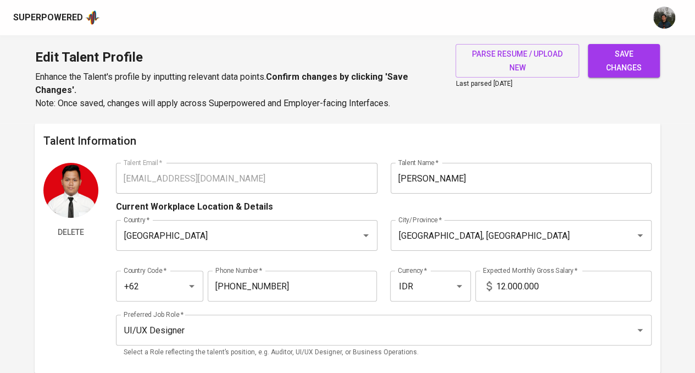
type textarea "- Redesigned the Sentral Pinjaman Company Profile Website, introducing a modern…"
click at [634, 58] on span "save changes" at bounding box center [624, 60] width 54 height 27
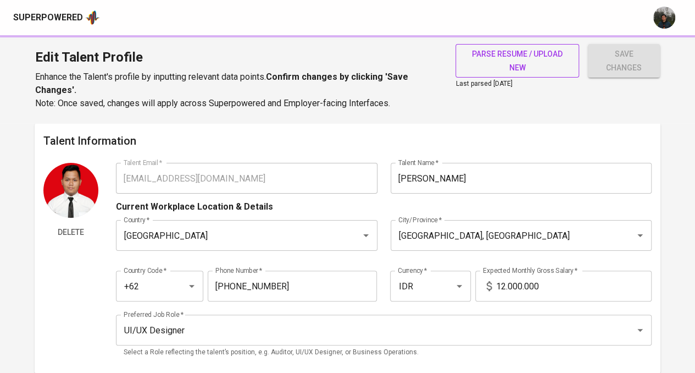
type input "Figma"
type input "Prototyping"
type input "Wireframing"
type input "Quantitative Research"
type input "Qualitative Research"
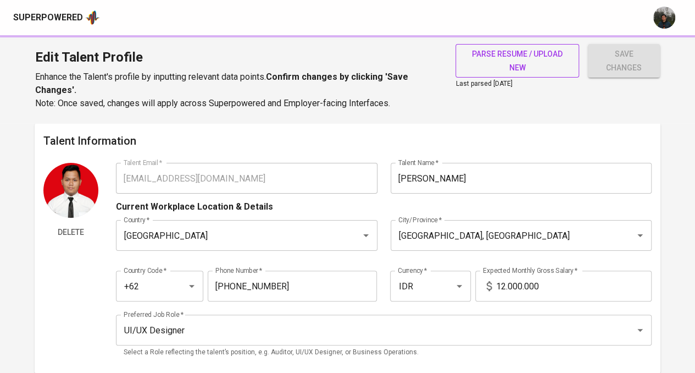
type input "UX Research"
type input "Product & UI/UX Designer"
type input "Freelance"
checkbox input "true"
type input "02/01/2024"
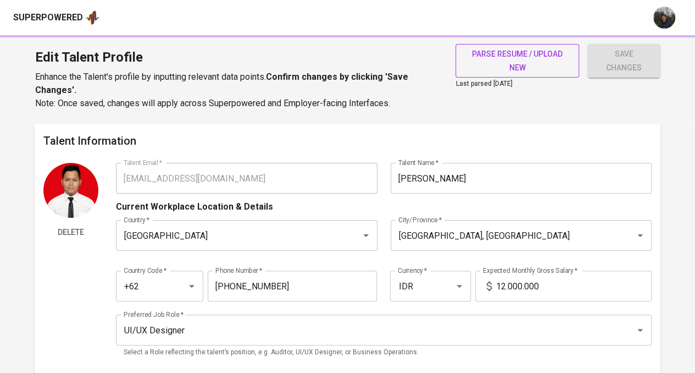
type input "Social Bread"
type input "01/01/2023"
type input "02/01/2024"
type input "UI/UX Designer"
type input "Mega Central Finance"
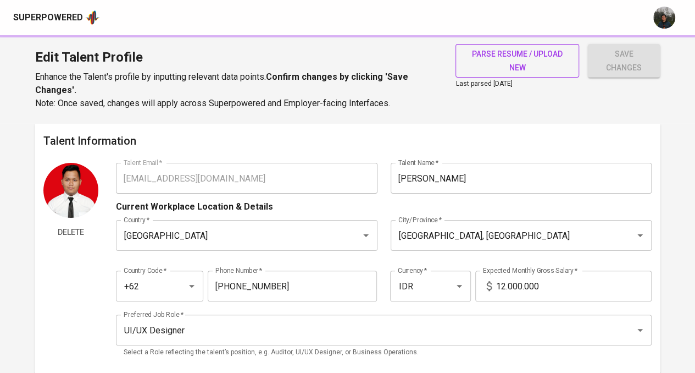
type input "04/01/2022"
type input "09/01/2022"
type input "UI/UX Designer Intern"
type input "Xeratic"
checkbox input "false"
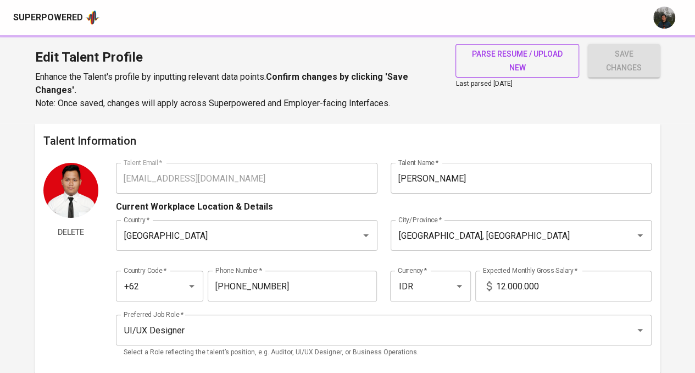
type input "11/01/2021"
type input "02/01/2022"
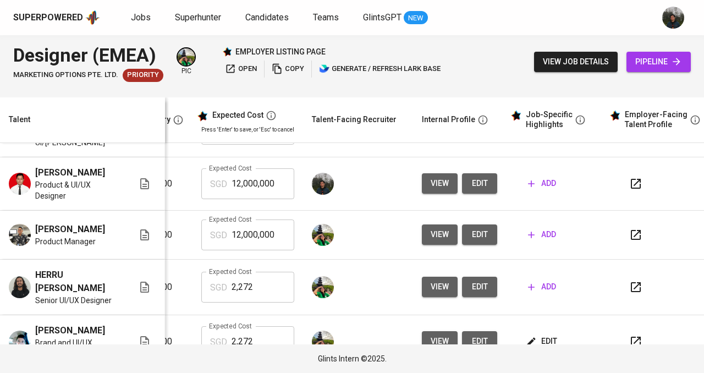
scroll to position [0, 237]
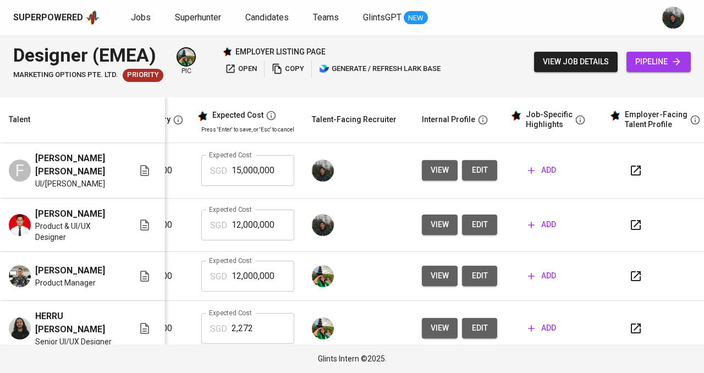
click at [484, 168] on span "edit" at bounding box center [480, 170] width 18 height 14
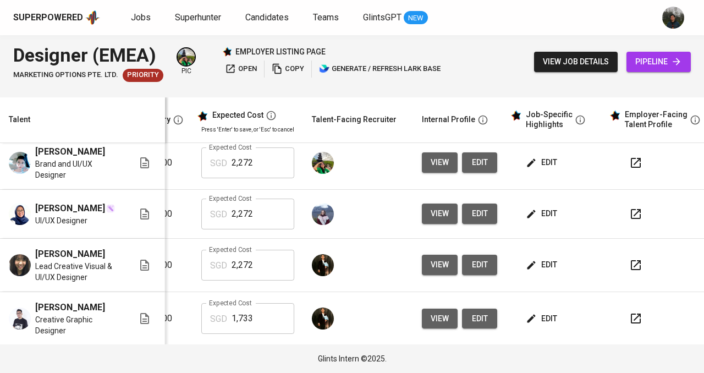
scroll to position [110, 237]
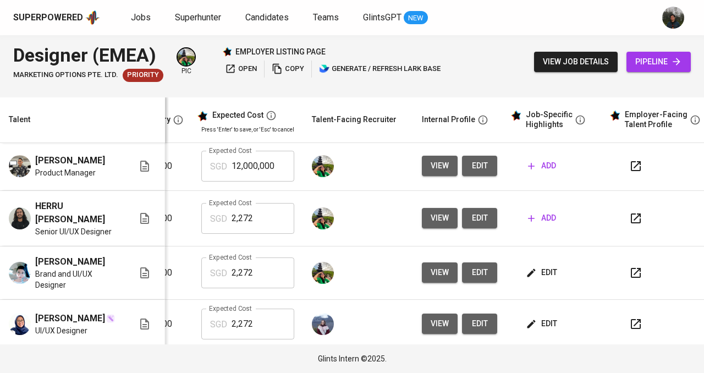
click at [546, 279] on span "edit" at bounding box center [542, 273] width 29 height 14
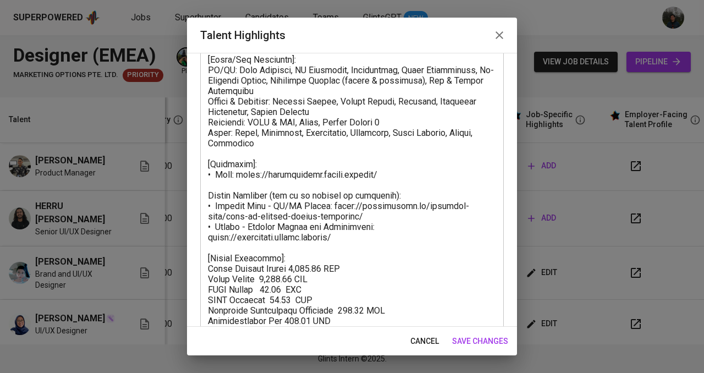
scroll to position [205, 0]
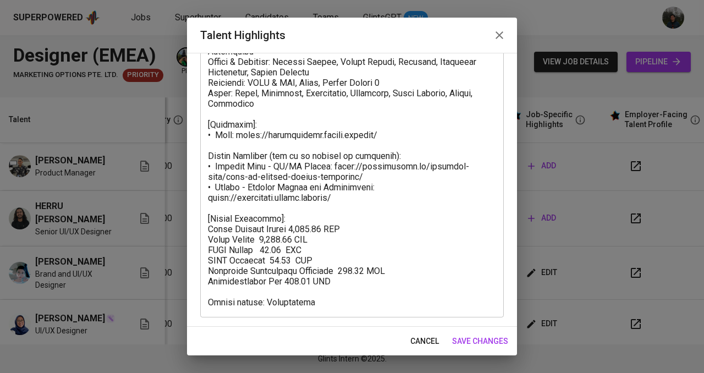
click at [505, 36] on icon "button" at bounding box center [499, 35] width 13 height 13
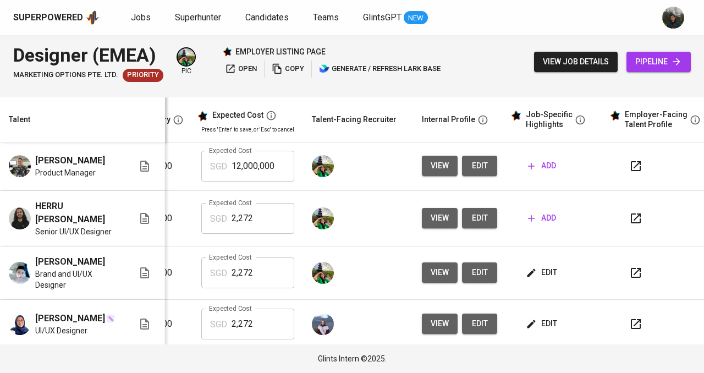
click at [634, 279] on icon "button" at bounding box center [635, 272] width 13 height 13
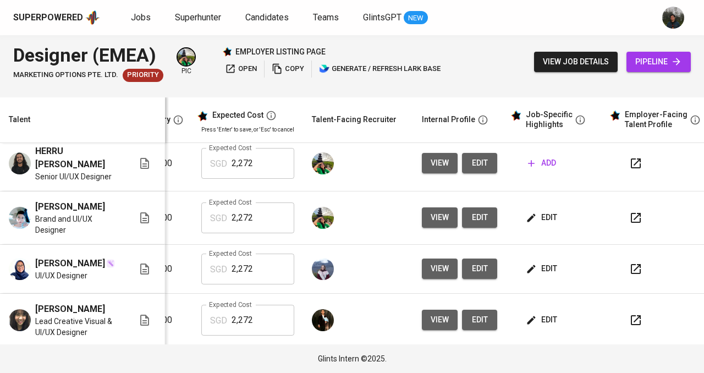
scroll to position [0, 237]
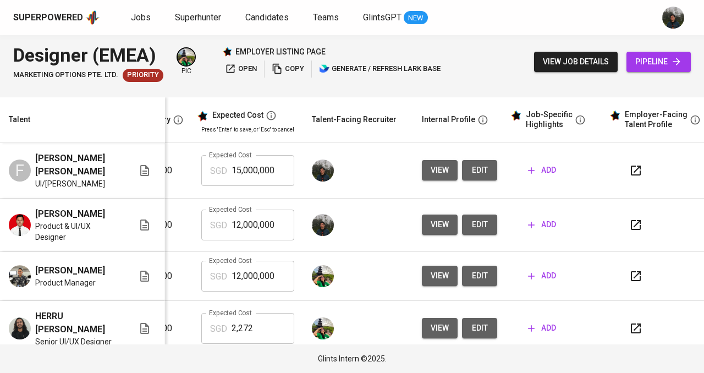
click at [551, 165] on span "add" at bounding box center [542, 170] width 28 height 14
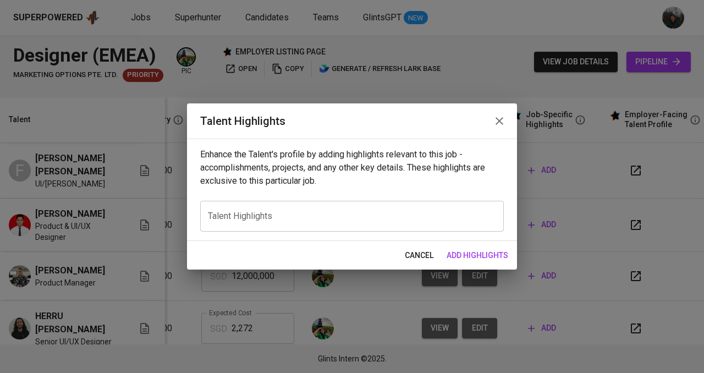
click at [312, 209] on div "x Talent Highlights" at bounding box center [351, 216] width 303 height 31
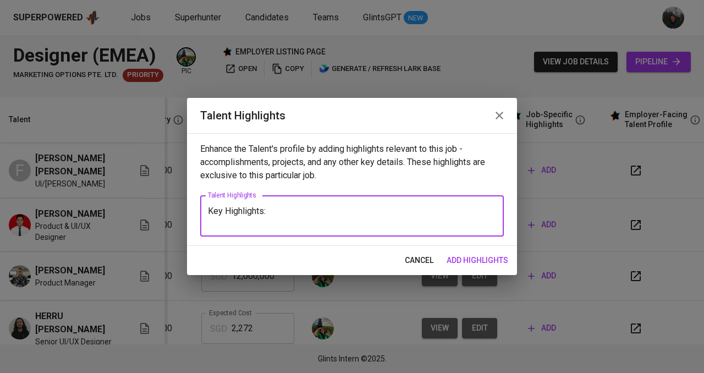
paste textarea "3+ years of experience in UI/UX design across web and mobile environments, deli…"
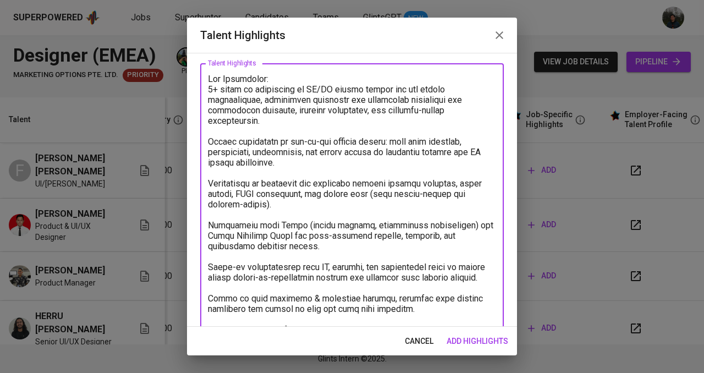
scroll to position [0, 0]
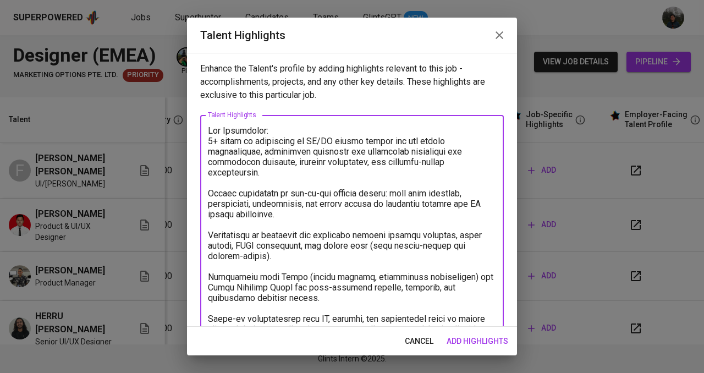
click at [273, 130] on textarea at bounding box center [352, 271] width 288 height 292
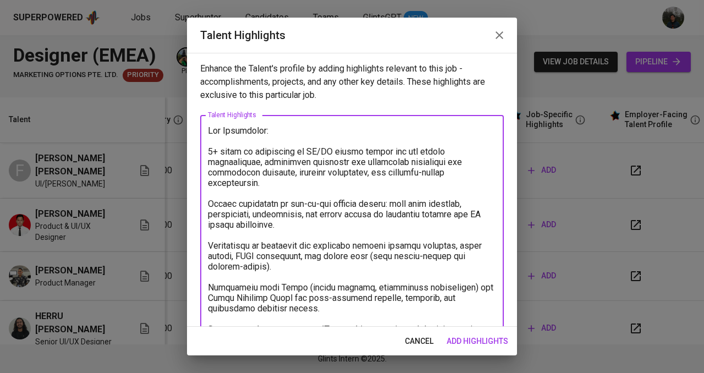
click at [208, 149] on textarea at bounding box center [352, 276] width 288 height 303
click at [210, 201] on textarea at bounding box center [352, 276] width 288 height 303
click at [208, 245] on textarea at bounding box center [352, 276] width 288 height 303
click at [209, 286] on textarea at bounding box center [352, 276] width 288 height 303
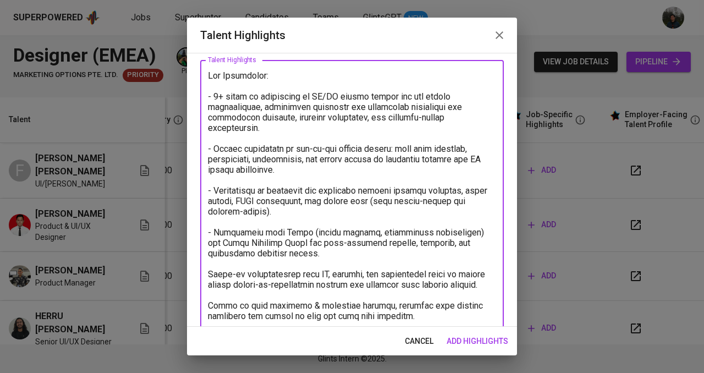
click at [209, 273] on textarea at bounding box center [352, 221] width 288 height 303
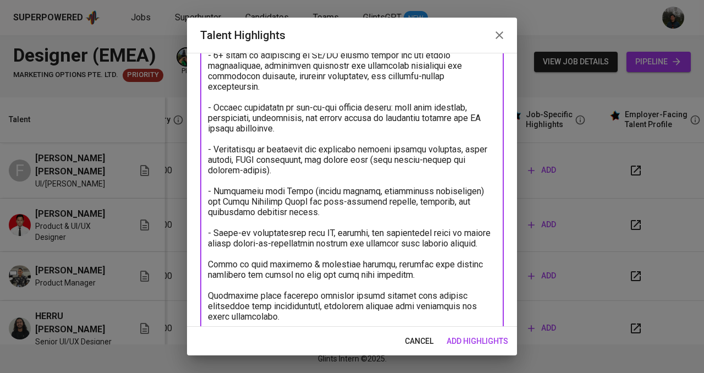
scroll to position [110, 0]
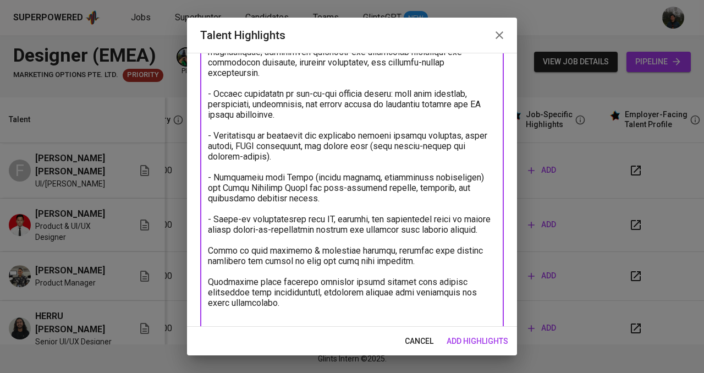
click at [209, 259] on textarea at bounding box center [352, 166] width 288 height 303
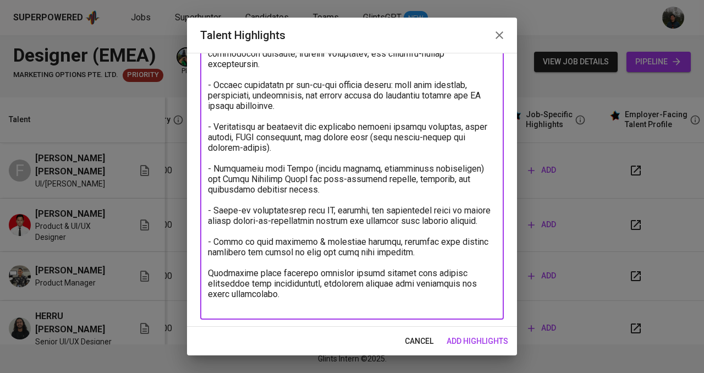
scroll to position [121, 0]
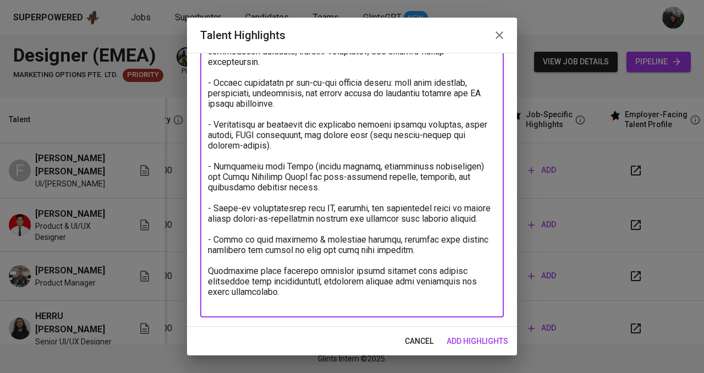
click at [208, 278] on textarea at bounding box center [352, 155] width 288 height 303
click at [304, 306] on textarea at bounding box center [352, 155] width 288 height 303
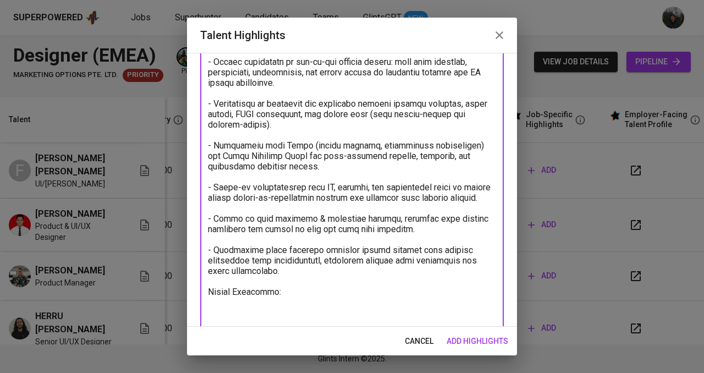
scroll to position [143, 0]
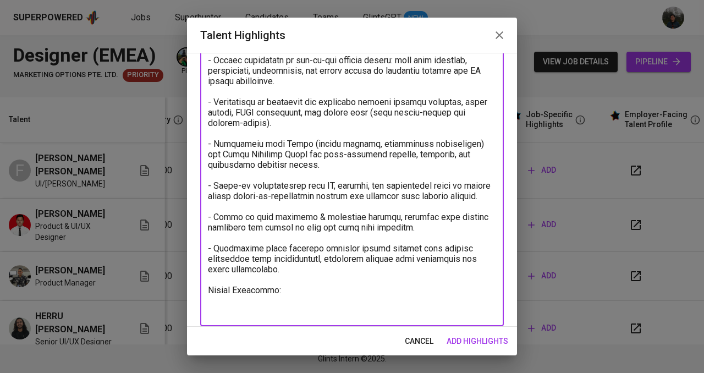
type textarea "Key Highlights: - 3+ years of experience in UI/UX design across web and mobile …"
click at [485, 340] on span "add highlights" at bounding box center [477, 341] width 62 height 14
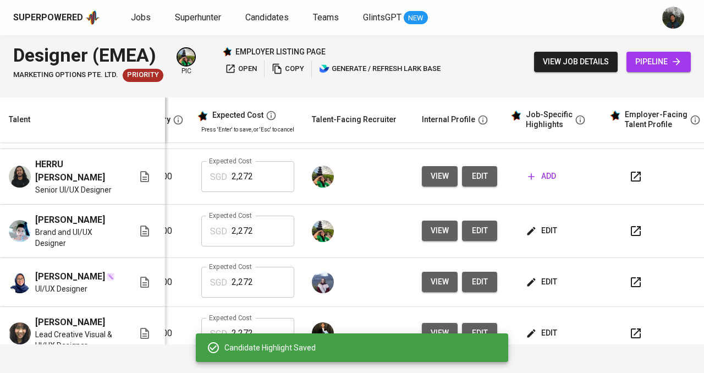
scroll to position [165, 237]
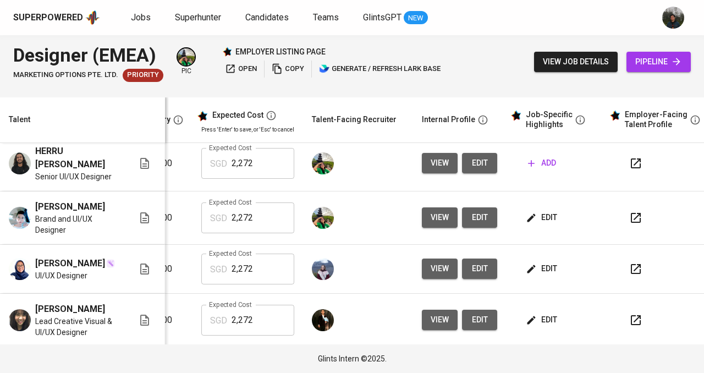
click at [540, 224] on span "edit" at bounding box center [542, 218] width 29 height 14
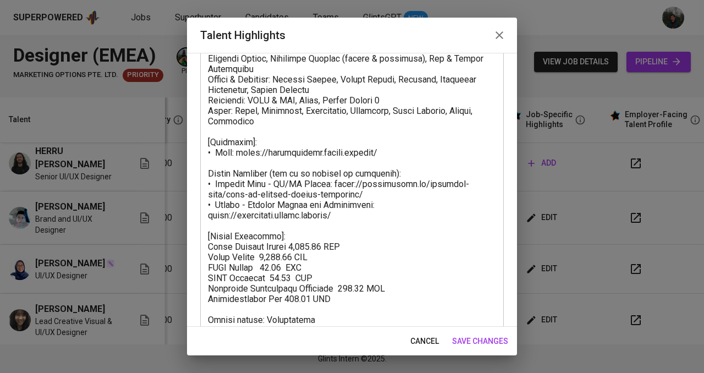
scroll to position [205, 0]
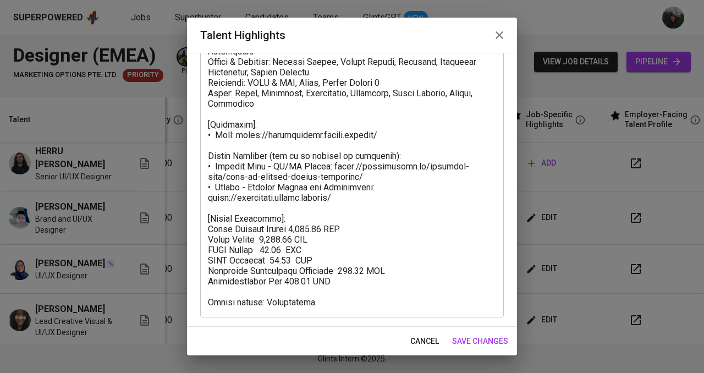
click at [492, 35] on button "button" at bounding box center [499, 35] width 26 height 26
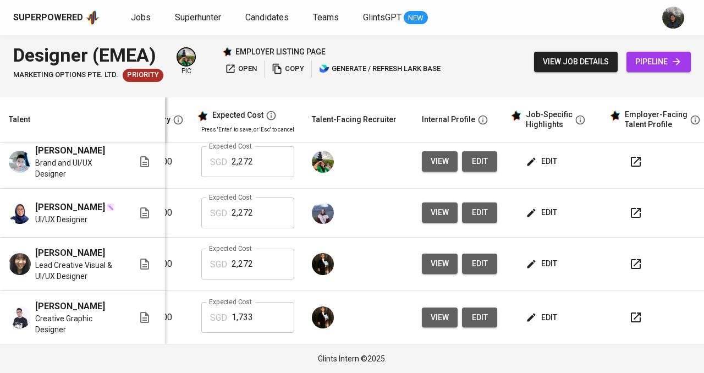
scroll to position [246, 237]
click at [533, 258] on icon "button" at bounding box center [531, 263] width 11 height 11
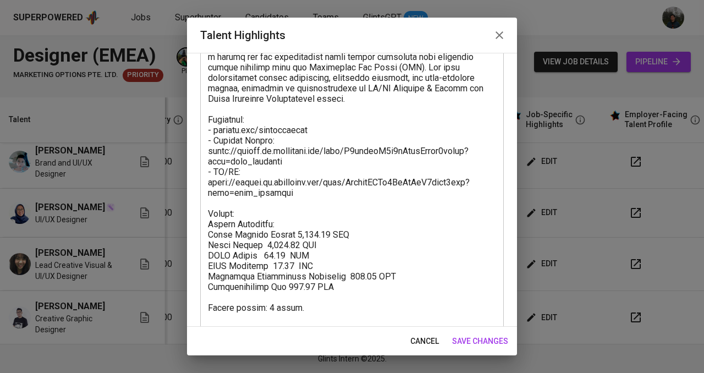
scroll to position [246, 0]
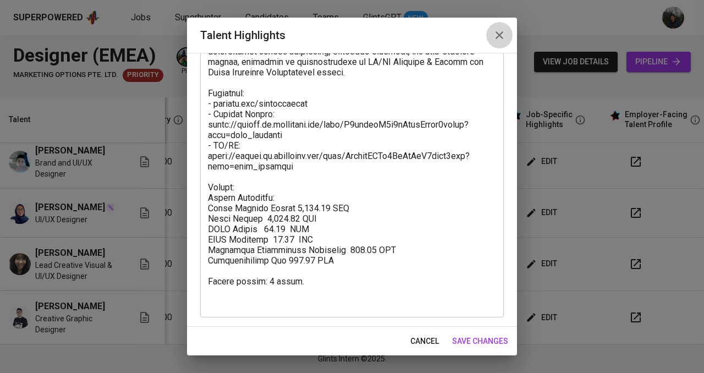
click at [498, 36] on icon "button" at bounding box center [499, 35] width 8 height 8
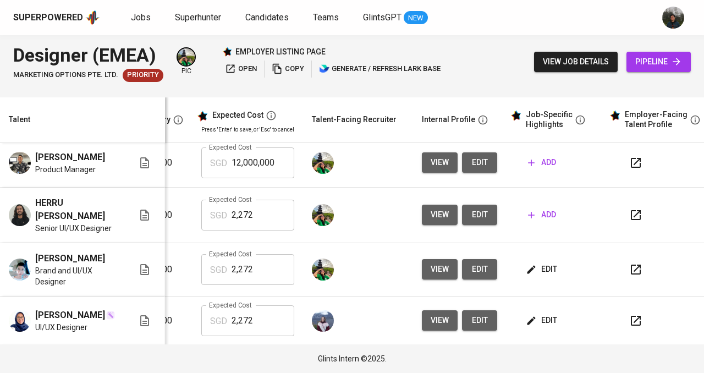
scroll to position [246, 237]
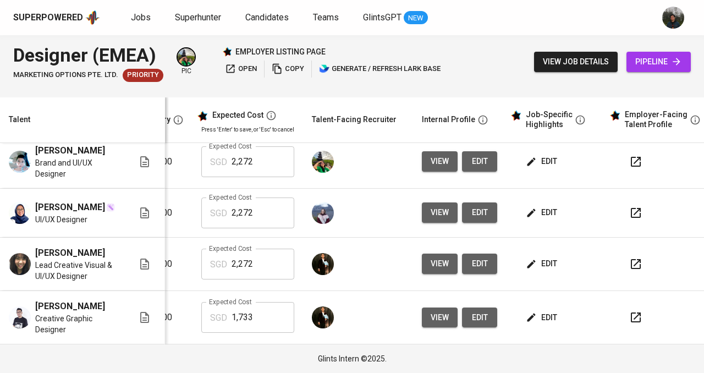
click at [546, 311] on span "edit" at bounding box center [542, 318] width 29 height 14
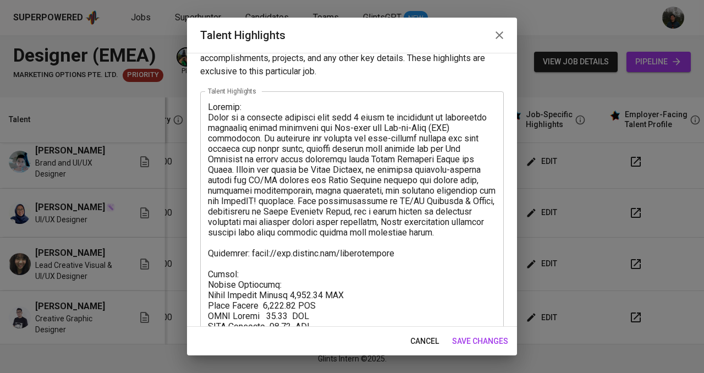
scroll to position [55, 0]
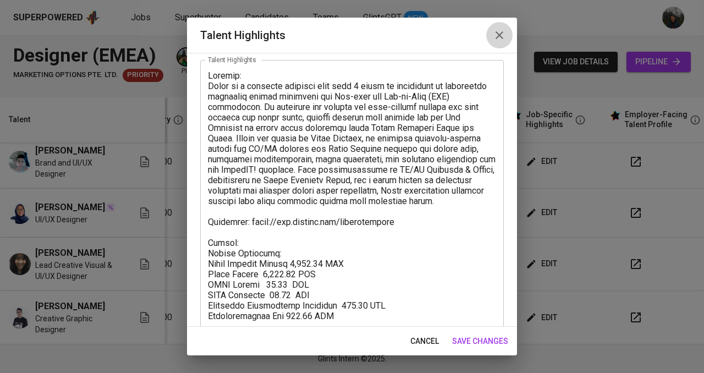
click at [498, 43] on button "button" at bounding box center [499, 35] width 26 height 26
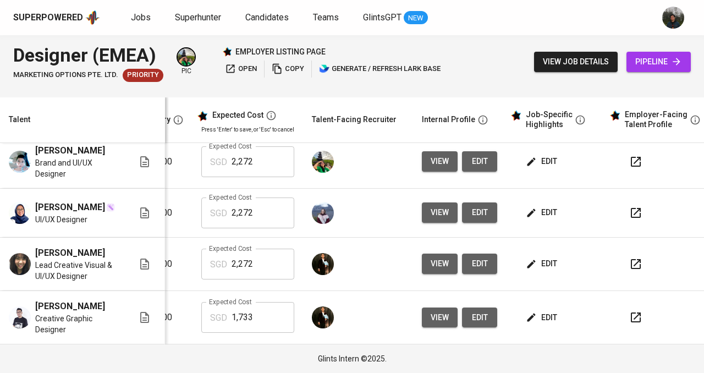
click at [534, 257] on span "edit" at bounding box center [542, 264] width 29 height 14
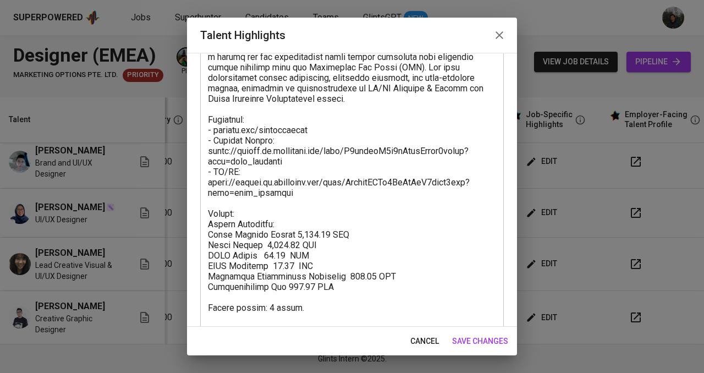
scroll to position [246, 0]
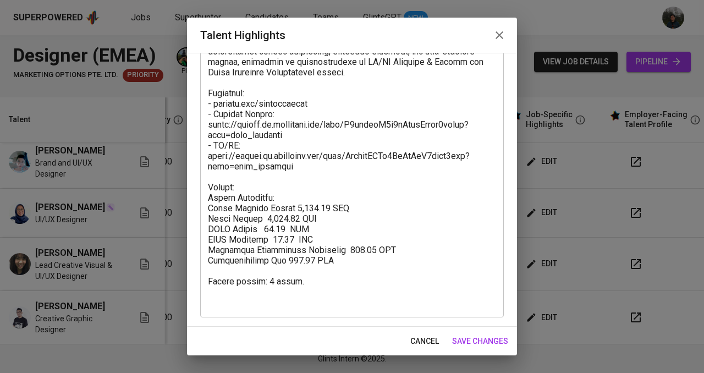
click at [495, 30] on icon "button" at bounding box center [499, 35] width 13 height 13
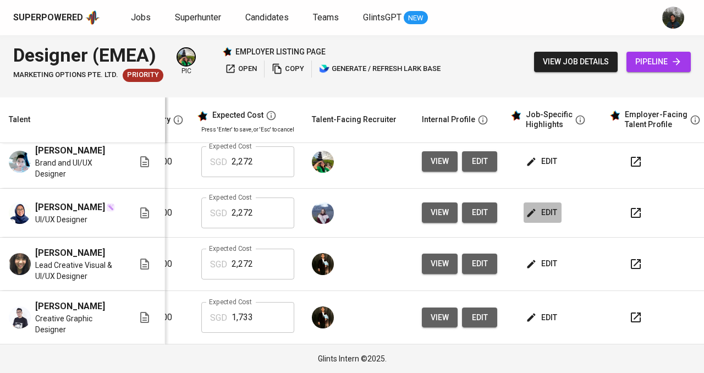
click at [552, 206] on span "edit" at bounding box center [542, 213] width 29 height 14
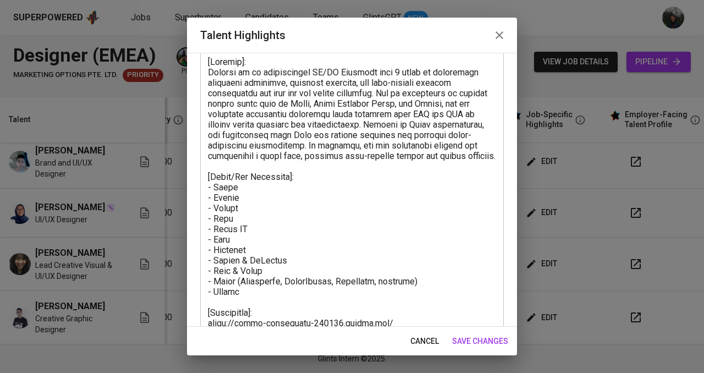
scroll to position [205, 0]
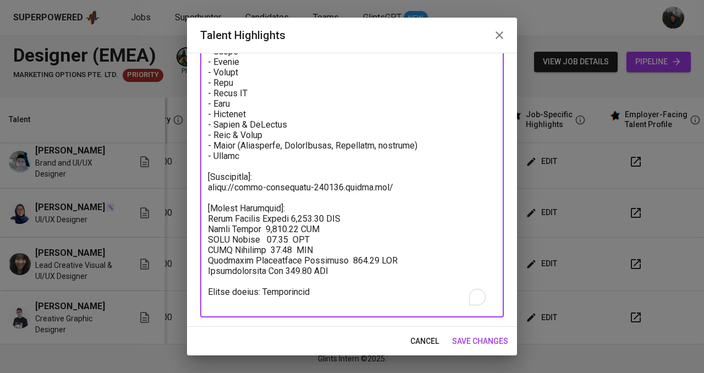
drag, startPoint x: 242, startPoint y: 238, endPoint x: 195, endPoint y: 214, distance: 53.1
click at [195, 214] on div "Enhance the Talent's profile by adding highlights relevant to this job - accomp…" at bounding box center [352, 190] width 330 height 274
click at [396, 282] on textarea "To enrich screen reader interactions, please activate Accessibility in Grammarl…" at bounding box center [352, 114] width 288 height 386
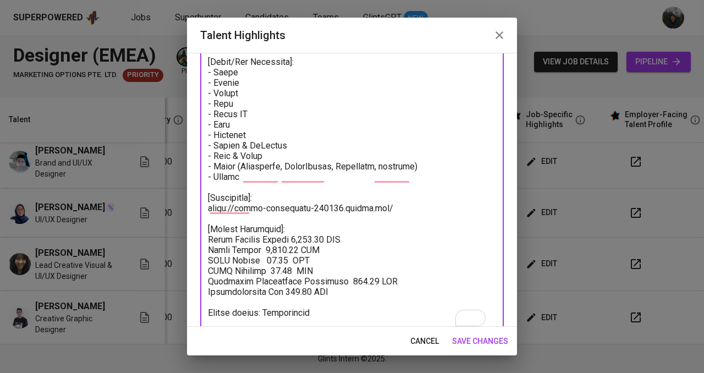
scroll to position [213, 0]
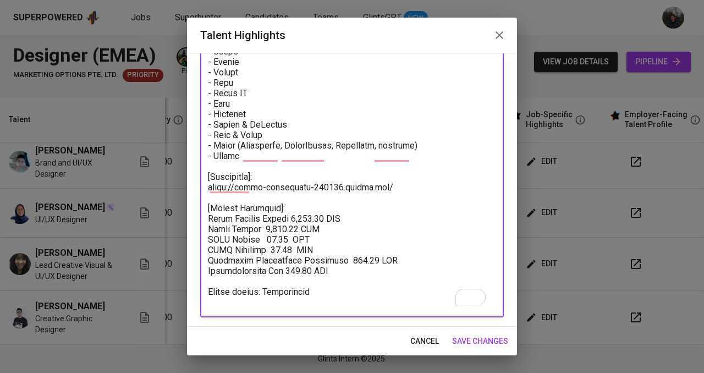
click at [501, 35] on icon "button" at bounding box center [499, 35] width 13 height 13
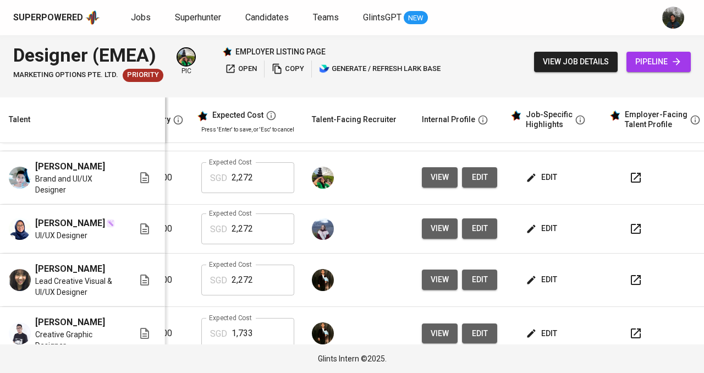
scroll to position [191, 237]
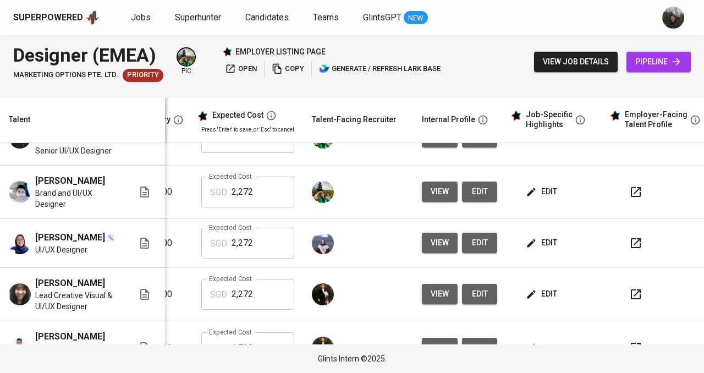
click at [541, 202] on button "edit" at bounding box center [542, 191] width 38 height 20
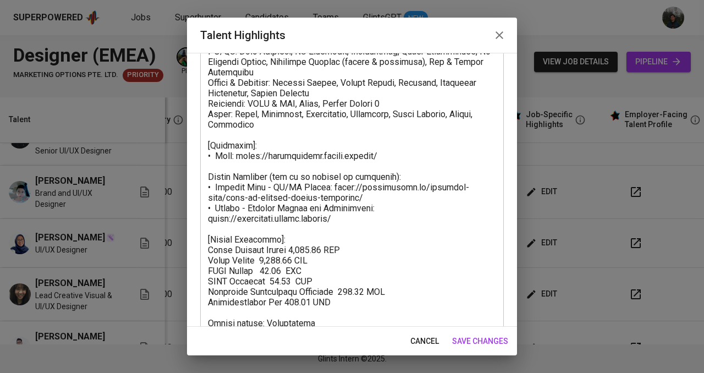
scroll to position [205, 0]
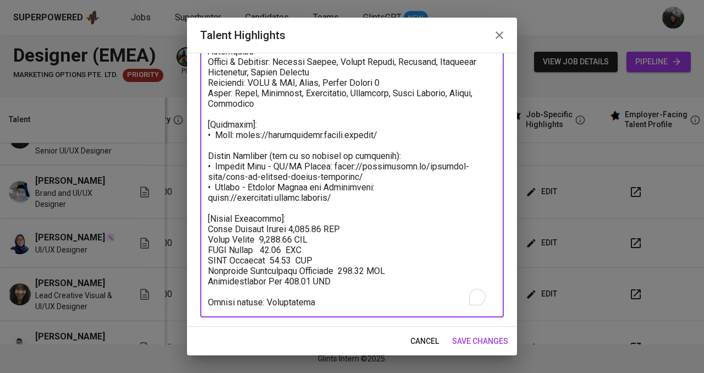
drag, startPoint x: 335, startPoint y: 280, endPoint x: 199, endPoint y: 216, distance: 150.0
click at [199, 216] on div "Enhance the Talent's profile by adding highlights relevant to this job - accomp…" at bounding box center [352, 190] width 330 height 274
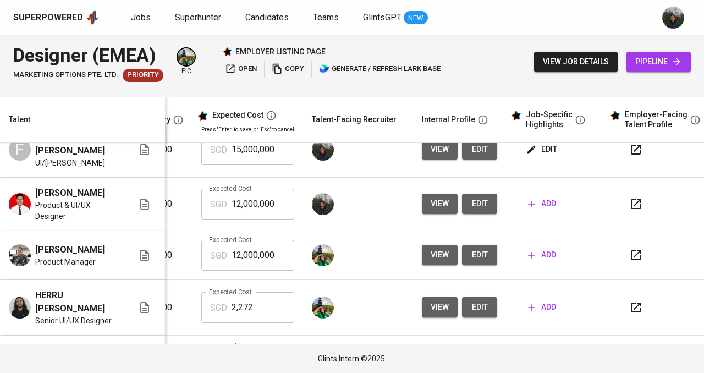
scroll to position [0, 237]
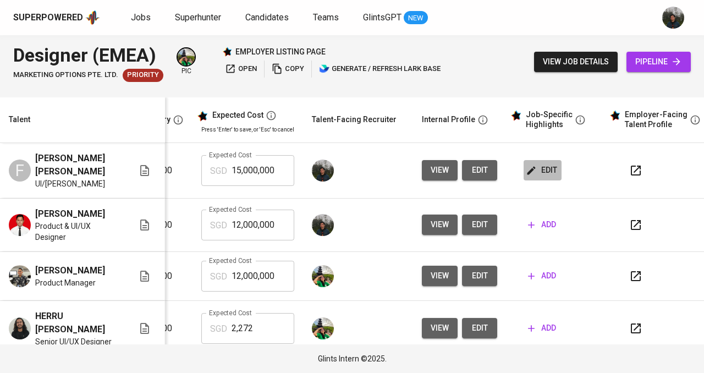
click at [543, 165] on span "edit" at bounding box center [542, 170] width 29 height 14
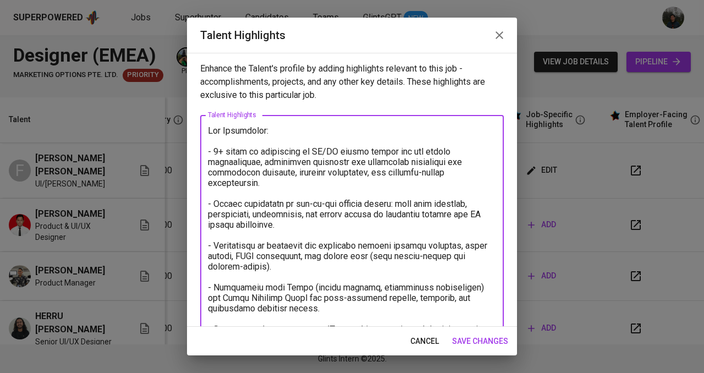
drag, startPoint x: 266, startPoint y: 130, endPoint x: 203, endPoint y: 134, distance: 62.8
click at [202, 134] on div "x Talent Highlights" at bounding box center [351, 292] width 303 height 355
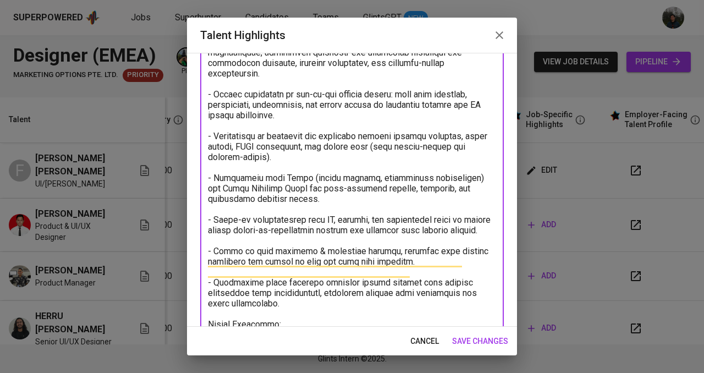
scroll to position [161, 0]
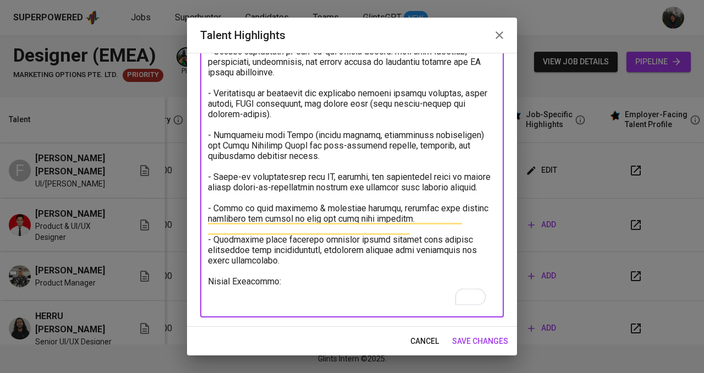
click at [306, 277] on textarea "To enrich screen reader interactions, please activate Accessibility in Grammarl…" at bounding box center [352, 140] width 288 height 334
click at [306, 280] on textarea "To enrich screen reader interactions, please activate Accessibility in Grammarl…" at bounding box center [352, 140] width 288 height 334
click at [283, 280] on textarea "To enrich screen reader interactions, please activate Accessibility in Grammarl…" at bounding box center [352, 140] width 288 height 334
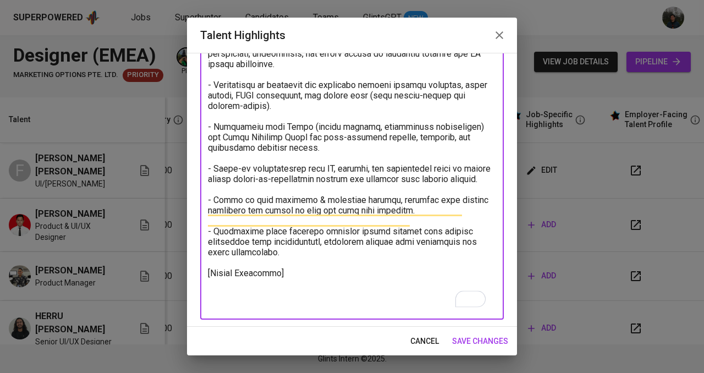
paste textarea "[Salary Breakdown]: Total Monthly Salary 2,271.89 SGD Basic Salary 1,680.51 SGD…"
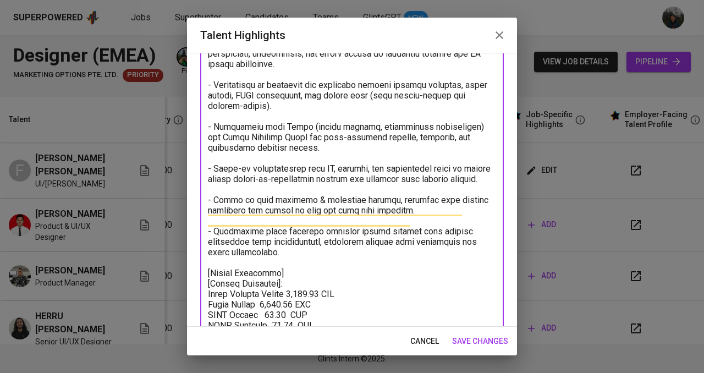
scroll to position [205, 0]
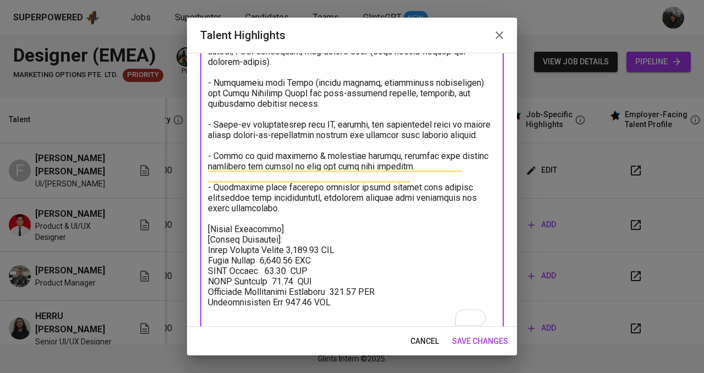
drag, startPoint x: 290, startPoint y: 254, endPoint x: 213, endPoint y: 246, distance: 78.0
click at [213, 246] on textarea "To enrich screen reader interactions, please activate Accessibility in Grammarl…" at bounding box center [352, 124] width 288 height 407
drag, startPoint x: 290, startPoint y: 249, endPoint x: 200, endPoint y: 244, distance: 89.8
click at [200, 244] on div "x Talent Highlights" at bounding box center [351, 124] width 303 height 428
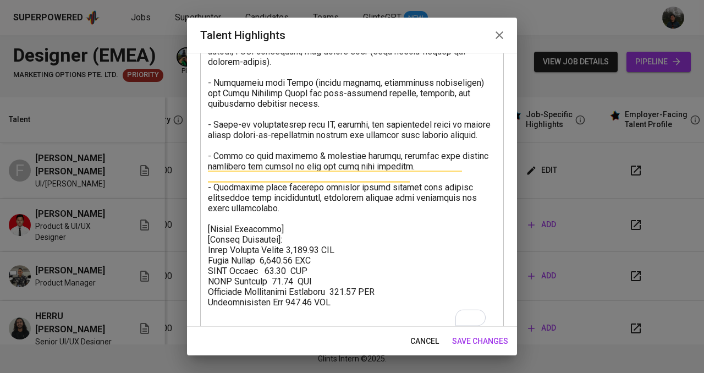
drag, startPoint x: 200, startPoint y: 244, endPoint x: 215, endPoint y: 247, distance: 15.7
click at [207, 247] on div "x Talent Highlights" at bounding box center [351, 124] width 303 height 428
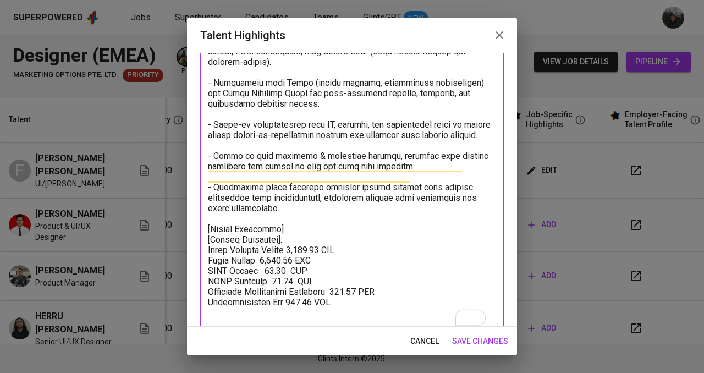
click at [310, 252] on textarea "To enrich screen reader interactions, please activate Accessibility in Grammarl…" at bounding box center [352, 124] width 288 height 407
drag, startPoint x: 295, startPoint y: 249, endPoint x: 207, endPoint y: 247, distance: 88.0
click at [207, 247] on div "x Talent Highlights" at bounding box center [351, 124] width 303 height 428
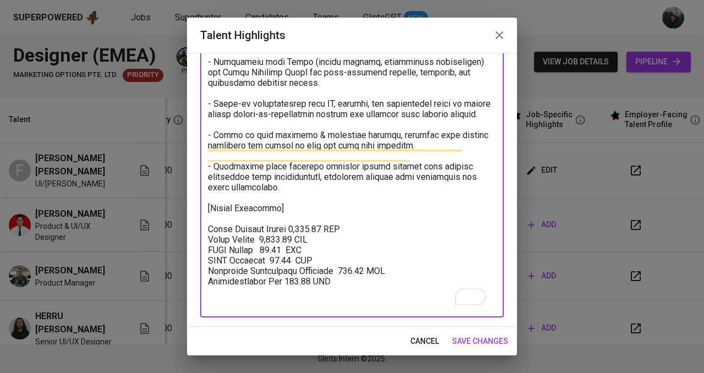
scroll to position [234, 0]
drag, startPoint x: 294, startPoint y: 239, endPoint x: 273, endPoint y: 240, distance: 20.9
click at [273, 240] on textarea "To enrich screen reader interactions, please activate Accessibility in Grammarl…" at bounding box center [352, 103] width 288 height 407
click at [285, 259] on textarea "To enrich screen reader interactions, please activate Accessibility in Grammarl…" at bounding box center [352, 103] width 288 height 407
click at [361, 270] on textarea "To enrich screen reader interactions, please activate Accessibility in Grammarl…" at bounding box center [352, 103] width 288 height 407
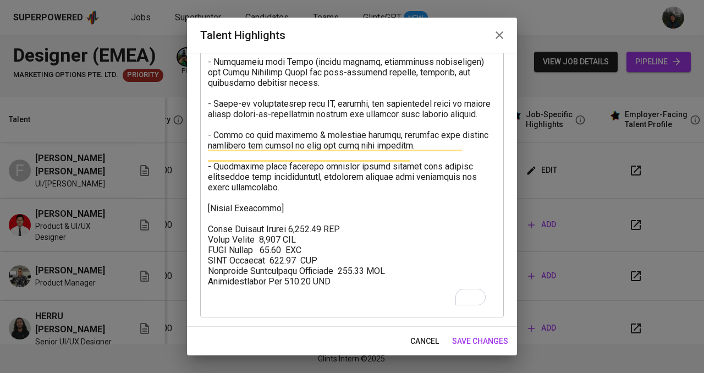
click at [307, 230] on textarea "To enrich screen reader interactions, please activate Accessibility in Grammarl…" at bounding box center [352, 103] width 288 height 407
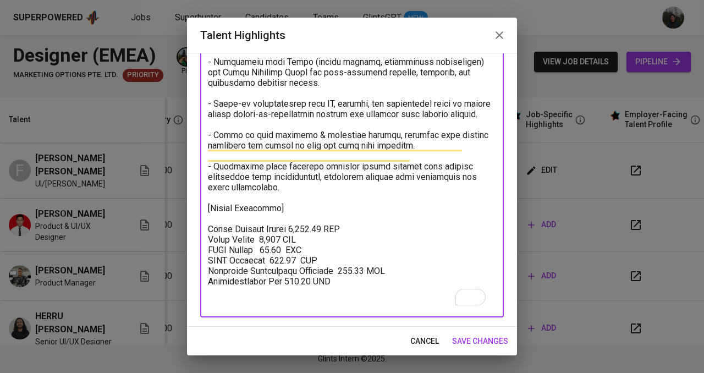
click at [311, 230] on textarea "To enrich screen reader interactions, please activate Accessibility in Grammarl…" at bounding box center [352, 103] width 288 height 407
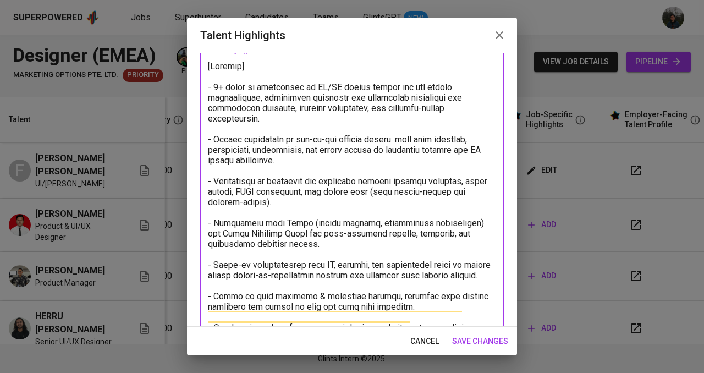
scroll to position [0, 0]
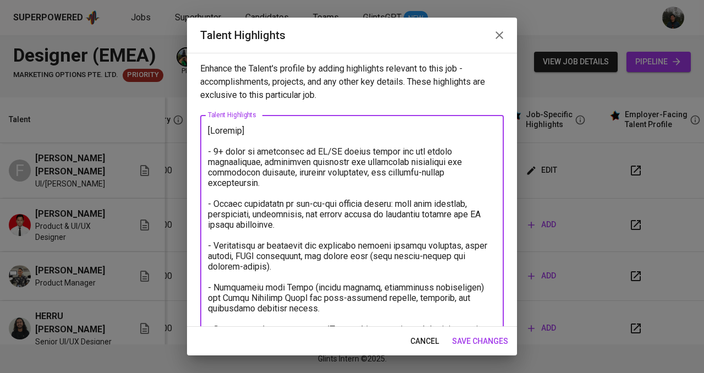
type textarea "[Summary] - 3+ years of experience in UI/UX design across web and mobile enviro…"
click at [482, 334] on span "save changes" at bounding box center [480, 341] width 56 height 14
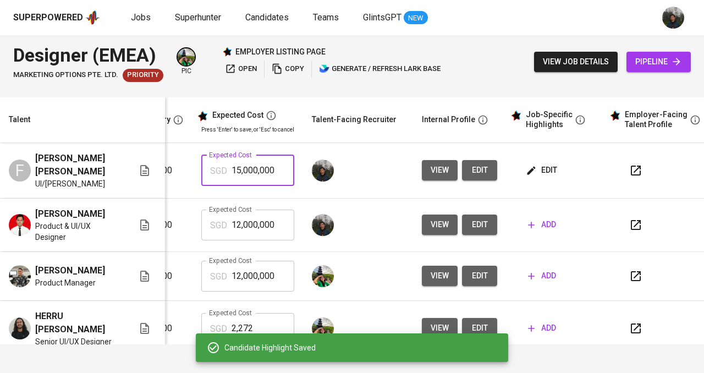
drag, startPoint x: 278, startPoint y: 165, endPoint x: 198, endPoint y: 168, distance: 80.3
click at [201, 168] on div "SGD 15,000,000 Expected Cost" at bounding box center [247, 170] width 93 height 31
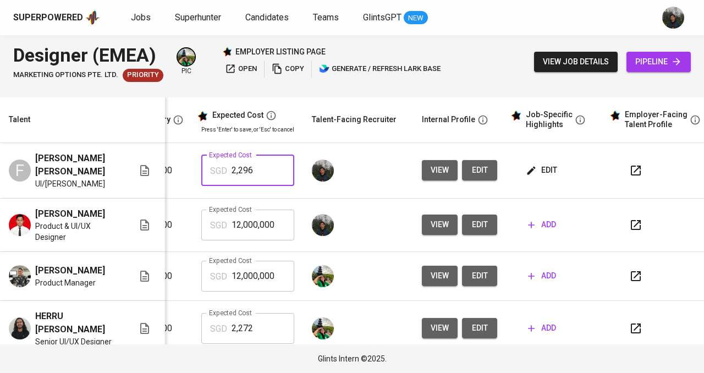
type input "2,296"
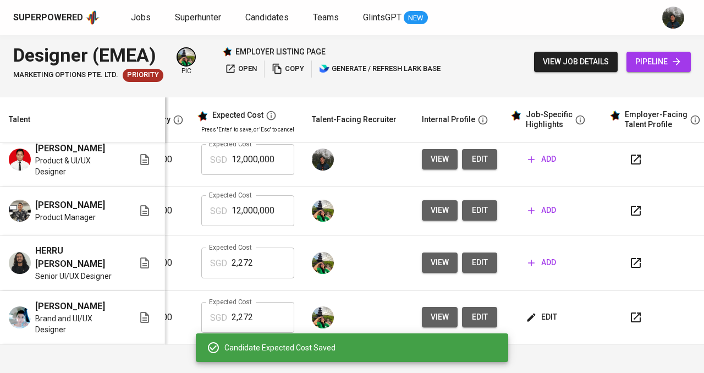
scroll to position [0, 237]
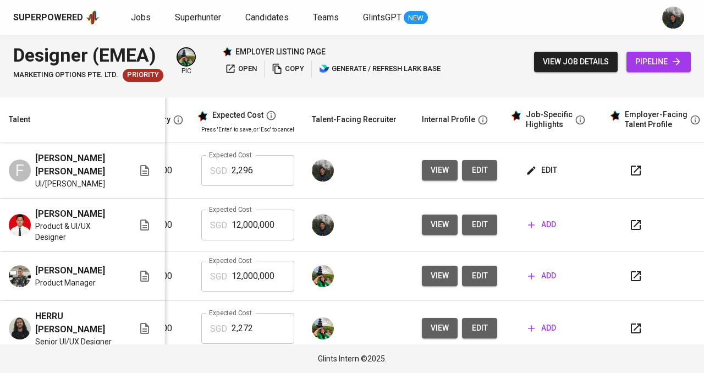
click at [541, 168] on span "edit" at bounding box center [542, 170] width 29 height 14
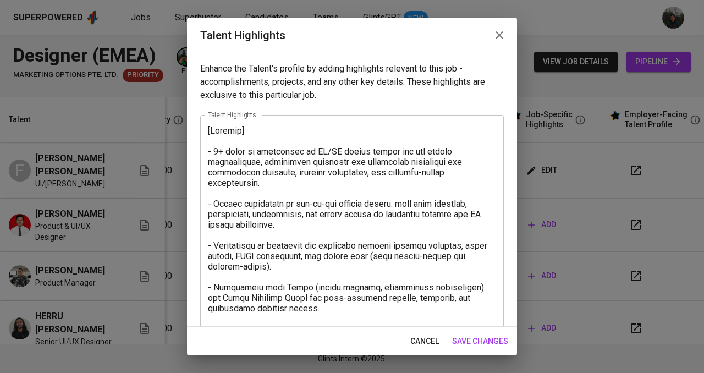
drag, startPoint x: 207, startPoint y: 149, endPoint x: 297, endPoint y: 205, distance: 106.6
click at [299, 210] on div "x Talent Highlights" at bounding box center [351, 329] width 303 height 428
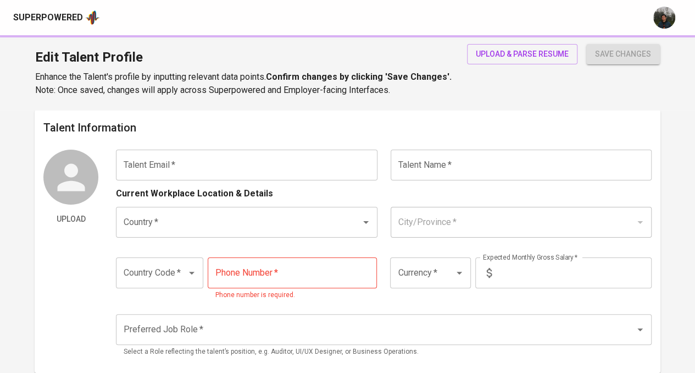
type input "[EMAIL_ADDRESS][DOMAIN_NAME]"
type input "[PERSON_NAME] [PERSON_NAME]"
type input "[GEOGRAPHIC_DATA]"
type input "[GEOGRAPHIC_DATA], [GEOGRAPHIC_DATA]"
type input "+62"
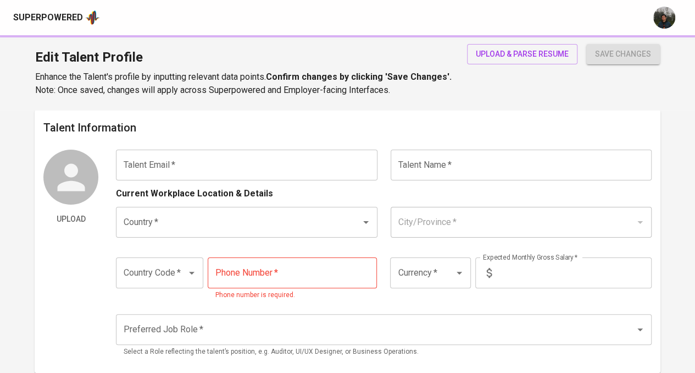
type input "[PHONE_NUMBER]"
type input "IDR"
type input "UI/UX Designer"
radio input "true"
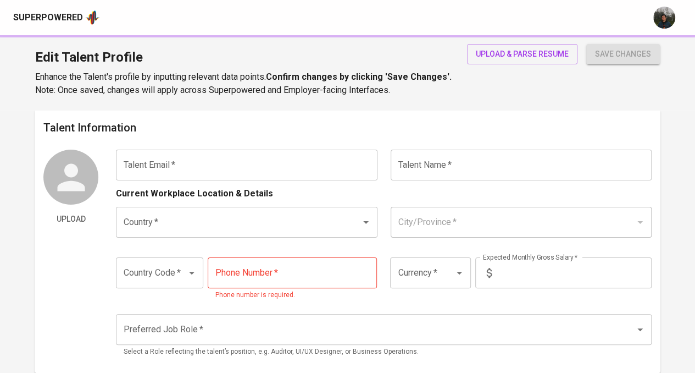
type input "5"
type input "Immediately Available"
type input "[URL][DOMAIN_NAME]"
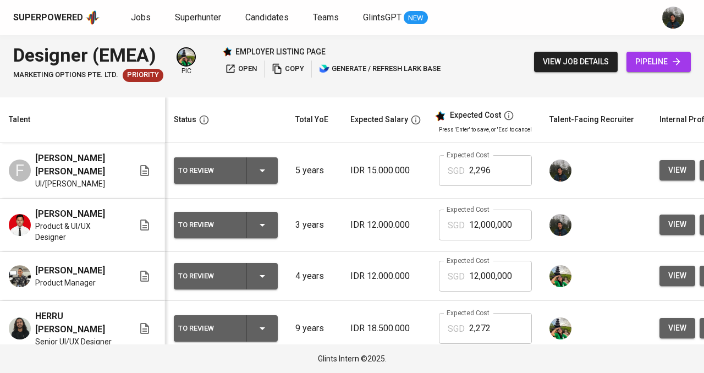
scroll to position [0, 237]
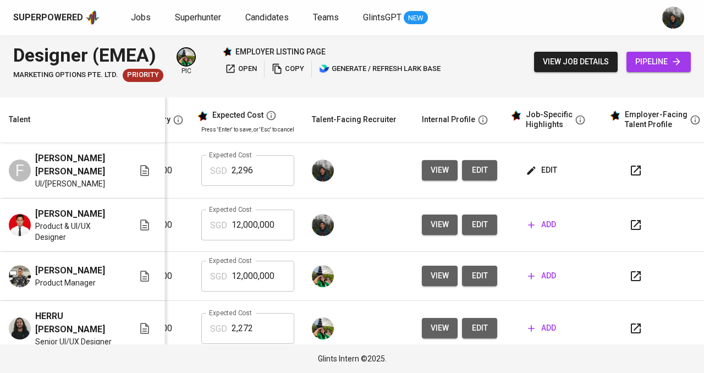
click at [537, 225] on span "add" at bounding box center [542, 225] width 28 height 14
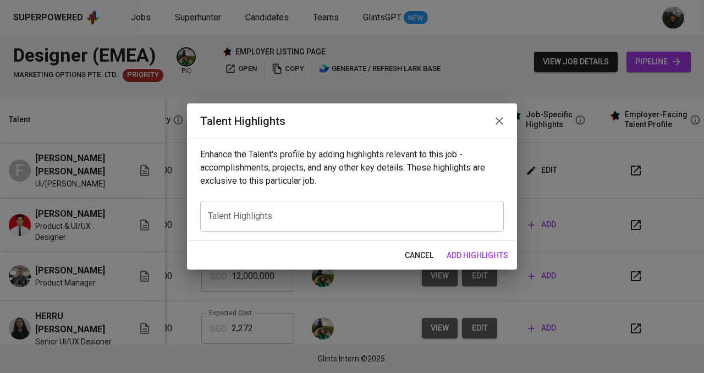
click at [345, 223] on div "x Talent Highlights" at bounding box center [351, 216] width 303 height 31
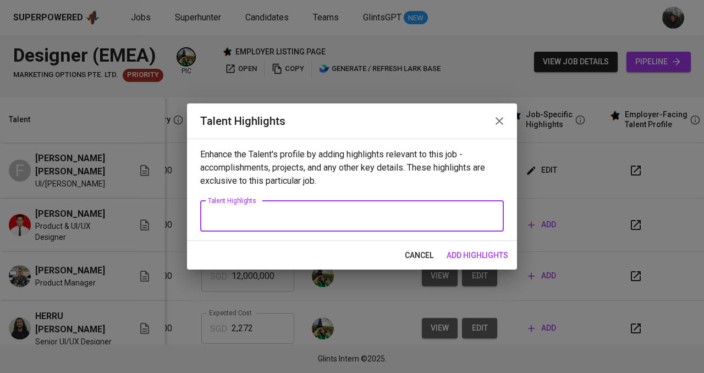
paste textarea "Summary] - 3+ years of experience in UI/UX design across web and mobile environ…"
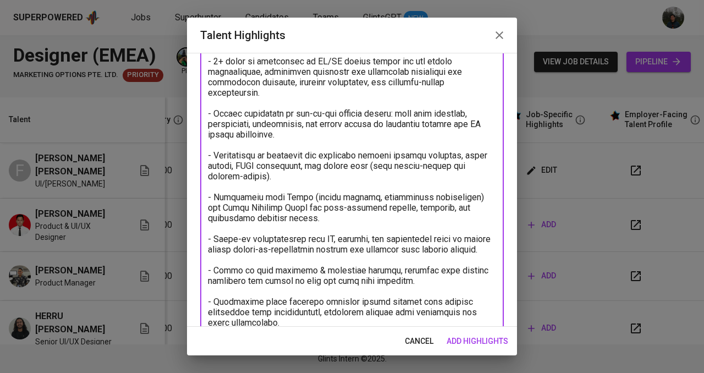
scroll to position [121, 0]
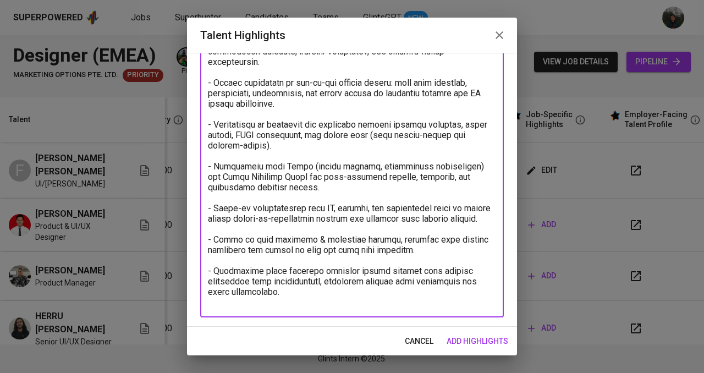
click at [297, 305] on textarea at bounding box center [352, 155] width 288 height 303
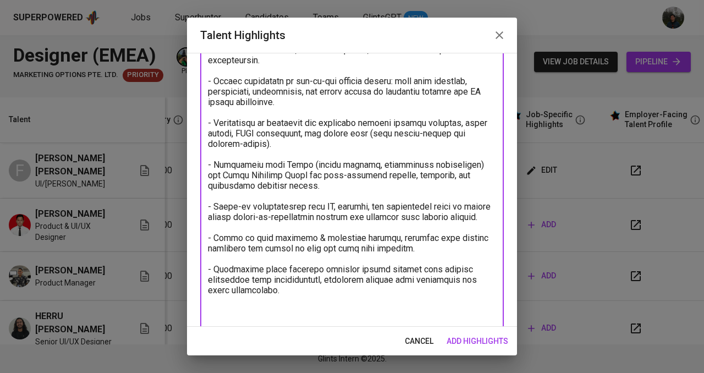
type textarea "Summary] - 3+ years of experience in UI/UX design across web and mobile environ…"
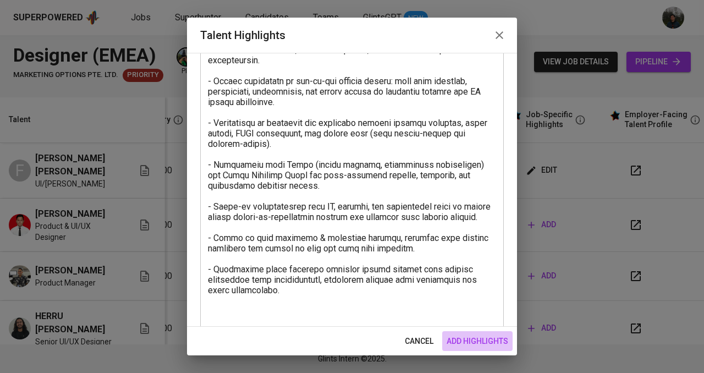
click at [483, 336] on span "add highlights" at bounding box center [477, 341] width 62 height 14
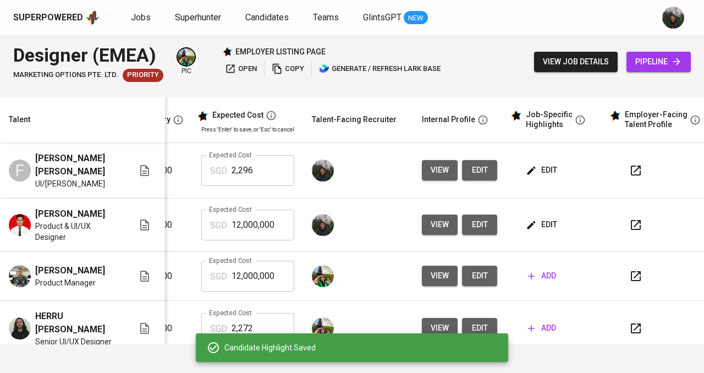
click at [539, 170] on span "edit" at bounding box center [542, 170] width 29 height 14
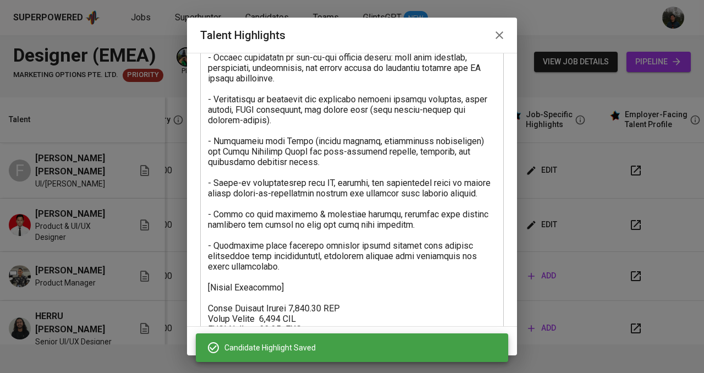
scroll to position [225, 0]
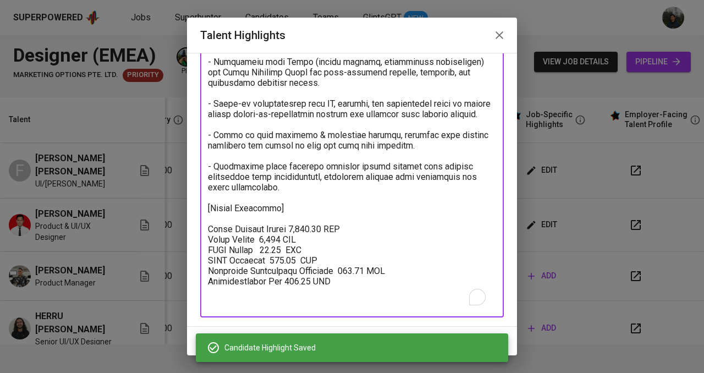
drag, startPoint x: 316, startPoint y: 283, endPoint x: 200, endPoint y: 217, distance: 133.4
click at [200, 217] on div "x Talent Highlights" at bounding box center [351, 104] width 303 height 428
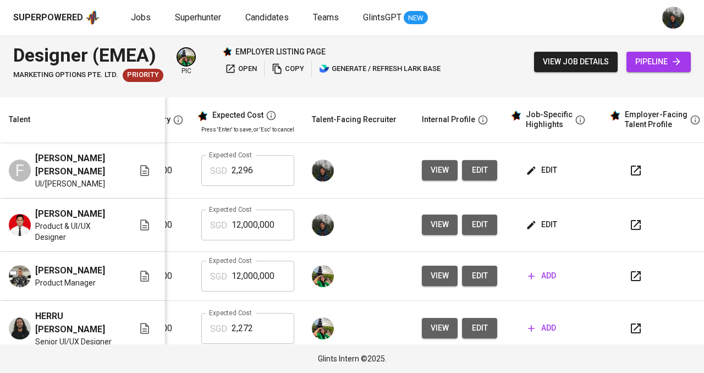
click at [535, 224] on span "edit" at bounding box center [542, 225] width 29 height 14
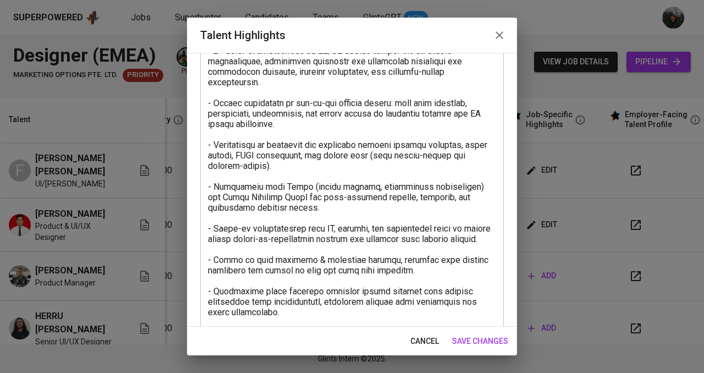
scroll to position [142, 0]
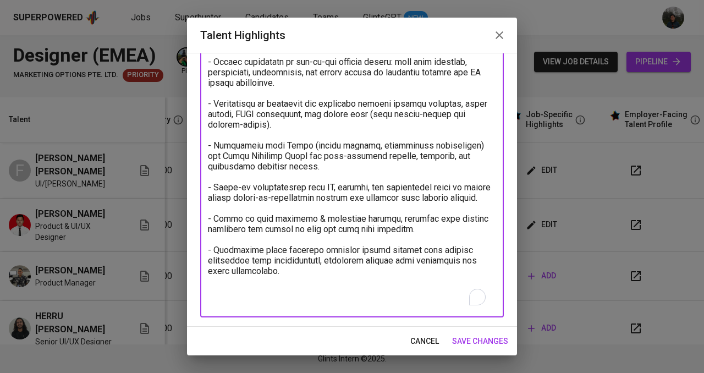
click at [288, 306] on textarea "To enrich screen reader interactions, please activate Accessibility in Grammarl…" at bounding box center [352, 146] width 288 height 324
paste textarea "[Salary Breakdown] Total Monthly Salary 2,296.29 SGD Basic Salary 1,690 SGD BPJ…"
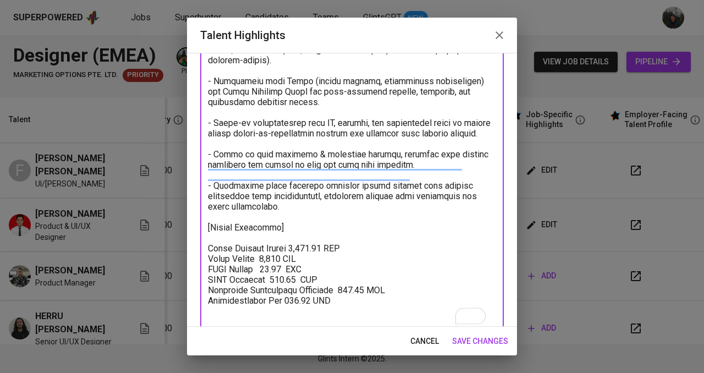
scroll to position [206, 0]
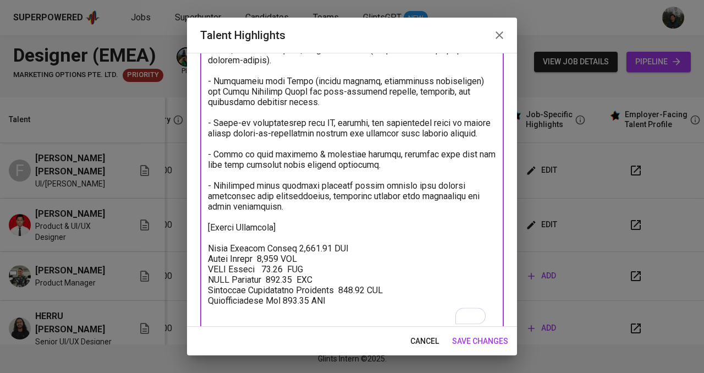
type textarea "Summary] - 3+ years of experience in UI/UX design across web and mobile environ…"
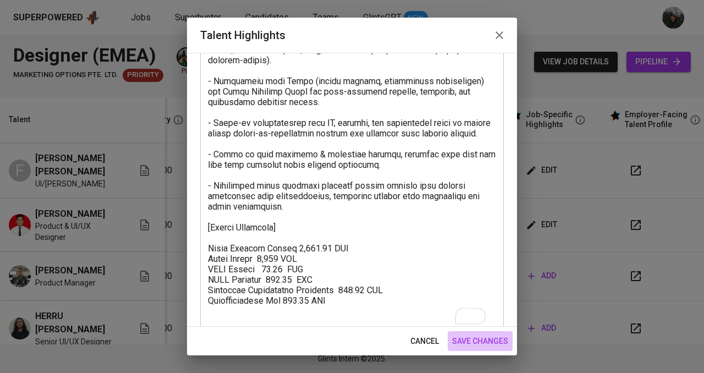
click at [462, 334] on span "save changes" at bounding box center [480, 341] width 56 height 14
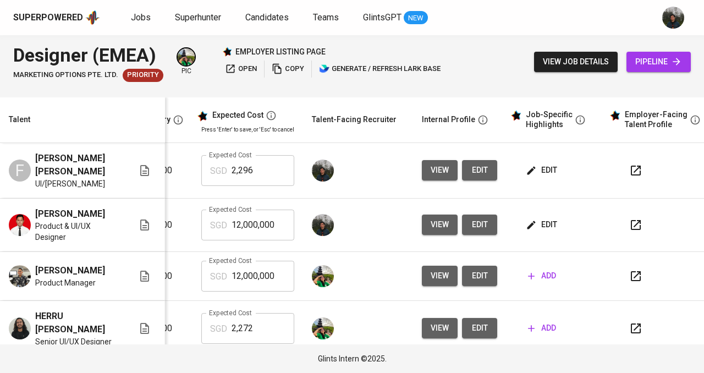
click at [540, 168] on span "edit" at bounding box center [542, 170] width 29 height 14
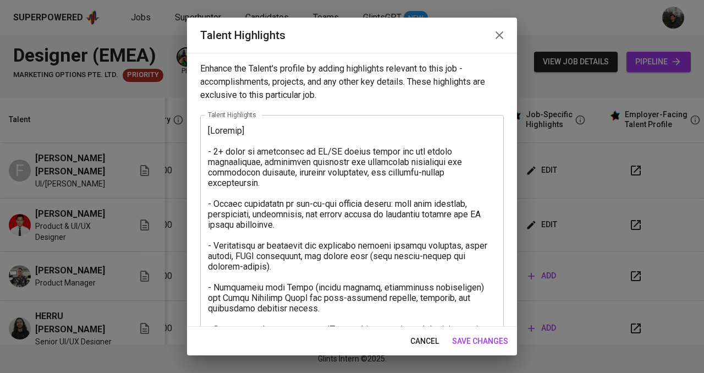
drag, startPoint x: 206, startPoint y: 151, endPoint x: 279, endPoint y: 195, distance: 85.0
click at [278, 203] on div "x Talent Highlights" at bounding box center [351, 329] width 303 height 428
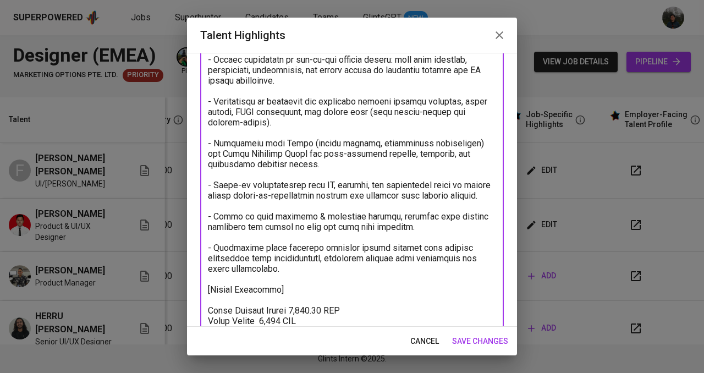
scroll to position [0, 0]
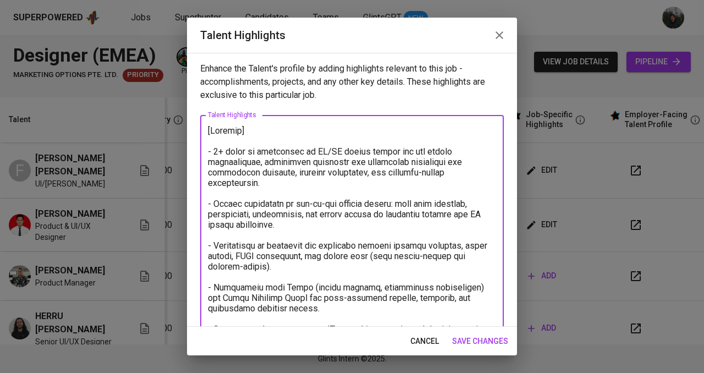
drag, startPoint x: 302, startPoint y: 199, endPoint x: 205, endPoint y: 149, distance: 109.9
click at [204, 149] on div "x Talent Highlights" at bounding box center [351, 329] width 303 height 428
paste textarea "5+ years of professional experience in UI/UX design across SaaS, e-commerce, an…"
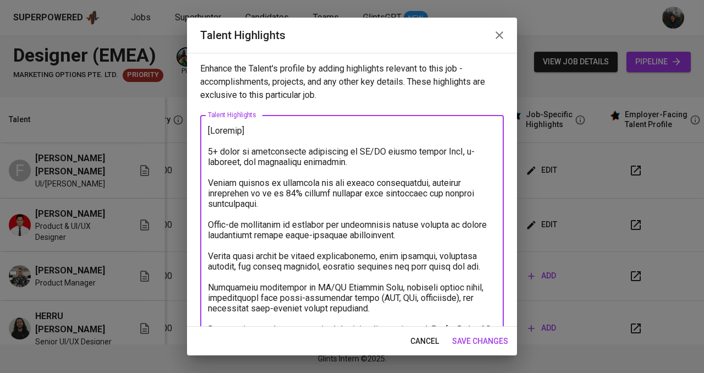
click at [207, 151] on div "x Talent Highlights" at bounding box center [351, 308] width 303 height 386
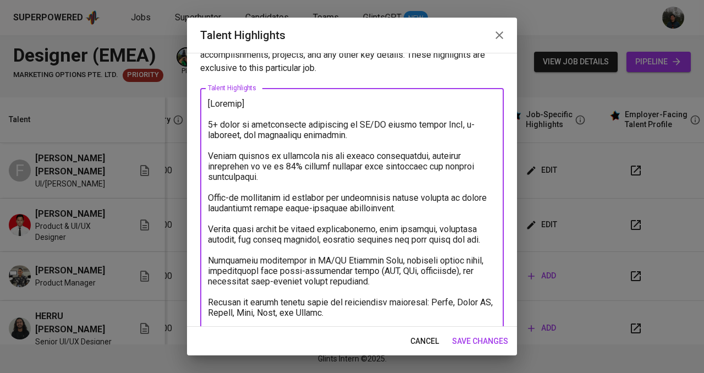
click at [209, 121] on textarea "To enrich screen reader interactions, please activate Accessibility in Grammarl…" at bounding box center [352, 281] width 288 height 366
click at [208, 153] on textarea "To enrich screen reader interactions, please activate Accessibility in Grammarl…" at bounding box center [352, 281] width 288 height 366
click at [208, 196] on textarea "To enrich screen reader interactions, please activate Accessibility in Grammarl…" at bounding box center [352, 281] width 288 height 366
click at [209, 228] on textarea "To enrich screen reader interactions, please activate Accessibility in Grammarl…" at bounding box center [352, 281] width 288 height 366
click at [208, 258] on textarea "To enrich screen reader interactions, please activate Accessibility in Grammarl…" at bounding box center [352, 281] width 288 height 366
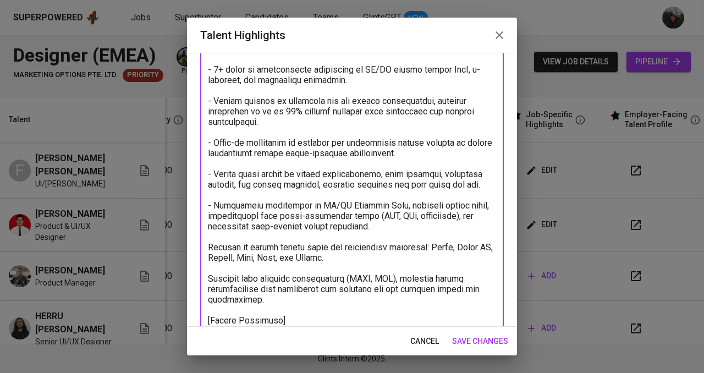
click at [209, 245] on textarea "To enrich screen reader interactions, please activate Accessibility in Grammarl…" at bounding box center [352, 226] width 288 height 366
click at [208, 277] on textarea "To enrich screen reader interactions, please activate Accessibility in Grammarl…" at bounding box center [352, 226] width 288 height 366
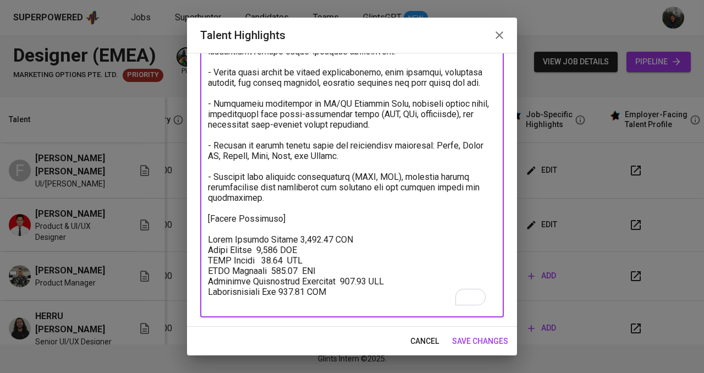
type textarea "[Summary] - 5+ years of professional experience in UI/UX design across SaaS, e-…"
click at [490, 335] on span "save changes" at bounding box center [480, 341] width 56 height 14
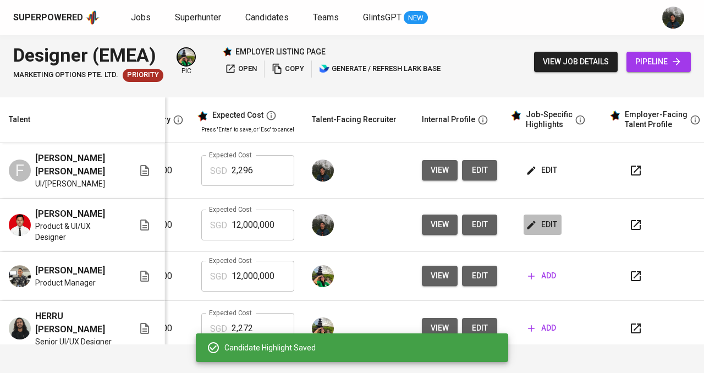
click at [551, 221] on span "edit" at bounding box center [542, 225] width 29 height 14
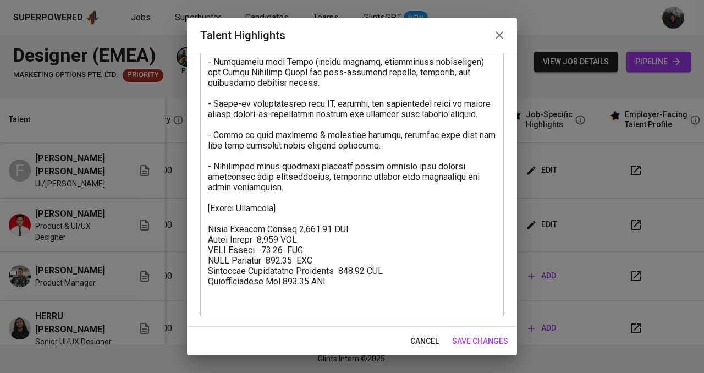
click at [281, 250] on textarea at bounding box center [352, 103] width 288 height 407
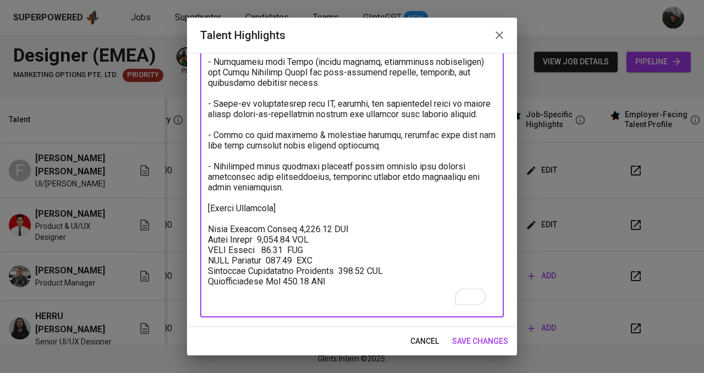
click at [290, 270] on textarea "To enrich screen reader interactions, please activate Accessibility in Grammarl…" at bounding box center [352, 103] width 288 height 407
click at [343, 277] on textarea "To enrich screen reader interactions, please activate Accessibility in Grammarl…" at bounding box center [352, 103] width 288 height 407
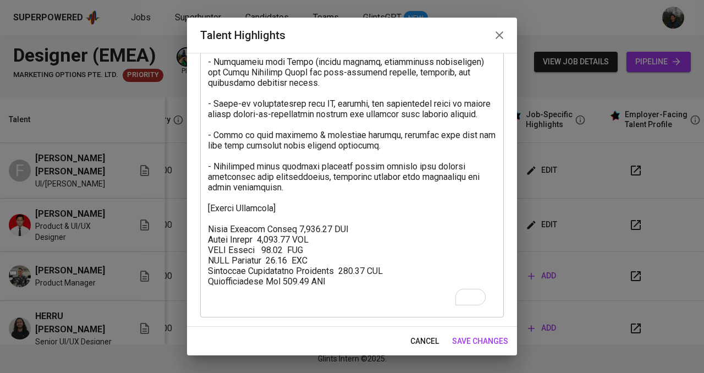
drag, startPoint x: 311, startPoint y: 239, endPoint x: 312, endPoint y: 251, distance: 12.1
click at [311, 239] on textarea "To enrich screen reader interactions, please activate Accessibility in Grammarl…" at bounding box center [352, 103] width 288 height 407
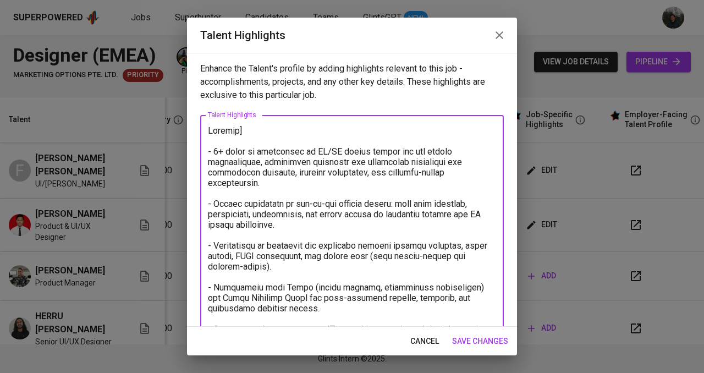
type textarea "Summary] - 3+ years of experience in UI/UX design across web and mobile environ…"
click at [485, 334] on span "save changes" at bounding box center [480, 341] width 56 height 14
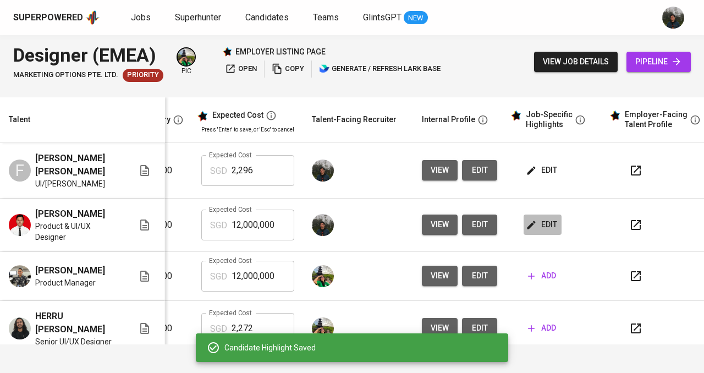
click at [546, 226] on span "edit" at bounding box center [542, 225] width 29 height 14
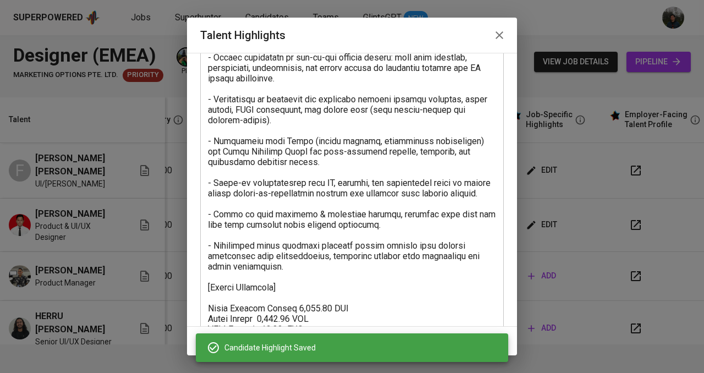
scroll to position [225, 0]
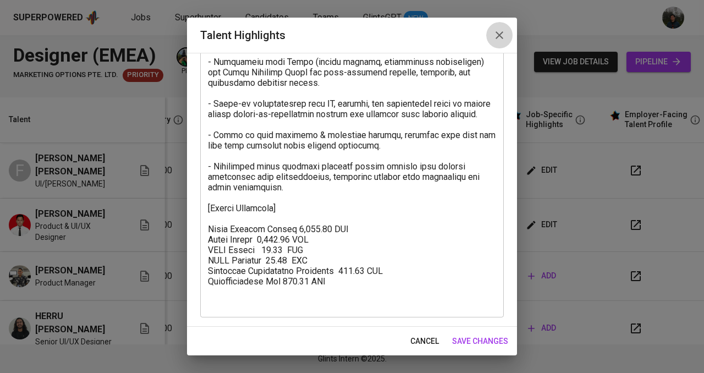
click at [500, 33] on icon "button" at bounding box center [499, 35] width 13 height 13
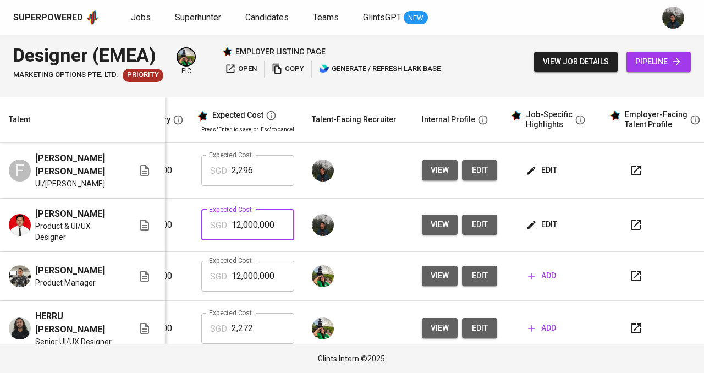
drag, startPoint x: 278, startPoint y: 229, endPoint x: 188, endPoint y: 229, distance: 89.6
click at [188, 229] on tr "Muhammad Fajar Ramdhani Product & UI/UX Designer To Review 3 years IDR 12.000.0…" at bounding box center [239, 224] width 952 height 53
type input "1,873"
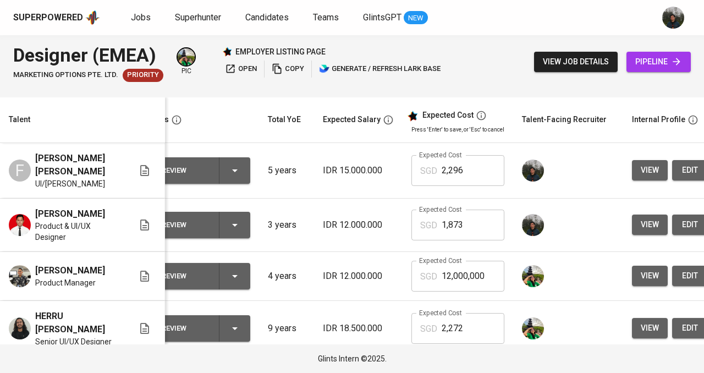
scroll to position [0, 0]
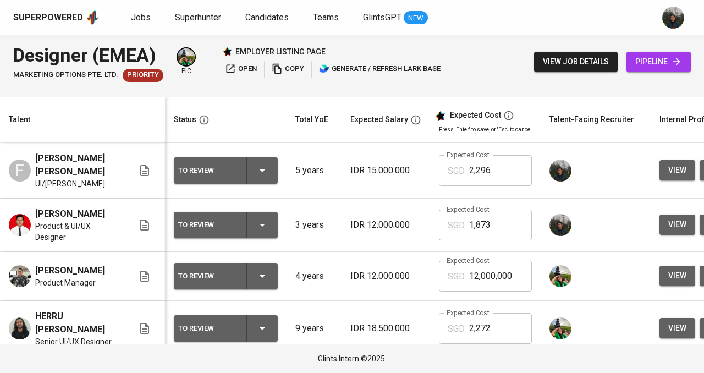
click at [211, 163] on div "To Review" at bounding box center [207, 170] width 59 height 14
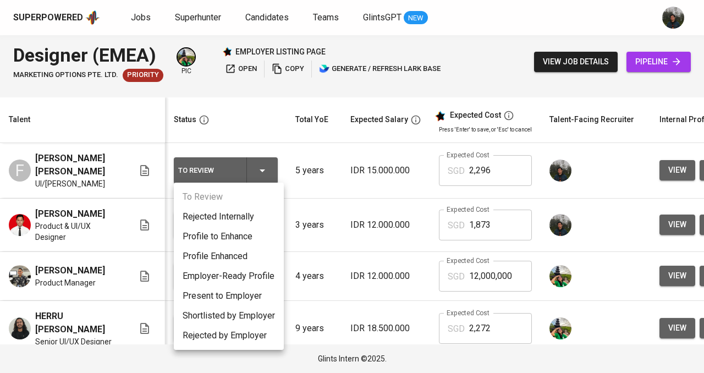
click at [236, 278] on li "Employer-Ready Profile" at bounding box center [229, 276] width 110 height 20
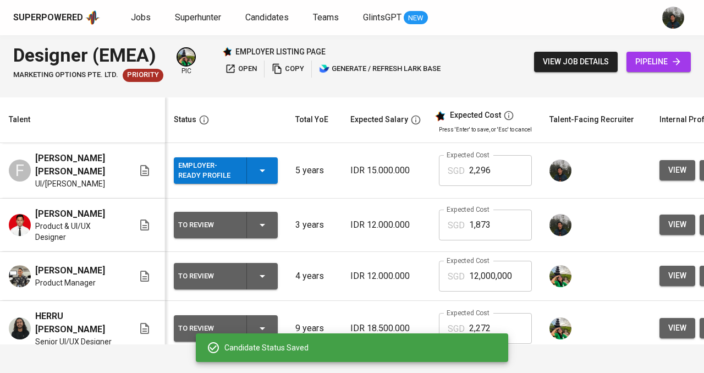
click at [246, 224] on hr "button" at bounding box center [246, 225] width 1 height 26
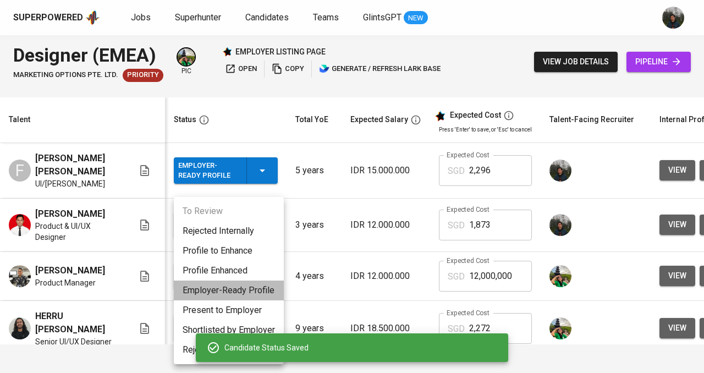
click at [231, 289] on li "Employer-Ready Profile" at bounding box center [229, 290] width 110 height 20
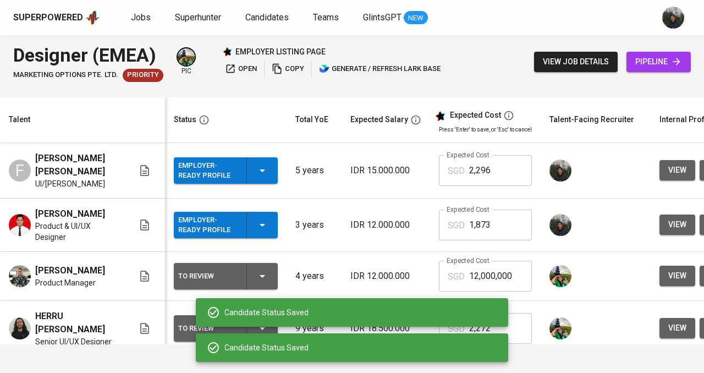
scroll to position [246, 0]
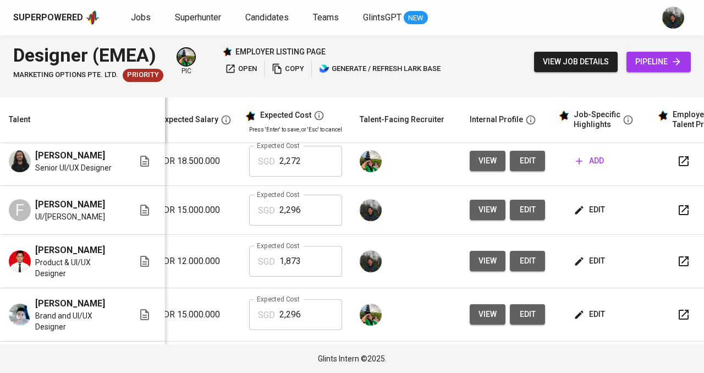
scroll to position [55, 222]
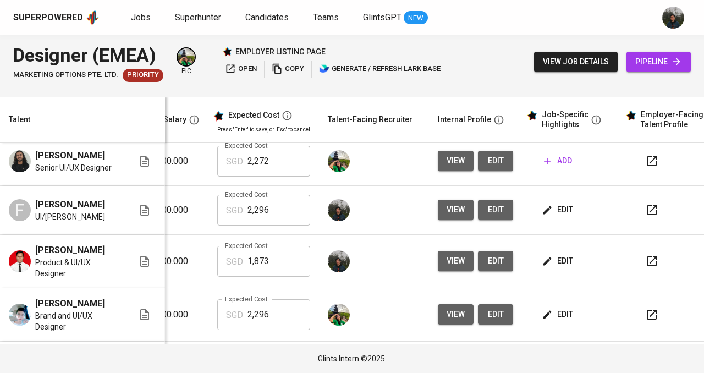
click at [562, 216] on span "edit" at bounding box center [558, 210] width 29 height 14
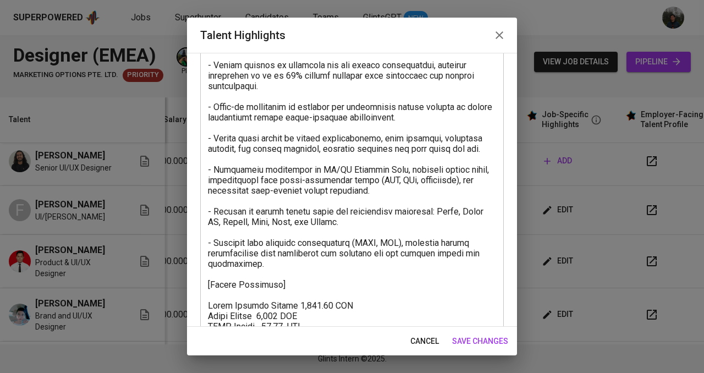
scroll to position [165, 0]
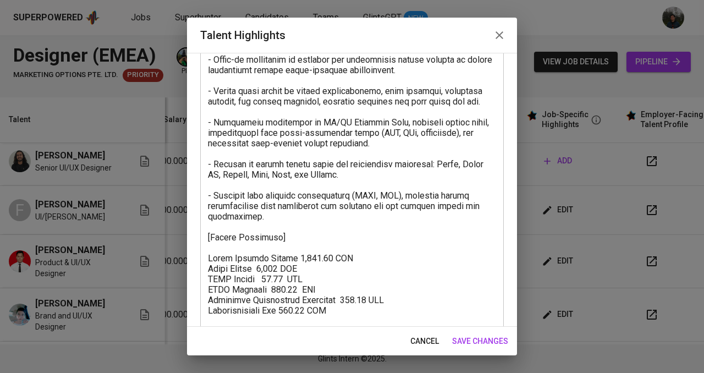
click at [497, 39] on icon "button" at bounding box center [499, 35] width 13 height 13
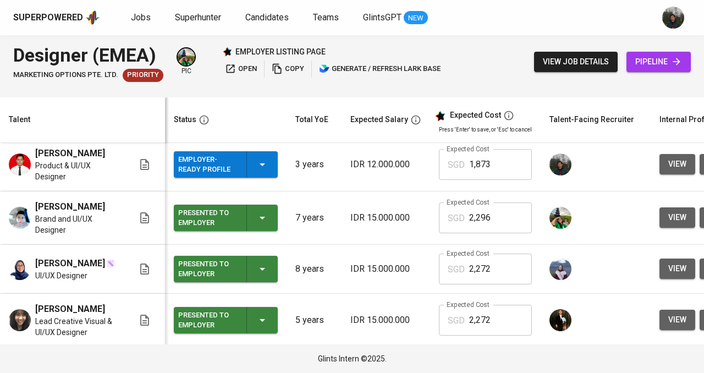
scroll to position [110, 0]
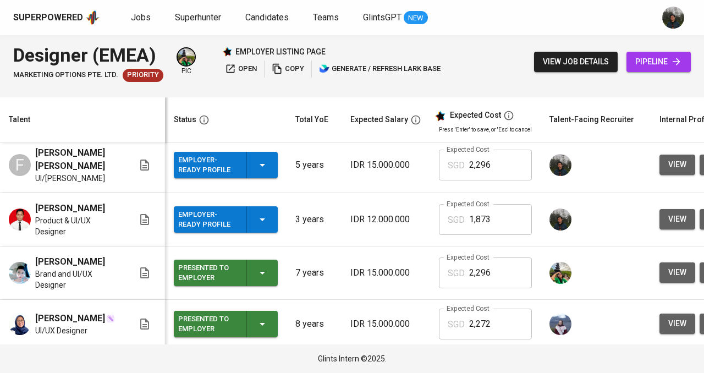
click at [245, 162] on div "Employer-Ready Profile" at bounding box center [225, 165] width 95 height 26
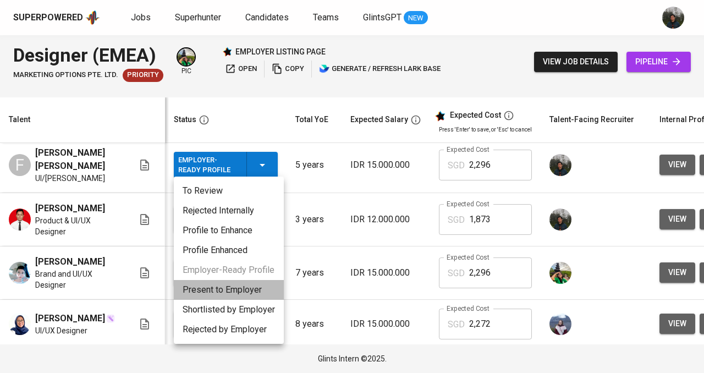
click at [220, 291] on li "Present to Employer" at bounding box center [229, 290] width 110 height 20
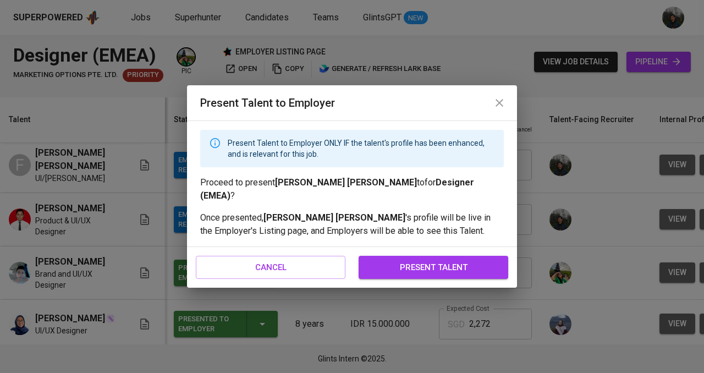
click at [417, 261] on span "present talent" at bounding box center [433, 267] width 125 height 14
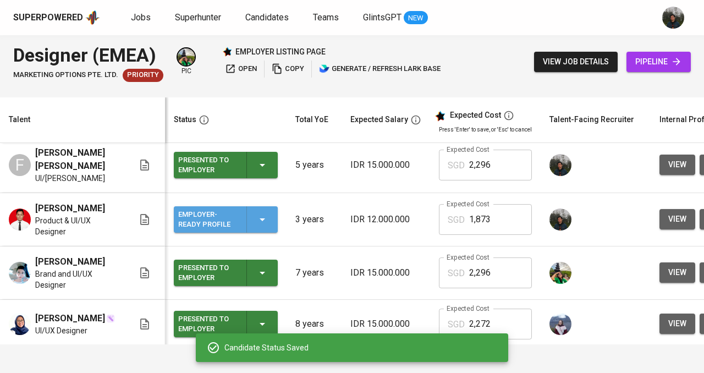
click at [213, 215] on div "Employer-Ready Profile" at bounding box center [207, 219] width 59 height 24
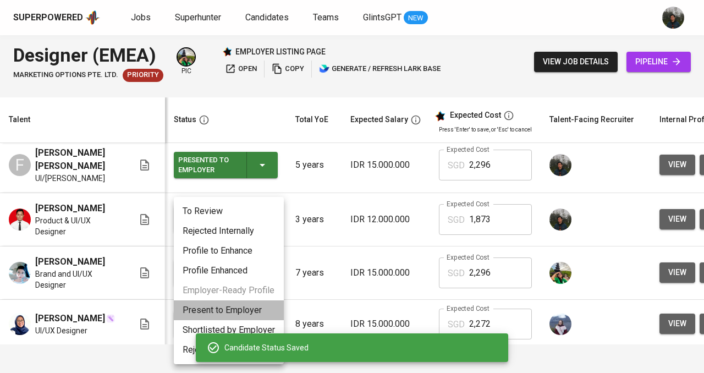
click at [232, 304] on li "Present to Employer" at bounding box center [229, 310] width 110 height 20
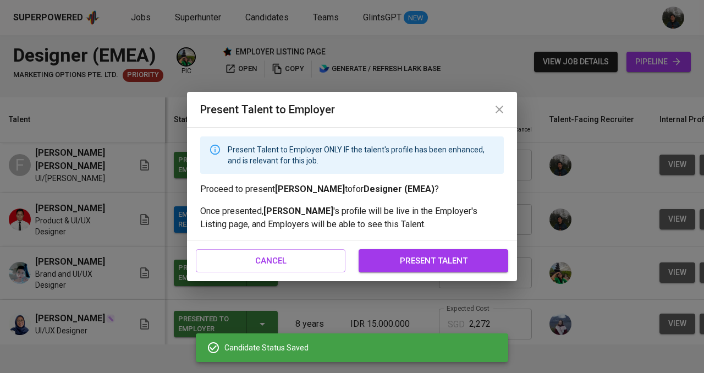
click at [463, 262] on span "present talent" at bounding box center [433, 260] width 125 height 14
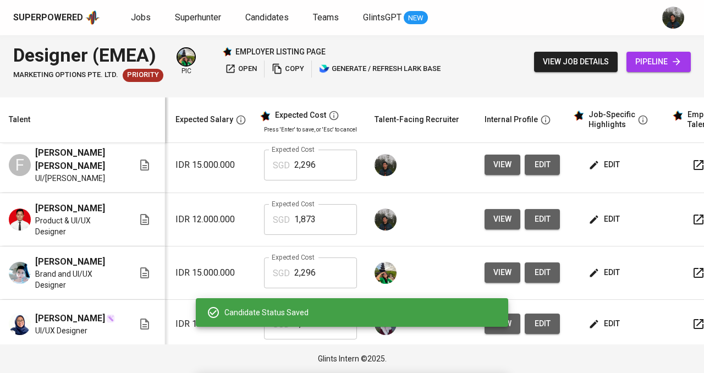
scroll to position [110, 245]
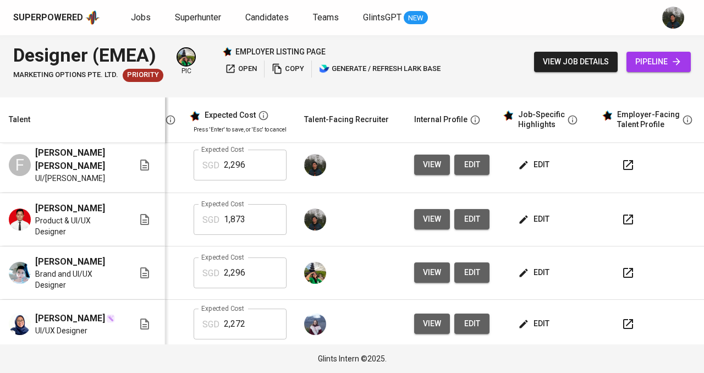
click at [436, 162] on span "view" at bounding box center [432, 165] width 18 height 14
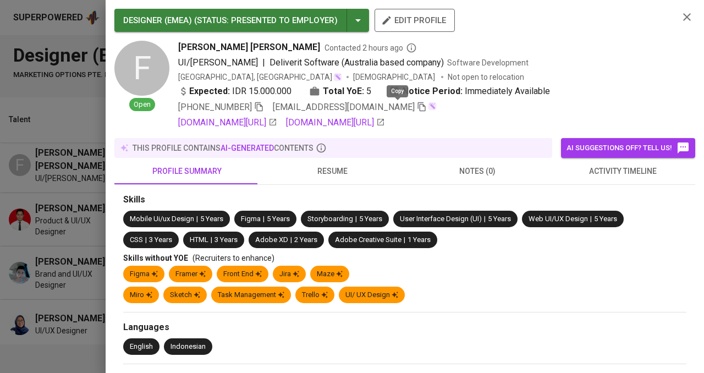
click at [417, 107] on icon "button" at bounding box center [422, 107] width 10 height 10
drag, startPoint x: 57, startPoint y: 173, endPoint x: 68, endPoint y: 162, distance: 15.9
click at [57, 174] on div at bounding box center [352, 186] width 704 height 373
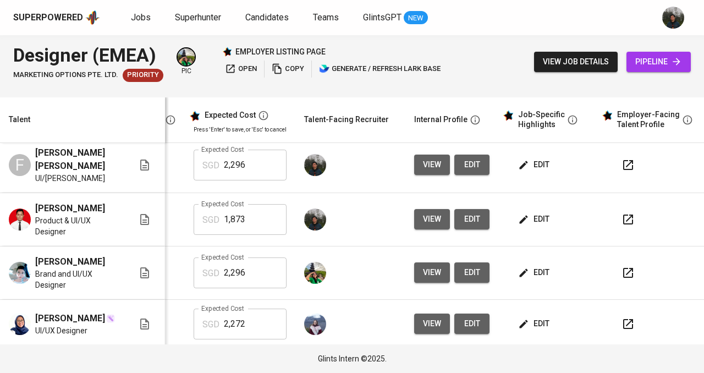
click at [424, 221] on span "view" at bounding box center [432, 219] width 18 height 14
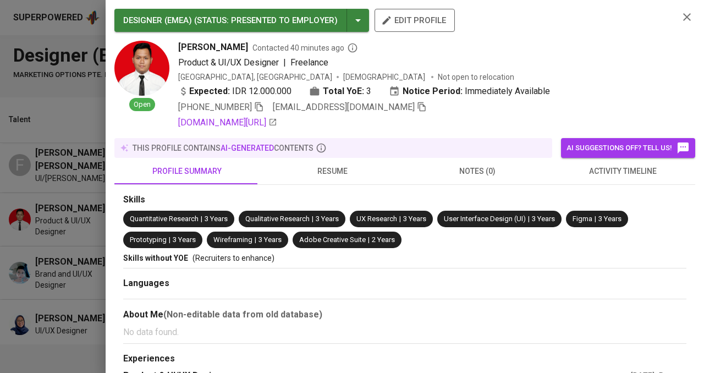
click at [417, 107] on icon "button" at bounding box center [422, 107] width 10 height 10
click at [27, 192] on div at bounding box center [352, 186] width 704 height 373
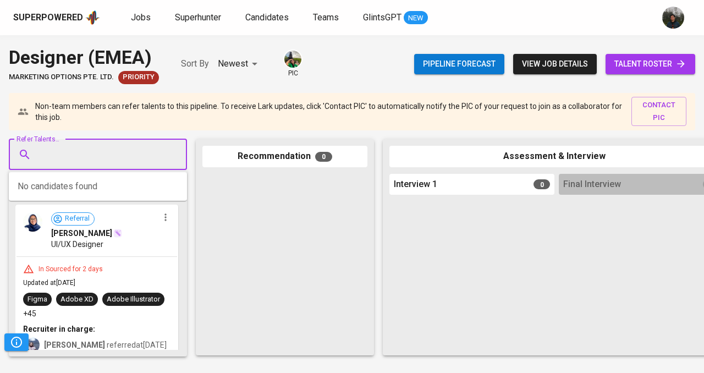
click at [133, 150] on input "Refer Talents..." at bounding box center [93, 154] width 115 height 21
paste input "[EMAIL_ADDRESS][DOMAIN_NAME]"
type input "[EMAIL_ADDRESS][DOMAIN_NAME]"
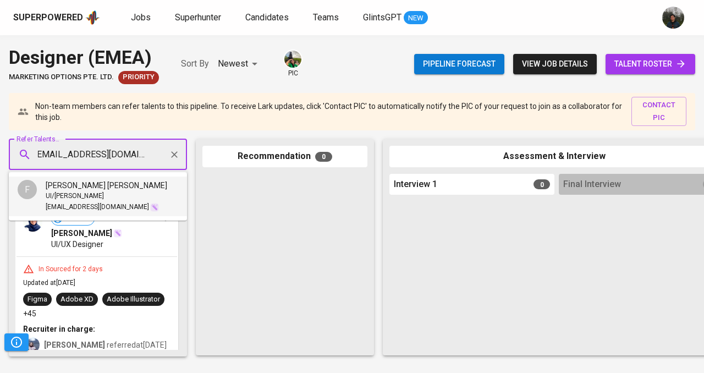
click at [101, 196] on div "UI/[PERSON_NAME]" at bounding box center [106, 196] width 121 height 11
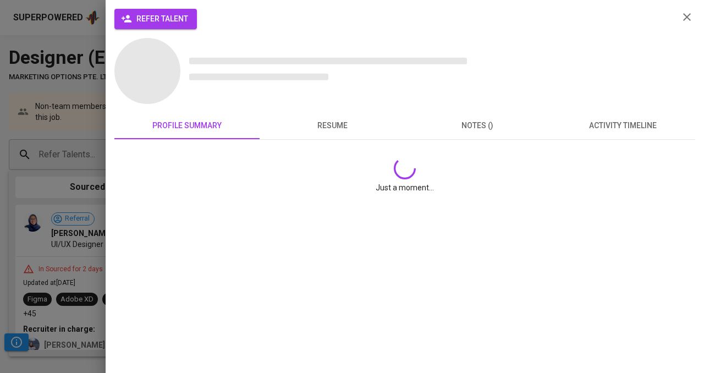
scroll to position [0, 0]
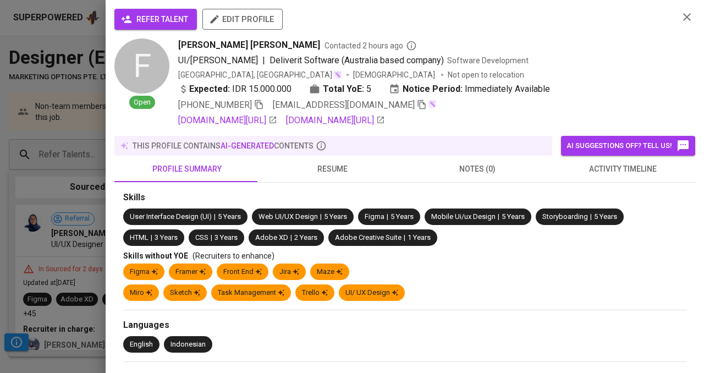
click at [158, 19] on span "refer talent" at bounding box center [155, 20] width 65 height 14
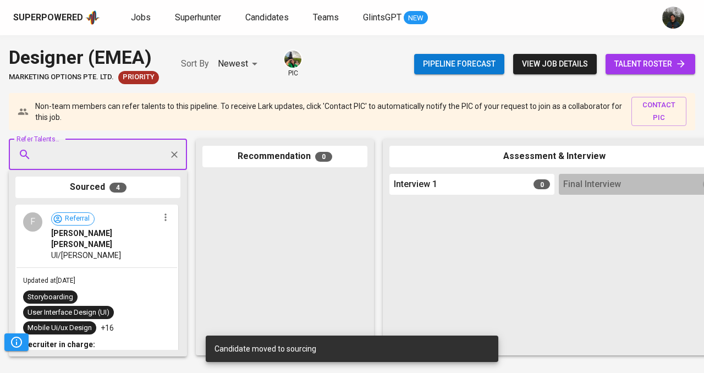
paste input "[EMAIL_ADDRESS][DOMAIN_NAME]"
type input "[EMAIL_ADDRESS][DOMAIN_NAME]"
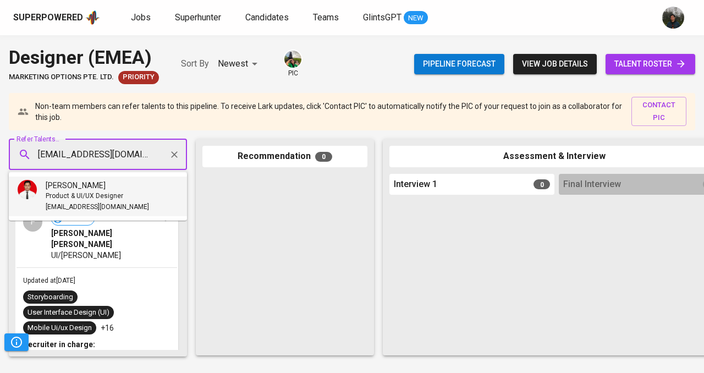
click at [114, 195] on span "Product & UI/UX Designer" at bounding box center [85, 196] width 78 height 11
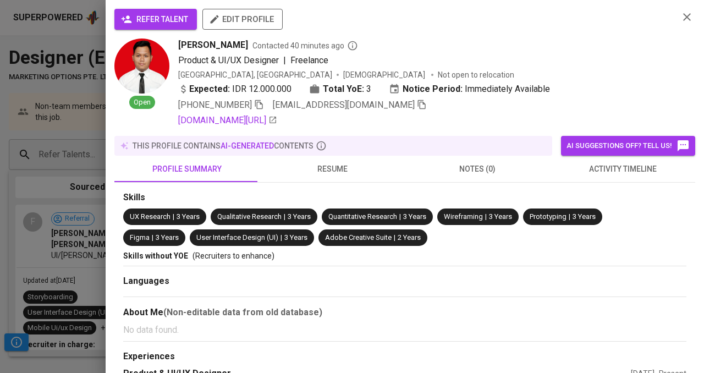
click at [159, 23] on span "refer talent" at bounding box center [155, 20] width 65 height 14
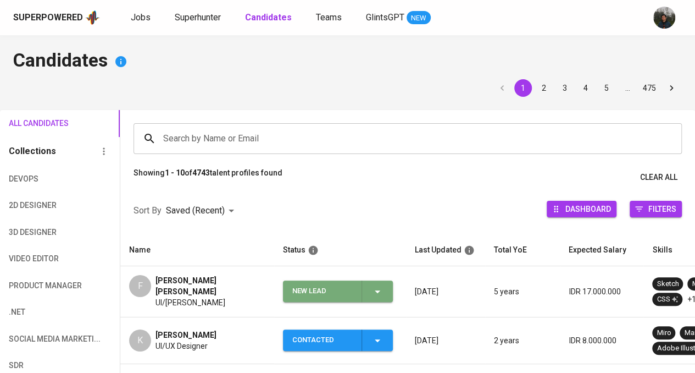
click at [326, 289] on div "New Lead" at bounding box center [322, 290] width 60 height 21
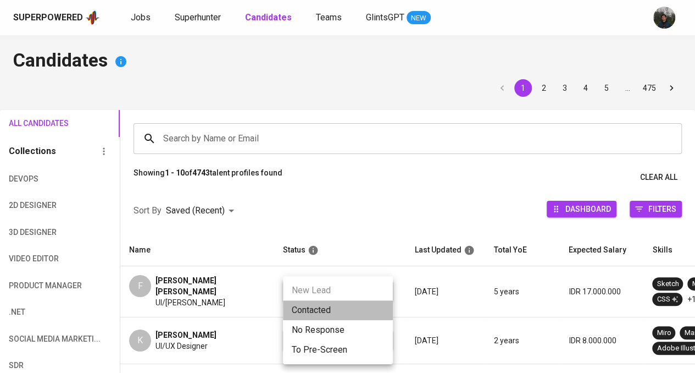
click at [329, 306] on li "Contacted" at bounding box center [338, 310] width 110 height 20
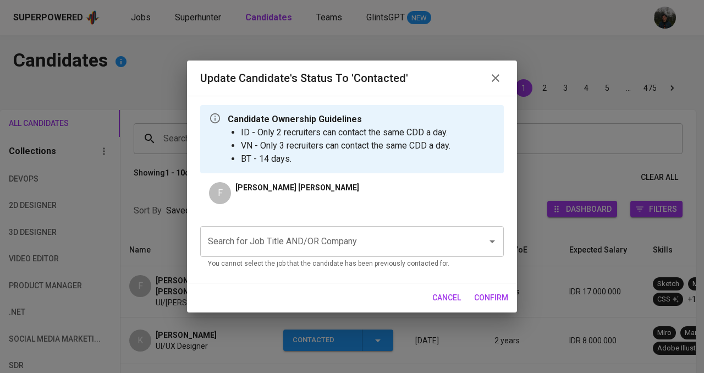
click at [354, 245] on input "Search for Job Title AND/OR Company" at bounding box center [336, 241] width 263 height 21
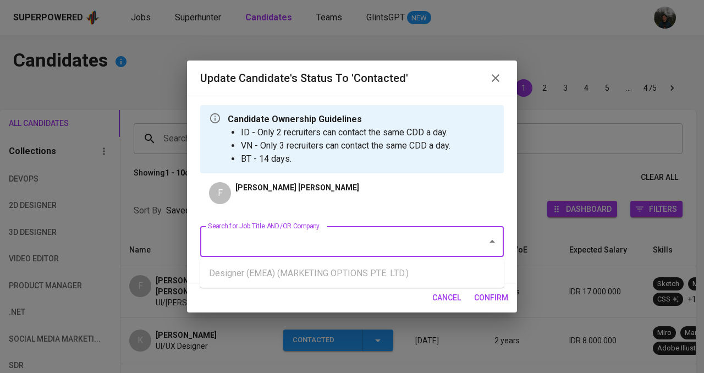
click at [356, 275] on ul "Designer (EMEA) (MARKETING OPTIONS PTE. LTD.)" at bounding box center [351, 273] width 303 height 29
click at [356, 274] on ul "Designer (EMEA) (MARKETING OPTIONS PTE. LTD.)" at bounding box center [351, 273] width 303 height 29
click at [356, 272] on ul "Designer (EMEA) (MARKETING OPTIONS PTE. LTD.)" at bounding box center [351, 273] width 303 height 29
click at [356, 273] on ul "Designer (EMEA) (MARKETING OPTIONS PTE. LTD.)" at bounding box center [351, 273] width 303 height 29
drag, startPoint x: 358, startPoint y: 274, endPoint x: 412, endPoint y: 292, distance: 56.2
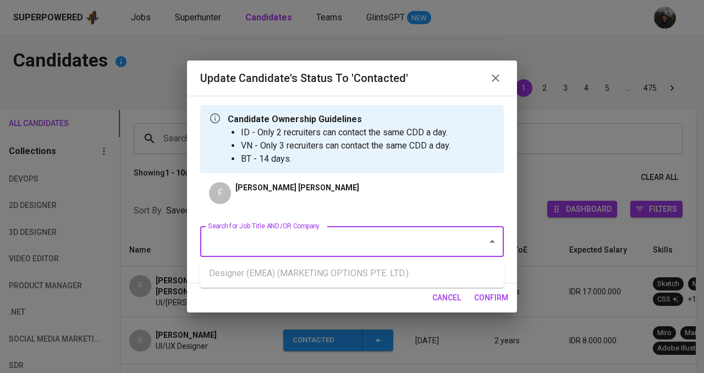
click at [360, 277] on ul "Designer (EMEA) (MARKETING OPTIONS PTE. LTD.)" at bounding box center [351, 273] width 303 height 29
click at [501, 301] on span "confirm" at bounding box center [491, 298] width 34 height 14
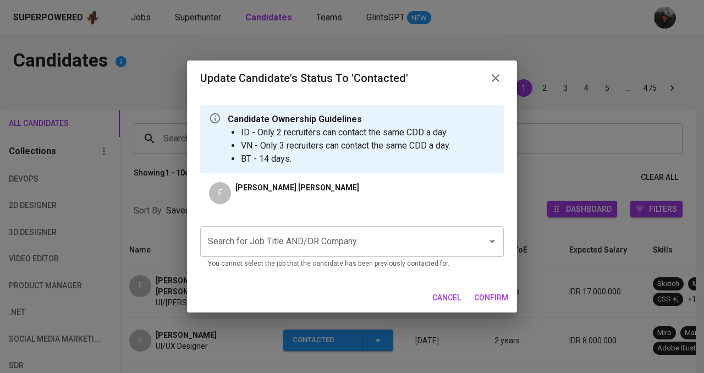
click at [498, 86] on div "Update Candidate's Status to 'Contacted'" at bounding box center [351, 78] width 303 height 18
click at [497, 73] on icon "button" at bounding box center [495, 77] width 13 height 13
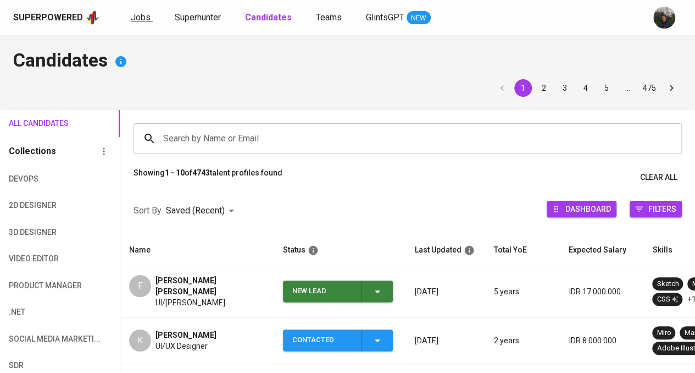
click at [145, 15] on span "Jobs" at bounding box center [141, 17] width 20 height 10
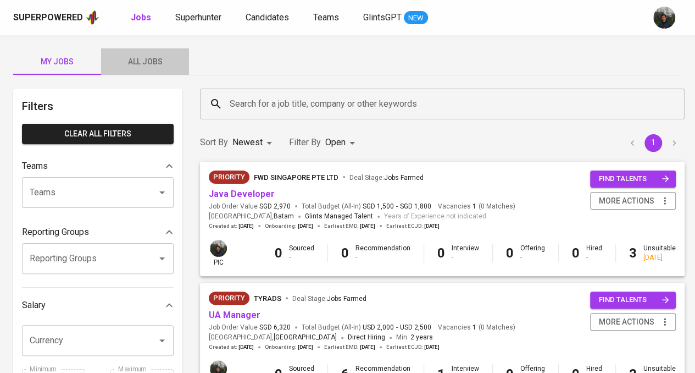
click at [164, 58] on span "All Jobs" at bounding box center [145, 62] width 75 height 14
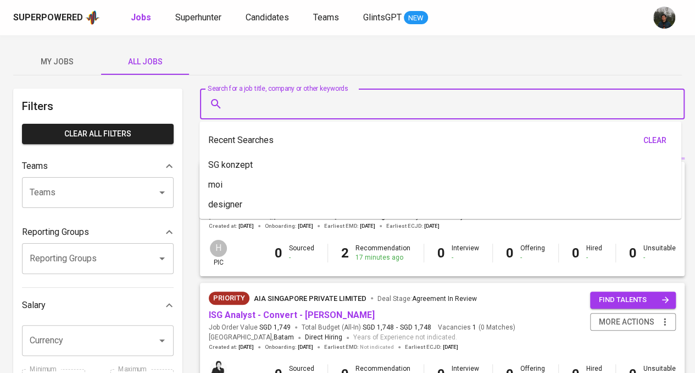
click at [298, 100] on input "Search for a job title, company or other keywords" at bounding box center [445, 103] width 436 height 21
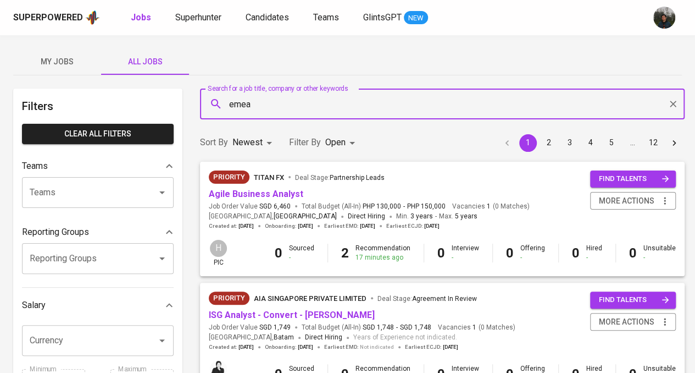
click at [294, 104] on input "emea" at bounding box center [445, 103] width 436 height 21
type input "emea"
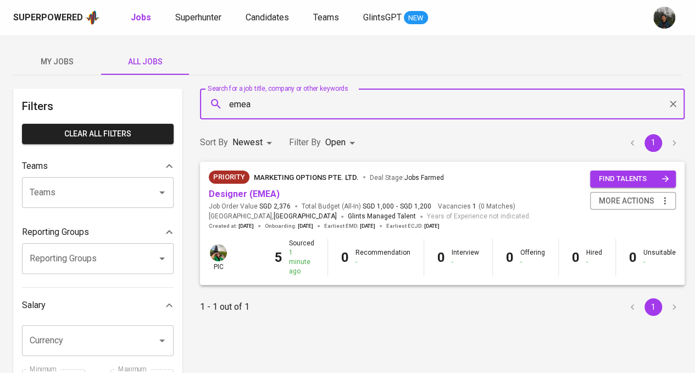
click at [321, 176] on span "MARKETING OPTIONS PTE. LTD." at bounding box center [306, 177] width 105 height 8
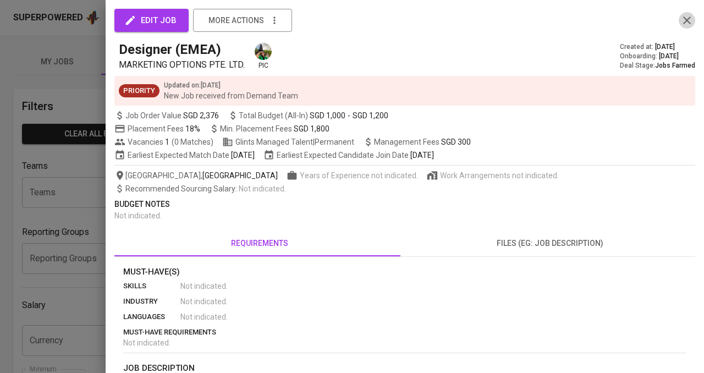
click at [681, 23] on icon "button" at bounding box center [686, 20] width 13 height 13
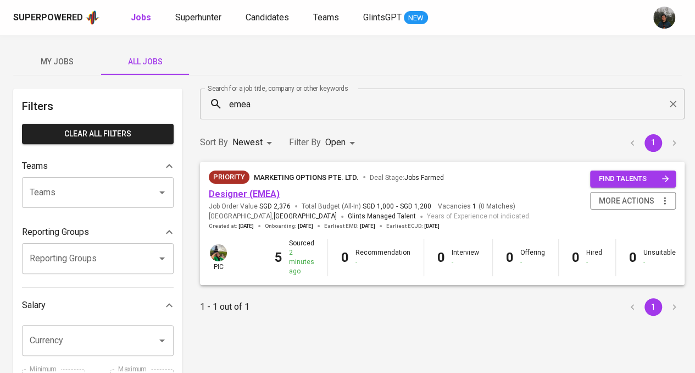
click at [241, 190] on link "Designer (EMEA)" at bounding box center [244, 194] width 71 height 10
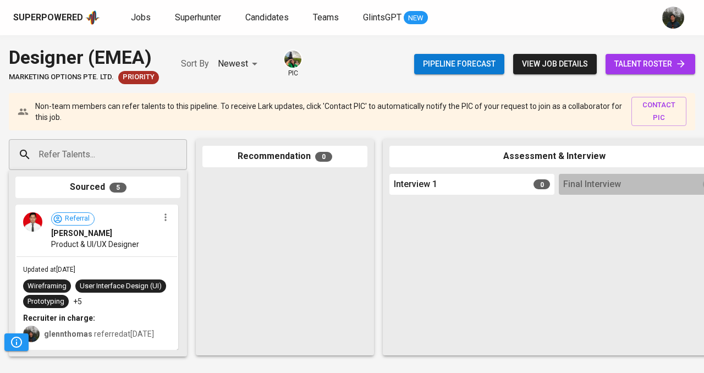
click at [638, 59] on span "talent roster" at bounding box center [650, 64] width 72 height 14
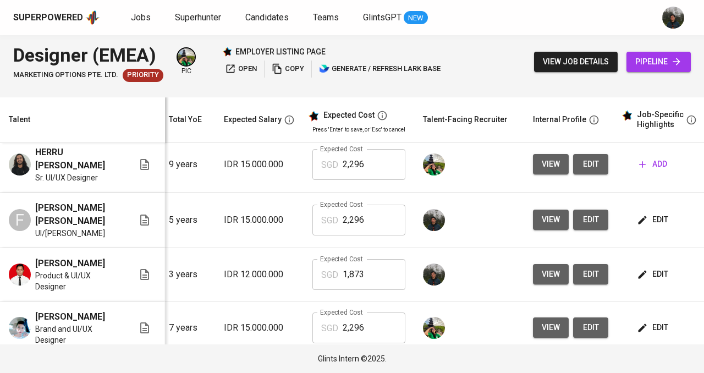
click at [599, 217] on button "edit" at bounding box center [590, 219] width 35 height 20
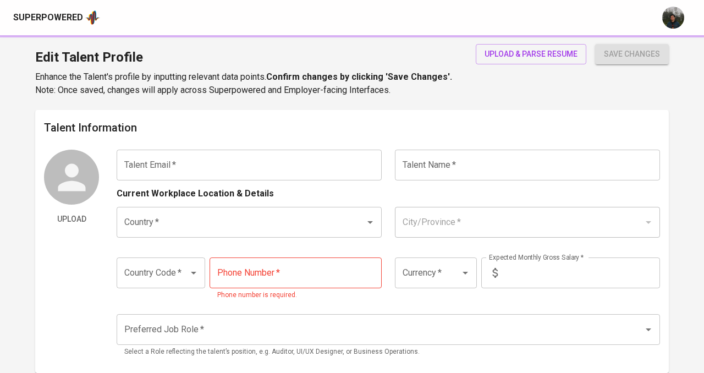
type input "[EMAIL_ADDRESS][DOMAIN_NAME]"
type input "[PERSON_NAME] [PERSON_NAME]"
type input "[GEOGRAPHIC_DATA]"
type input "[GEOGRAPHIC_DATA], [GEOGRAPHIC_DATA]"
type input "+62"
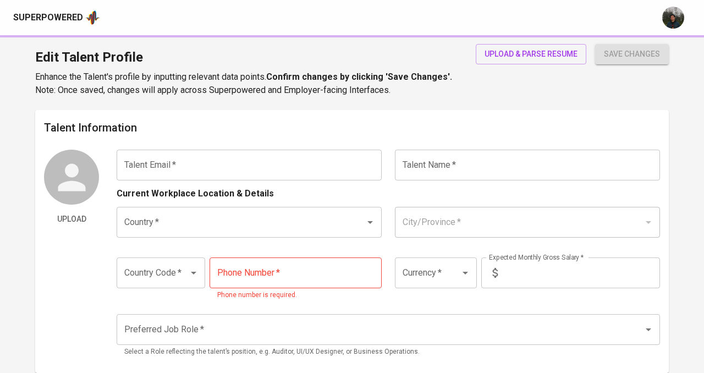
type input "[PHONE_NUMBER]"
type input "IDR"
type input "UI/UX Designer"
radio input "true"
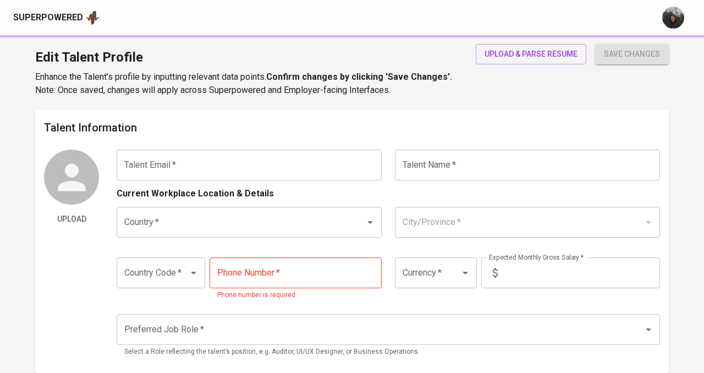
type input "5"
type input "Immediately Available"
type input "[URL][DOMAIN_NAME]"
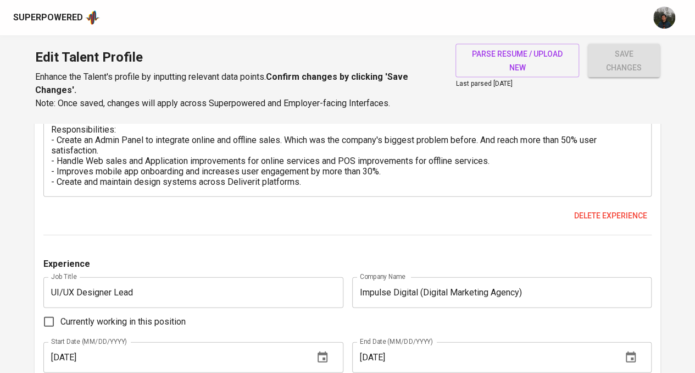
scroll to position [1264, 0]
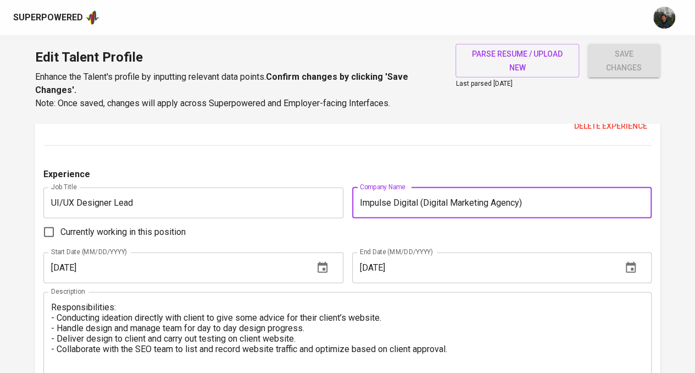
click at [369, 205] on input "Impulse Digital (Digital Marketing Agency)" at bounding box center [502, 202] width 300 height 31
type input "iMpulse Digital (Digital Marketing Agency)"
click at [643, 64] on span "save changes" at bounding box center [624, 60] width 54 height 27
